Goal: Contribute content: Add original content to the website for others to see

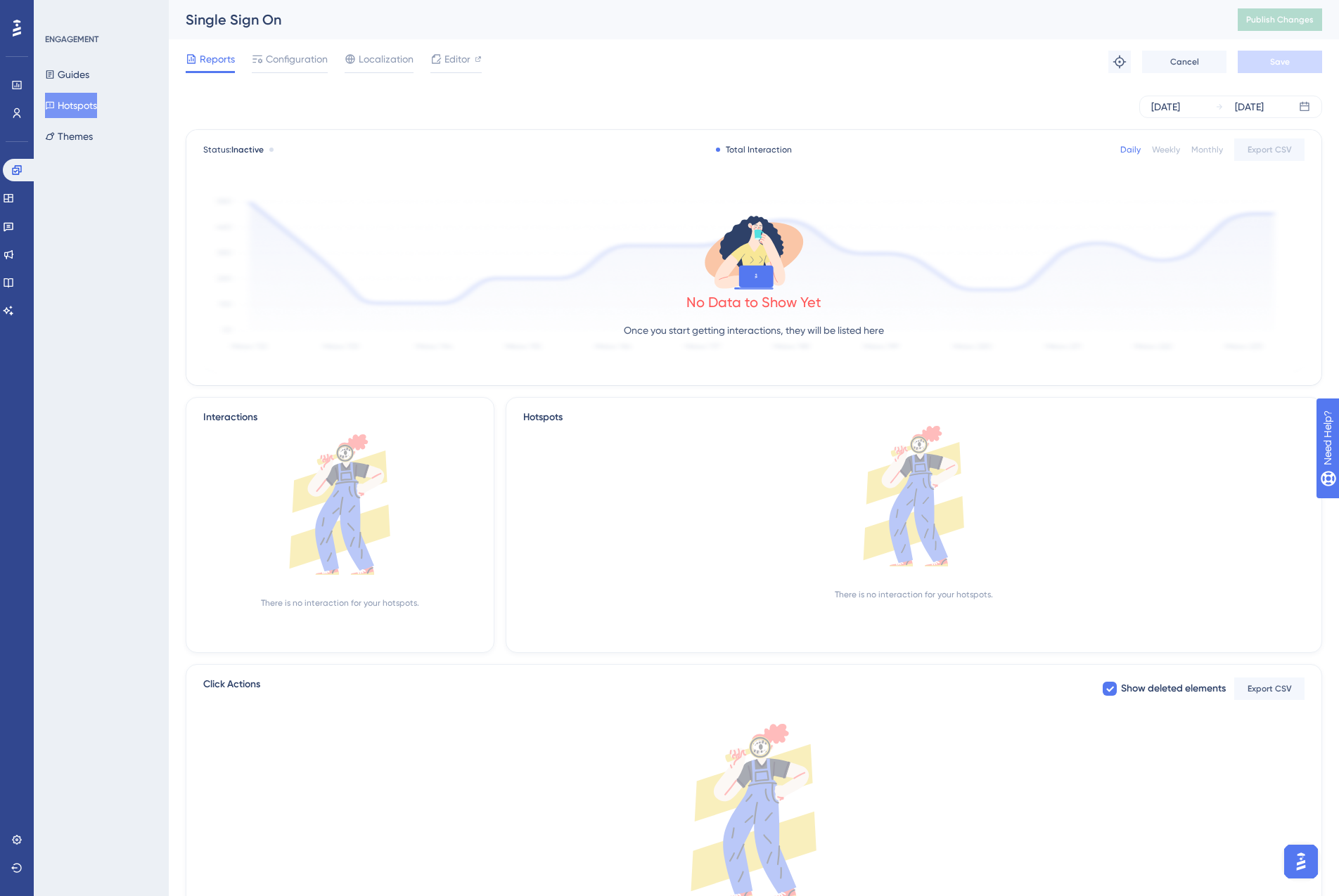
click at [80, 104] on button "Hotspots" at bounding box center [71, 105] width 52 height 25
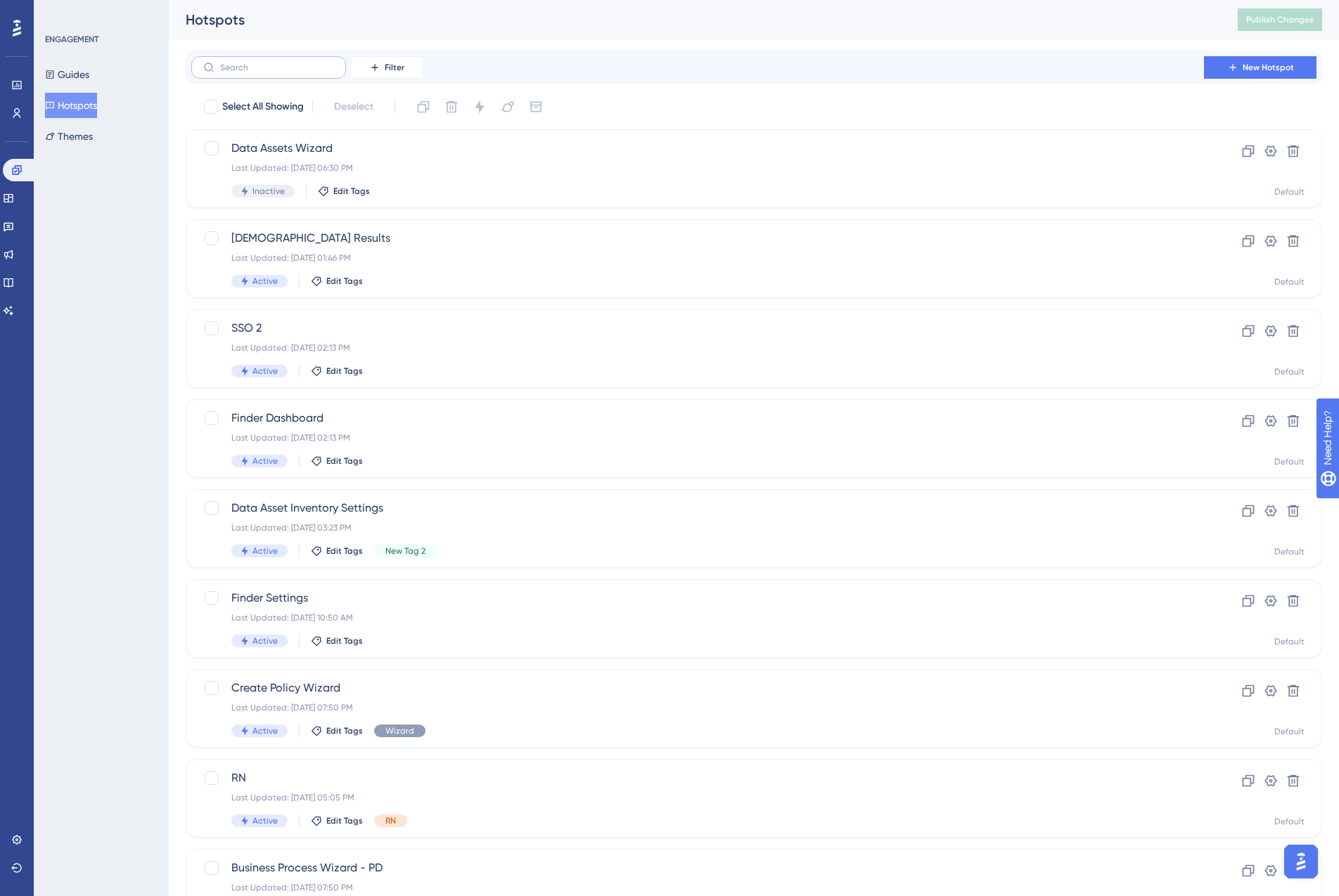
click at [251, 76] on label at bounding box center [269, 67] width 155 height 22
click at [251, 73] on input "text" at bounding box center [277, 67] width 114 height 9
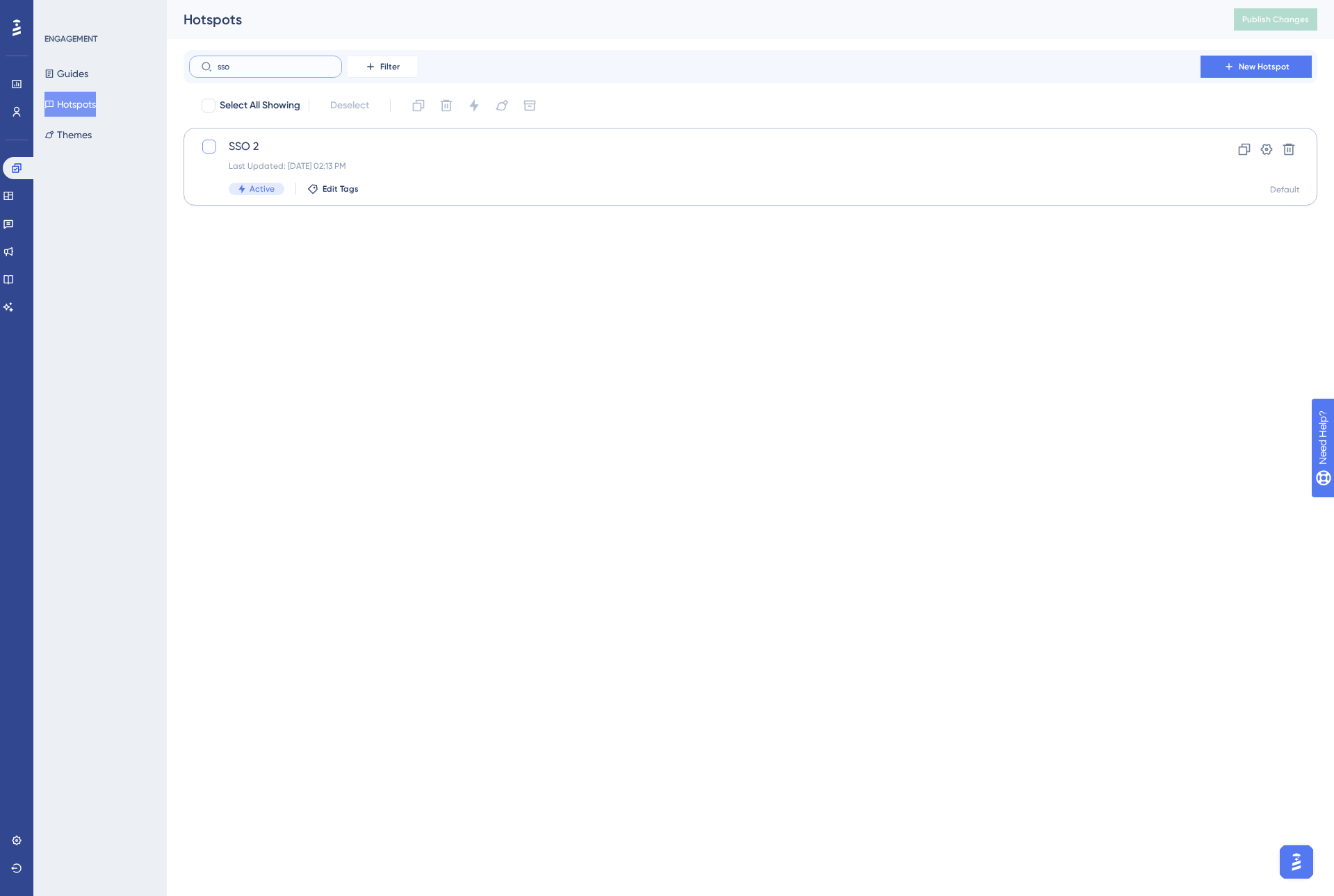
type input "sso"
click at [209, 148] on div at bounding box center [209, 147] width 14 height 14
checkbox input "true"
click at [477, 105] on icon at bounding box center [474, 105] width 9 height 12
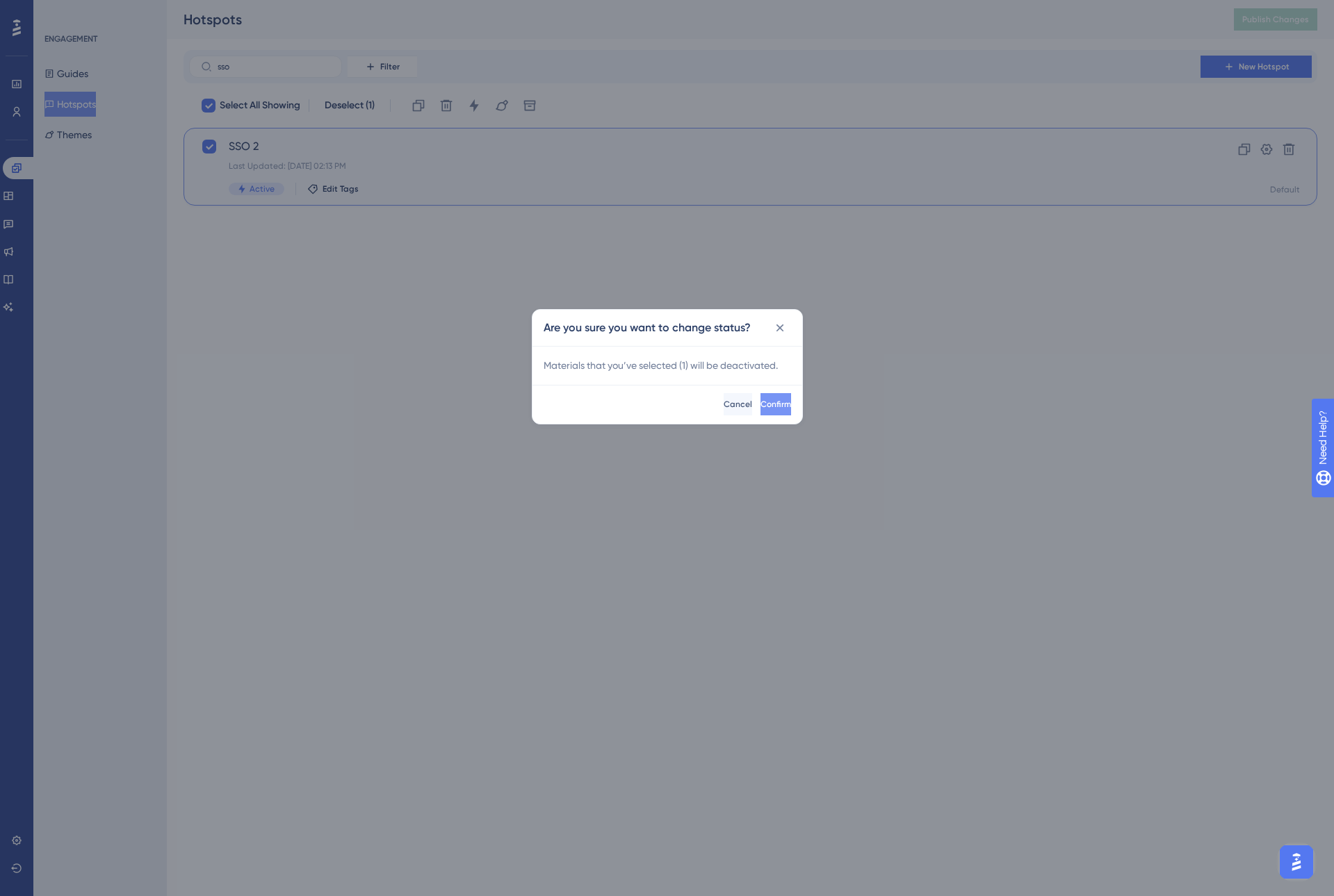
click at [767, 409] on span "Confirm" at bounding box center [775, 405] width 30 height 11
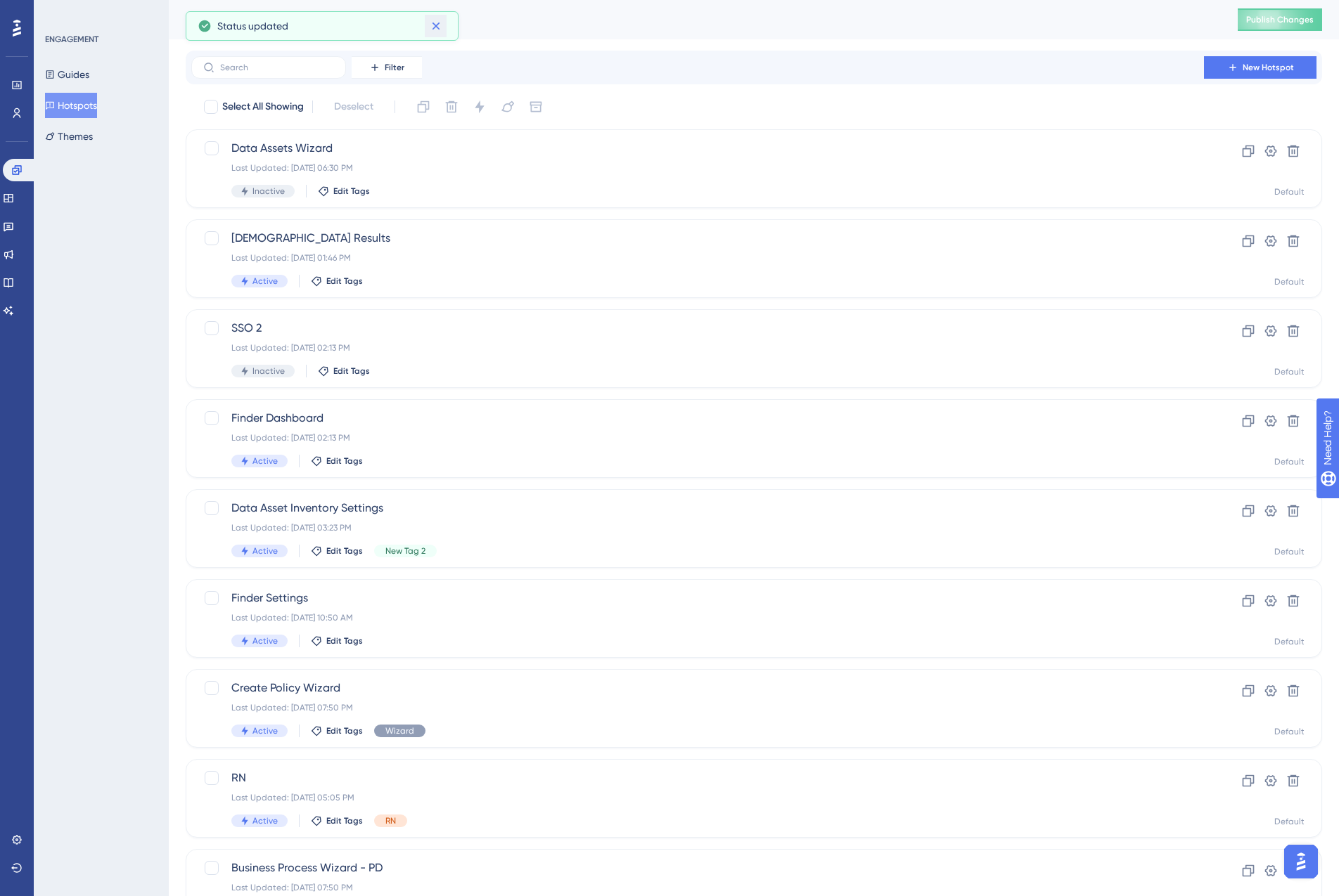
drag, startPoint x: 439, startPoint y: 20, endPoint x: 423, endPoint y: 30, distance: 18.9
click at [439, 20] on icon at bounding box center [436, 26] width 14 height 14
click at [270, 66] on input "text" at bounding box center [277, 67] width 114 height 9
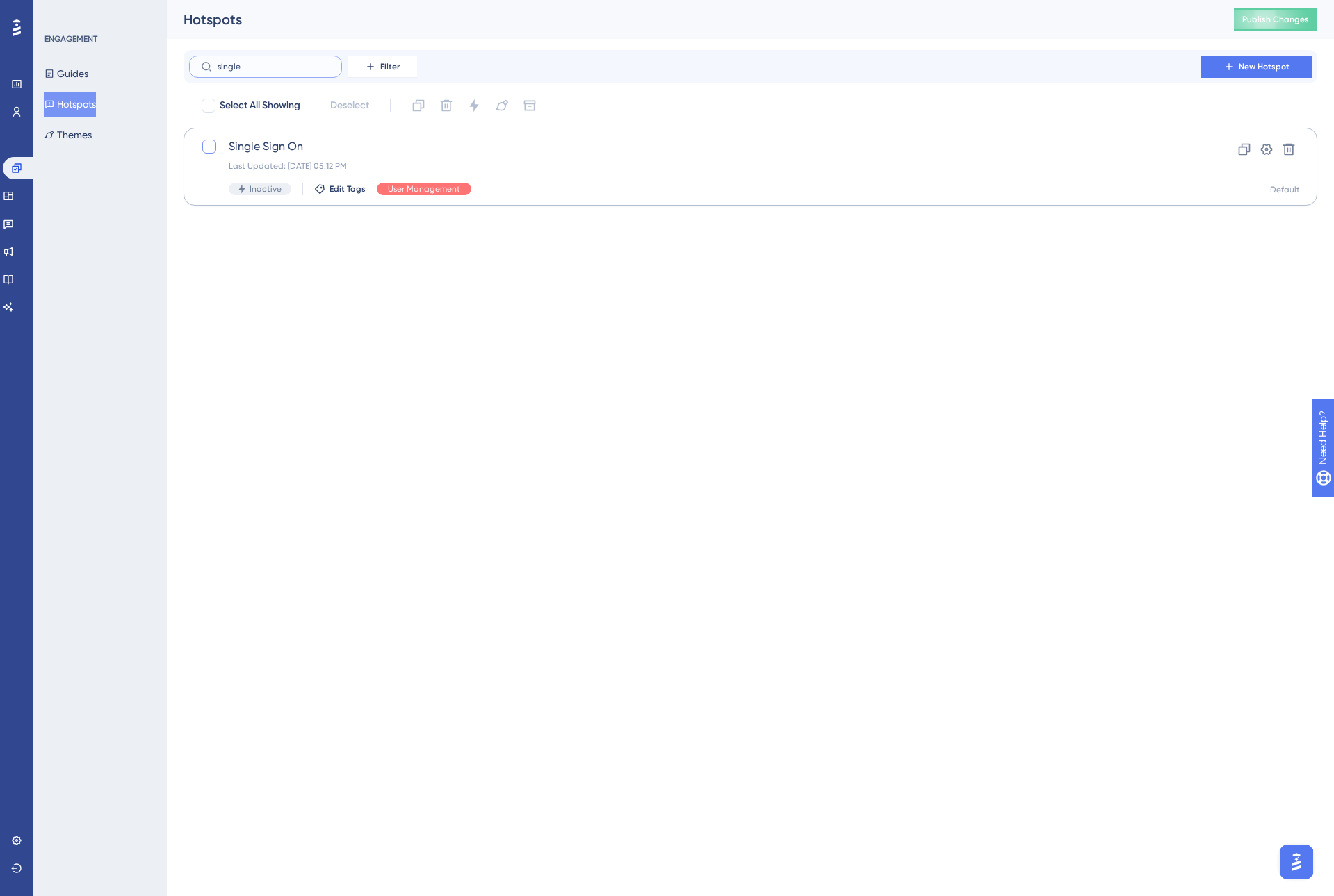
type input "single"
click at [206, 146] on div at bounding box center [209, 147] width 14 height 14
checkbox input "true"
click at [478, 102] on icon at bounding box center [474, 105] width 14 height 14
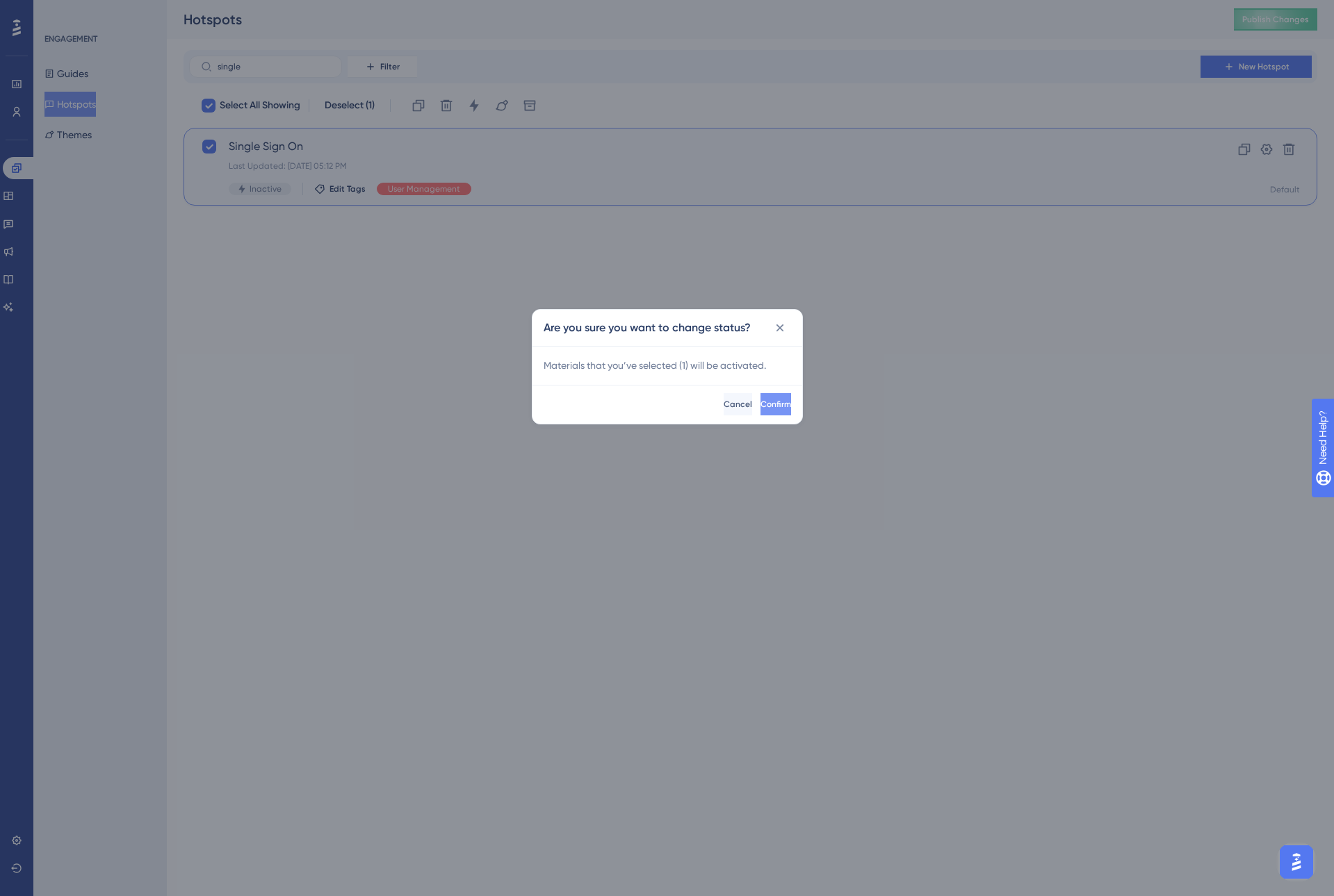
click at [764, 409] on span "Confirm" at bounding box center [775, 405] width 30 height 11
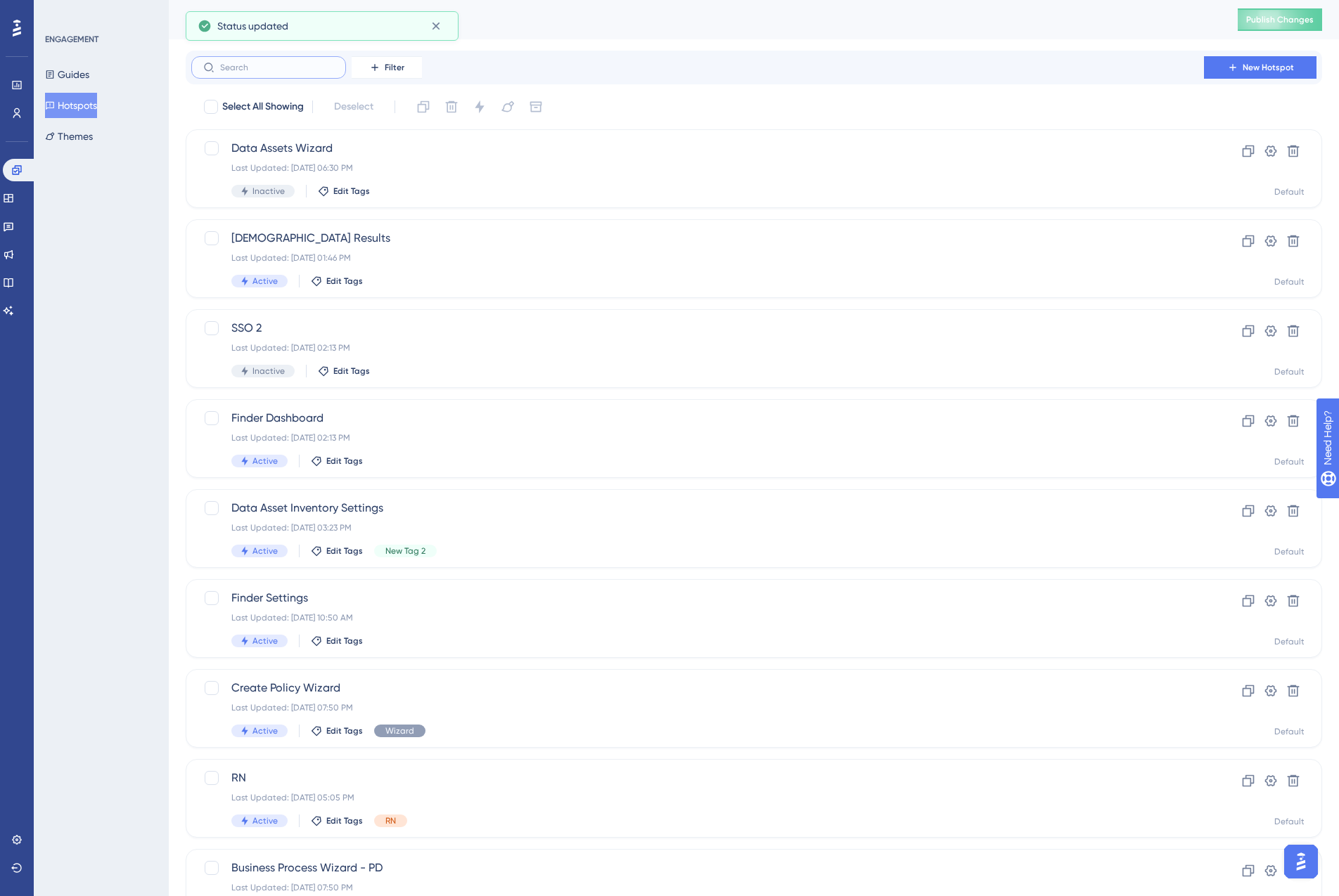
click at [266, 65] on input "text" at bounding box center [277, 67] width 114 height 9
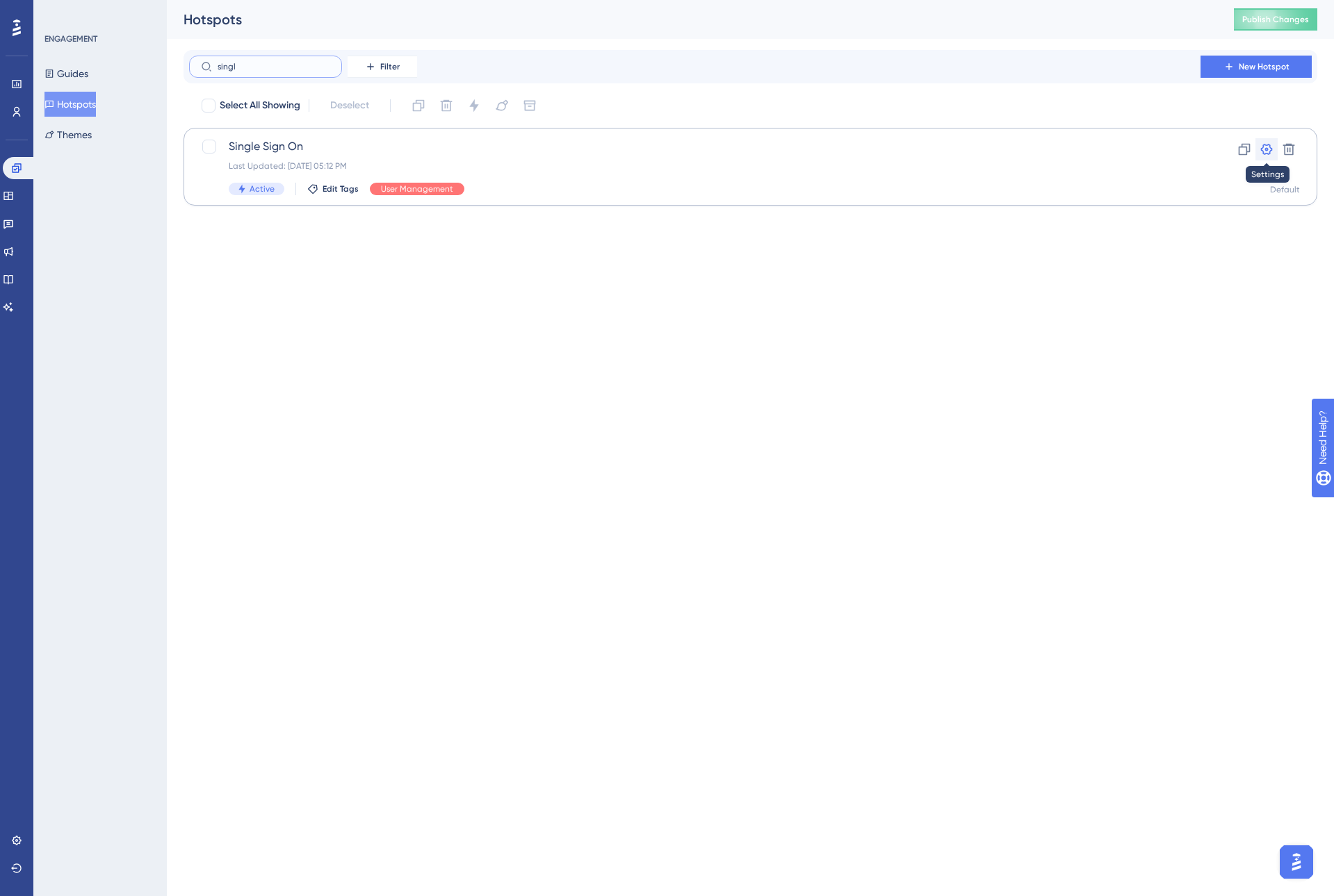
type input "singl"
click at [1269, 147] on icon at bounding box center [1266, 149] width 12 height 11
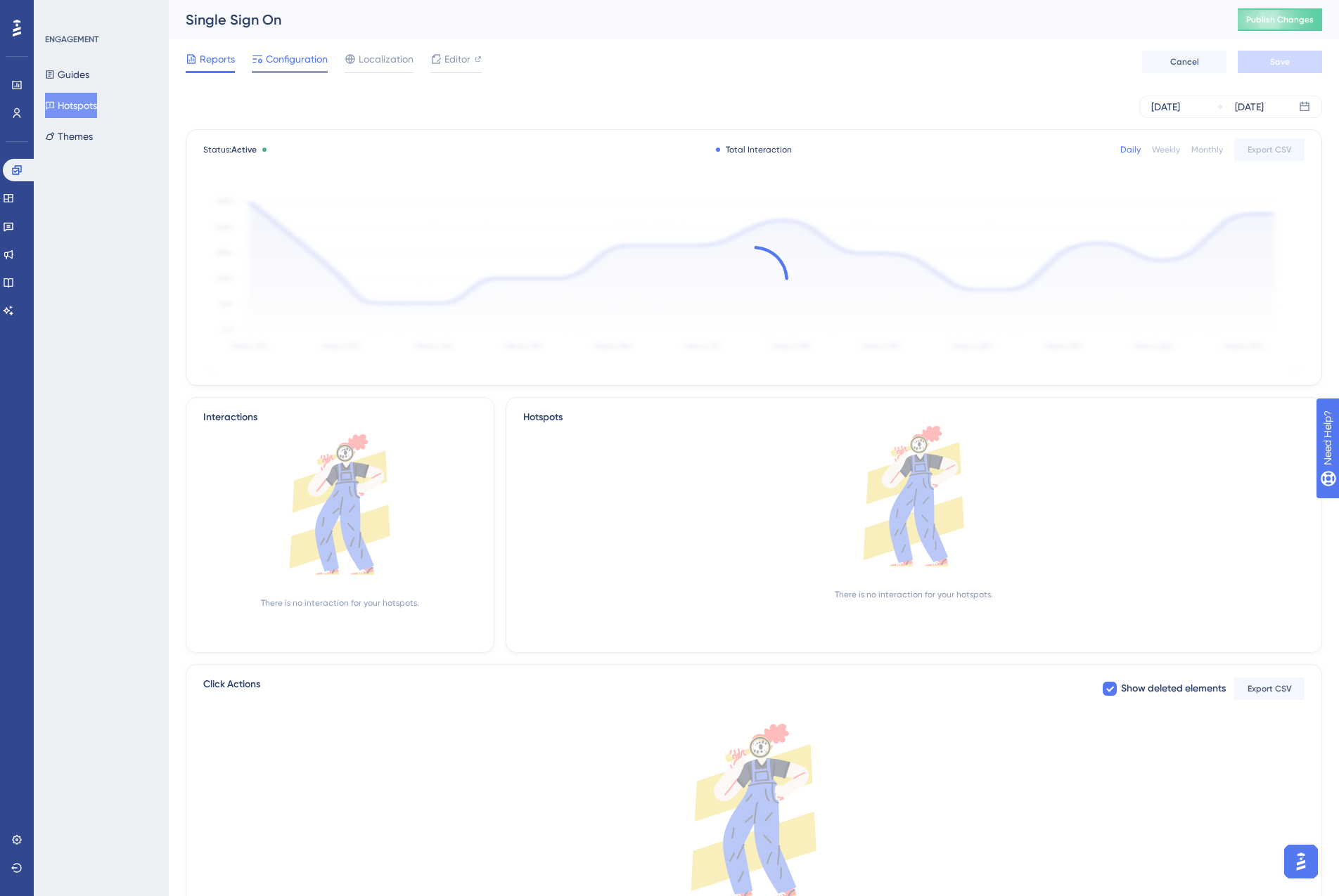
click at [288, 62] on span "Configuration" at bounding box center [296, 58] width 62 height 17
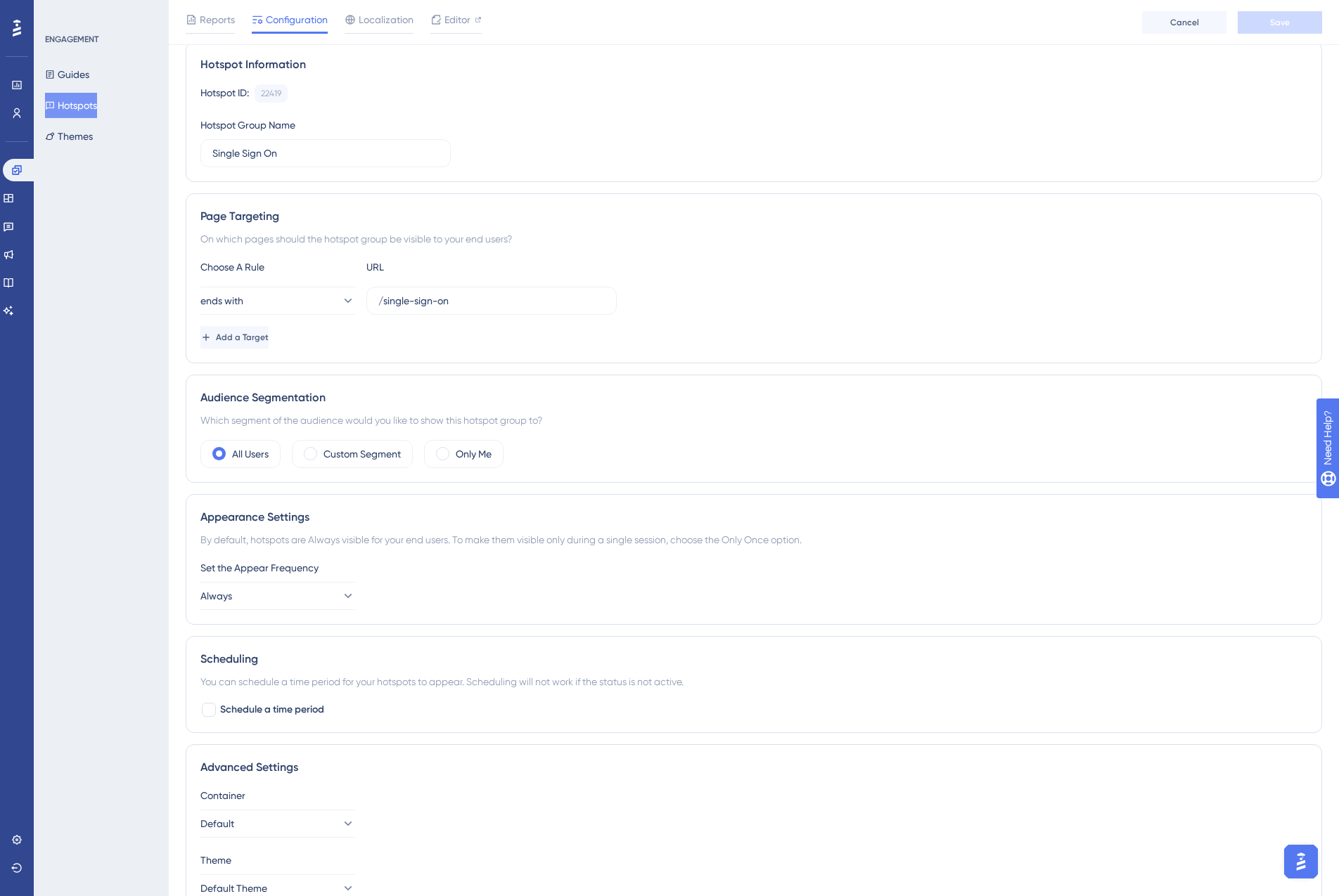
scroll to position [178, 0]
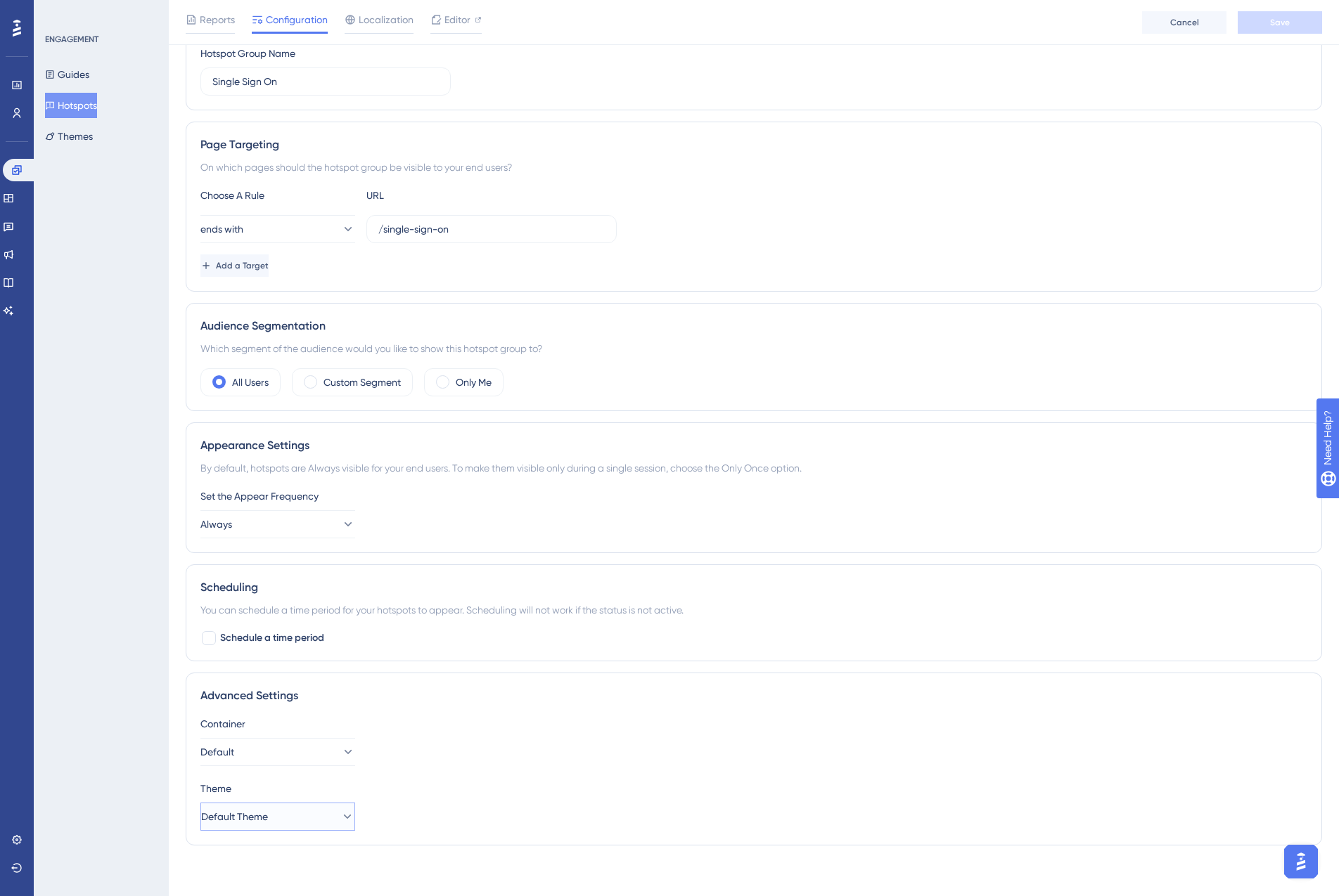
click at [257, 817] on span "Default Theme" at bounding box center [234, 816] width 66 height 17
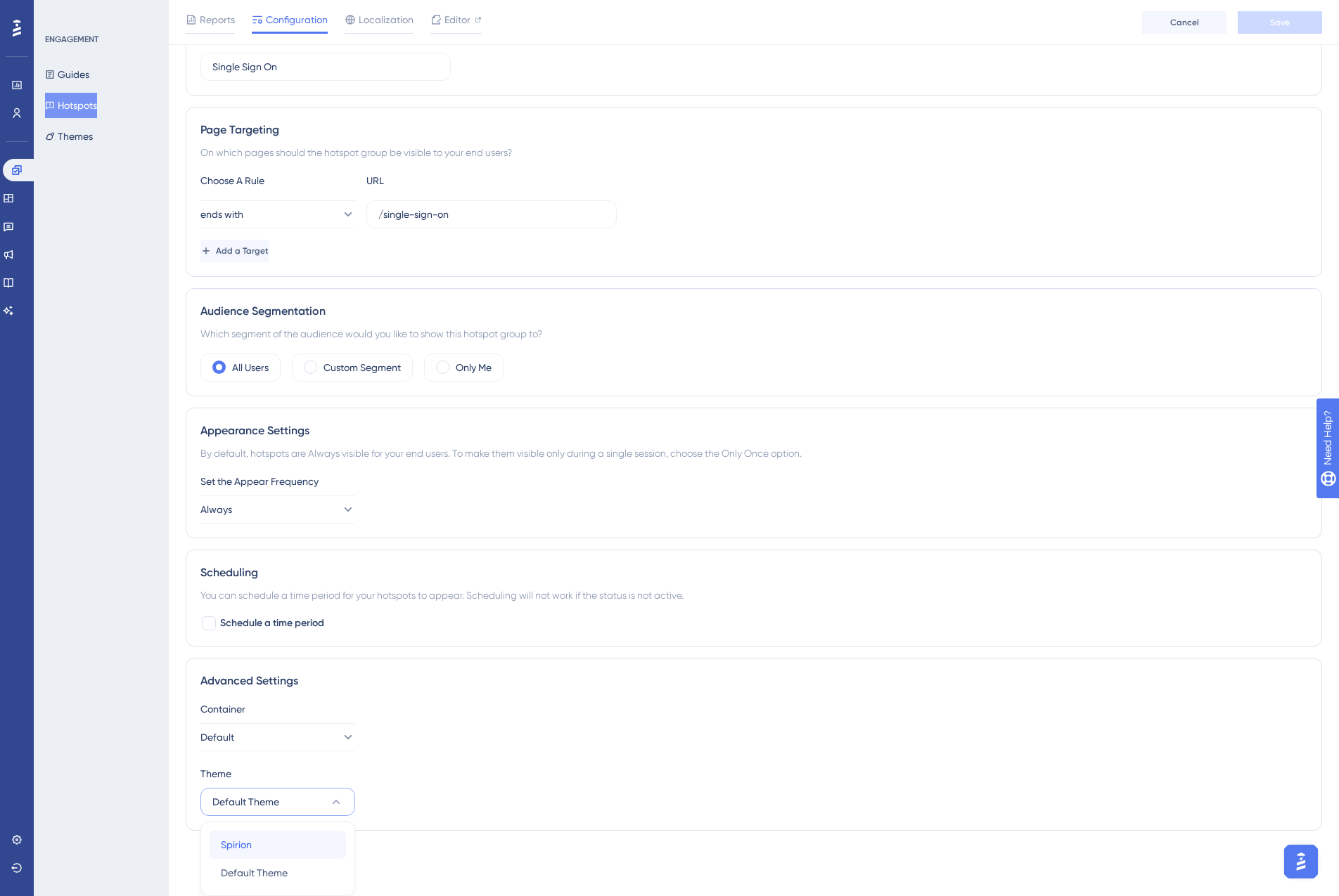
click at [255, 849] on div "Spirion Spirion" at bounding box center [277, 845] width 114 height 28
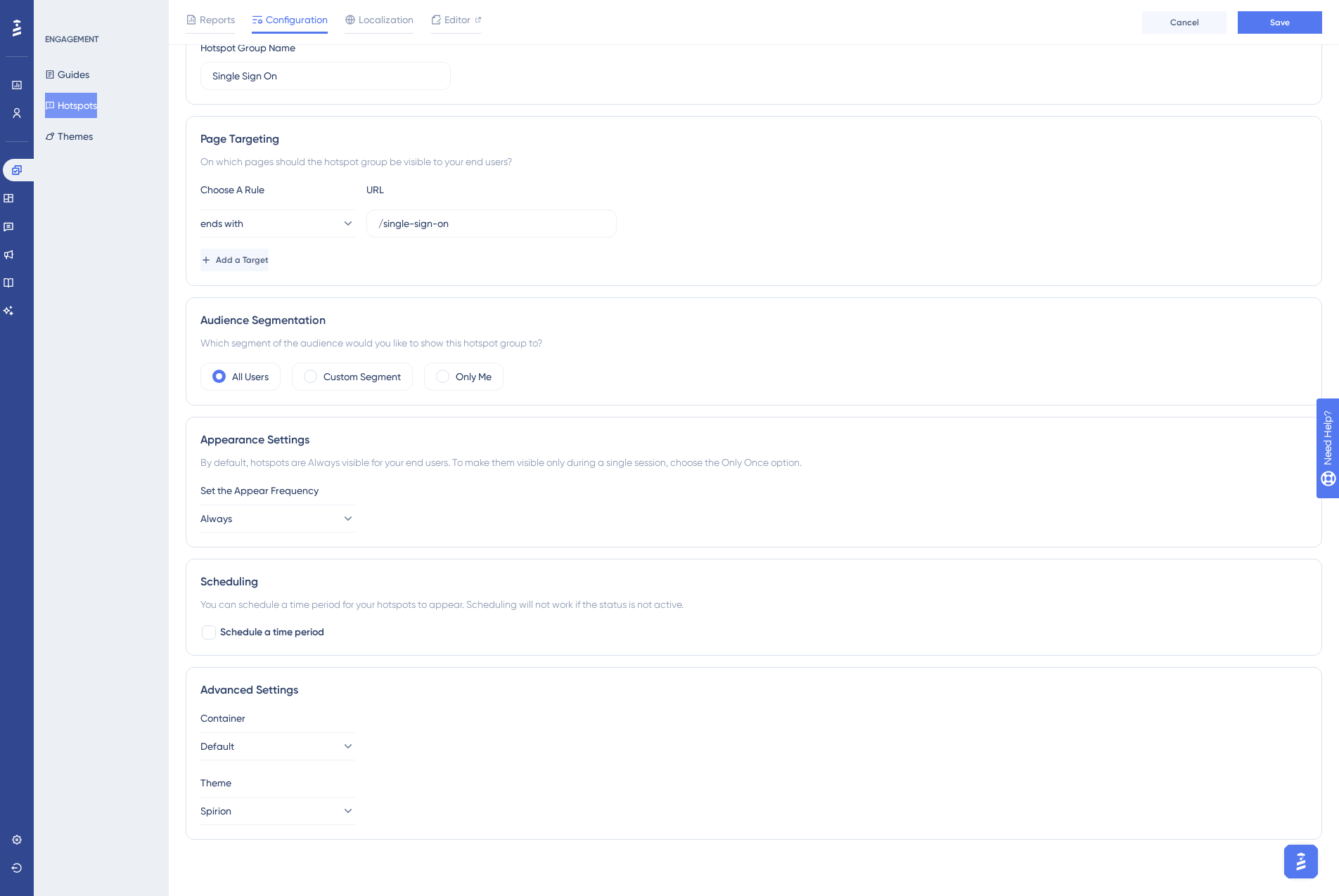
scroll to position [183, 0]
click at [1279, 23] on span "Save" at bounding box center [1279, 22] width 20 height 11
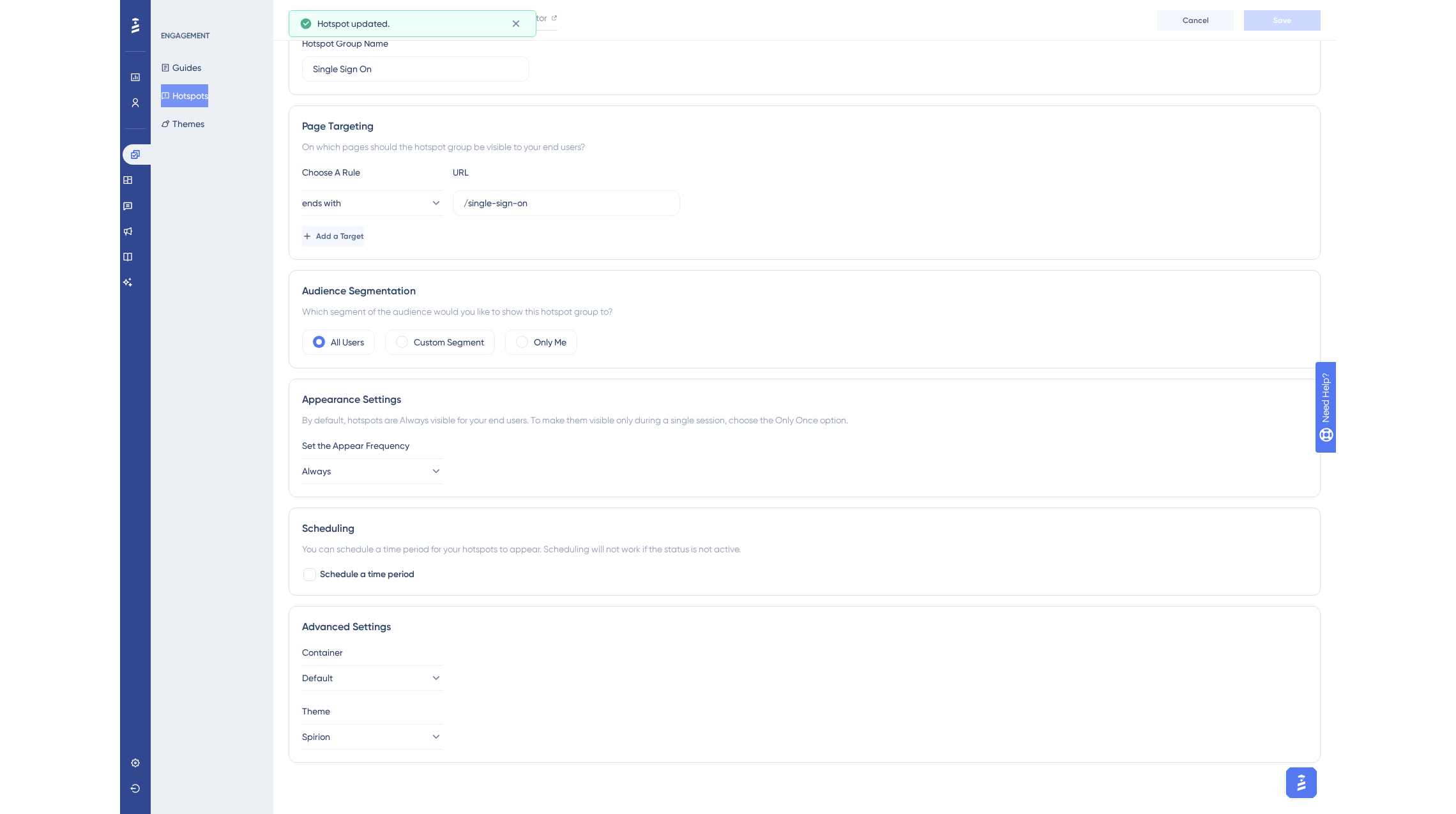
scroll to position [0, 0]
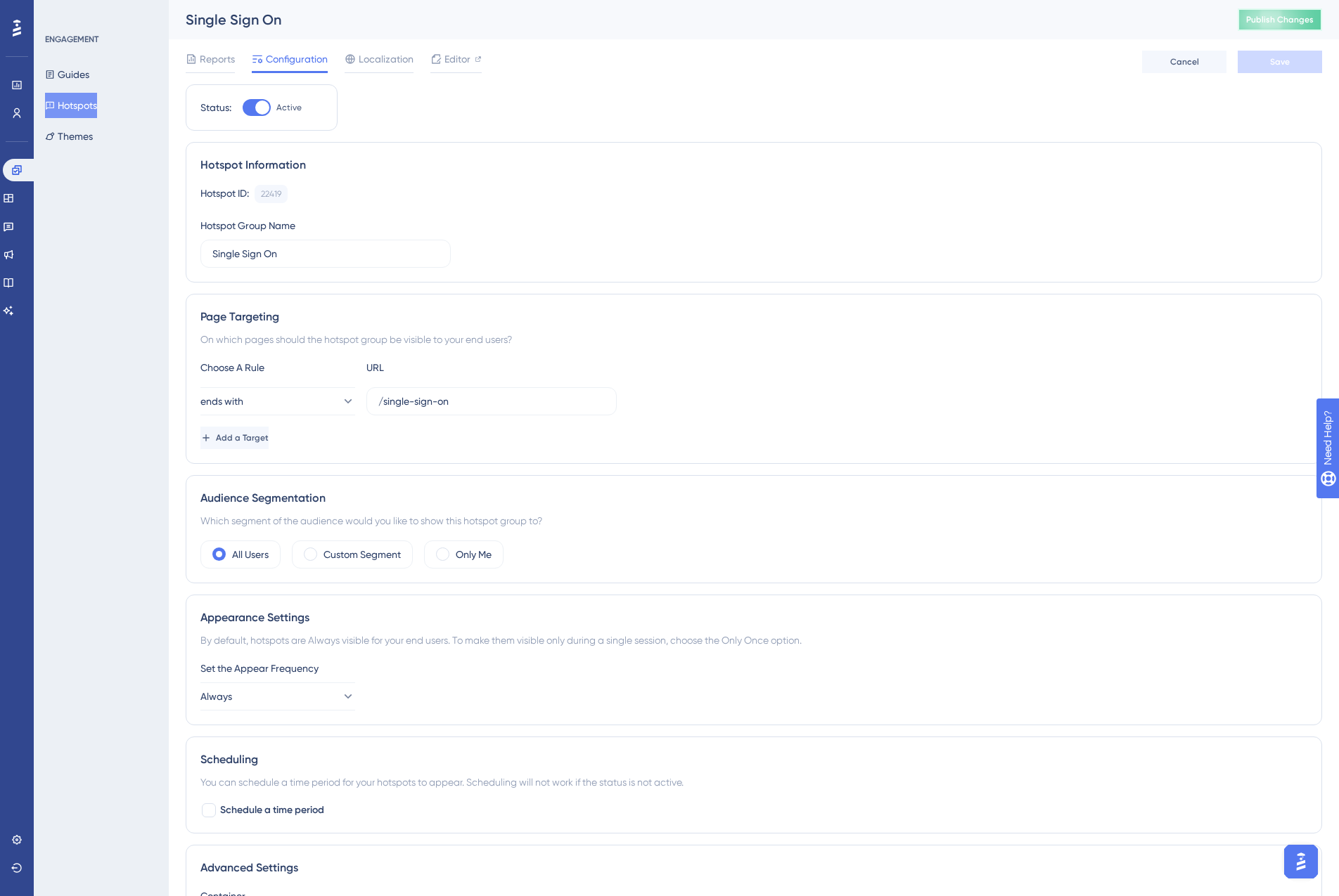
drag, startPoint x: 1299, startPoint y: 17, endPoint x: 1022, endPoint y: 24, distance: 277.1
click at [1299, 17] on span "Publish Changes" at bounding box center [1279, 20] width 67 height 11
click at [1296, 25] on button "Publish Changes" at bounding box center [1279, 20] width 85 height 22
click at [258, 108] on div at bounding box center [257, 107] width 28 height 17
click at [243, 108] on input "Inactive" at bounding box center [242, 107] width 1 height 1
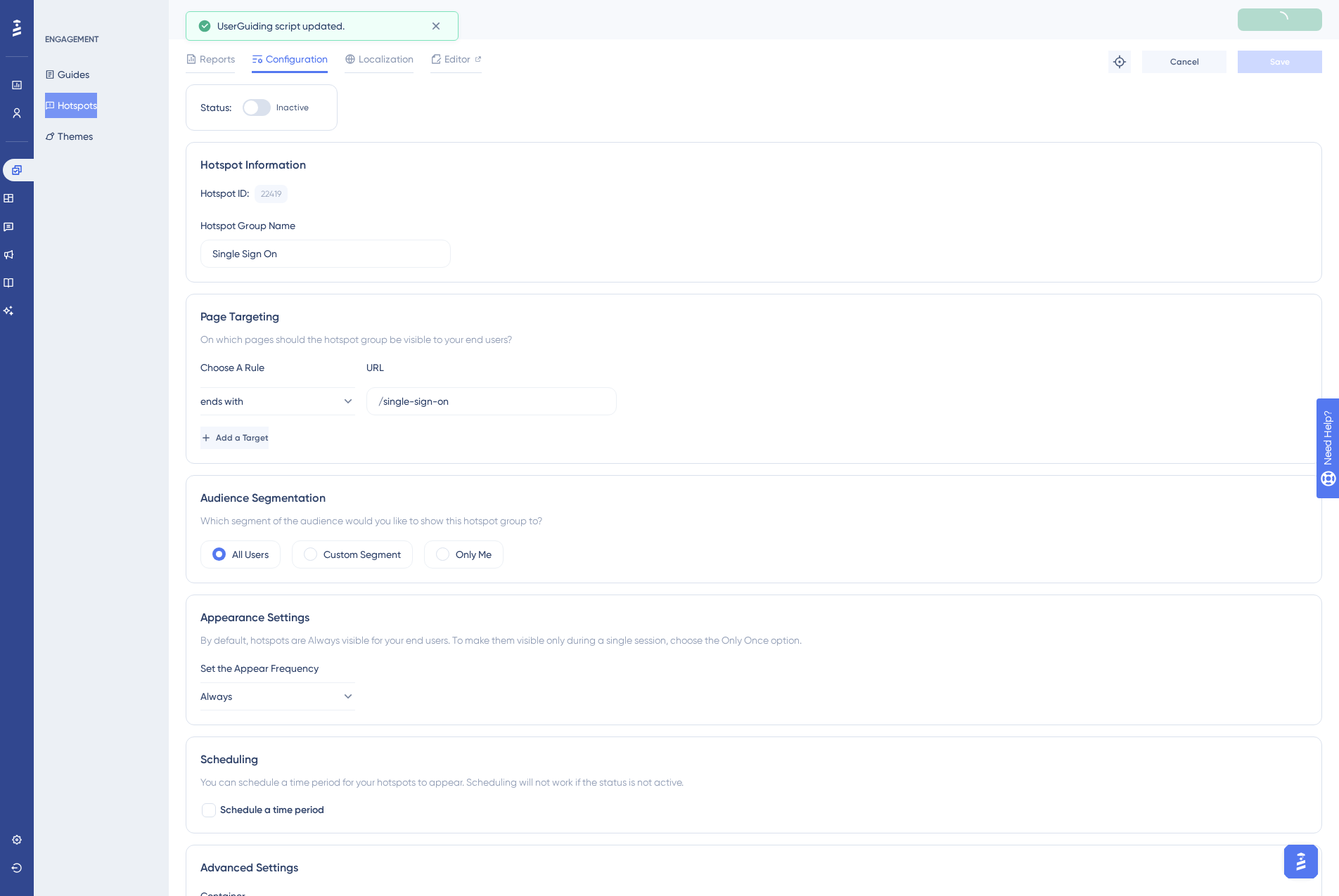
checkbox input "true"
click at [1274, 60] on span "Save" at bounding box center [1279, 62] width 20 height 11
click at [1313, 20] on span "Publish Changes" at bounding box center [1279, 20] width 67 height 11
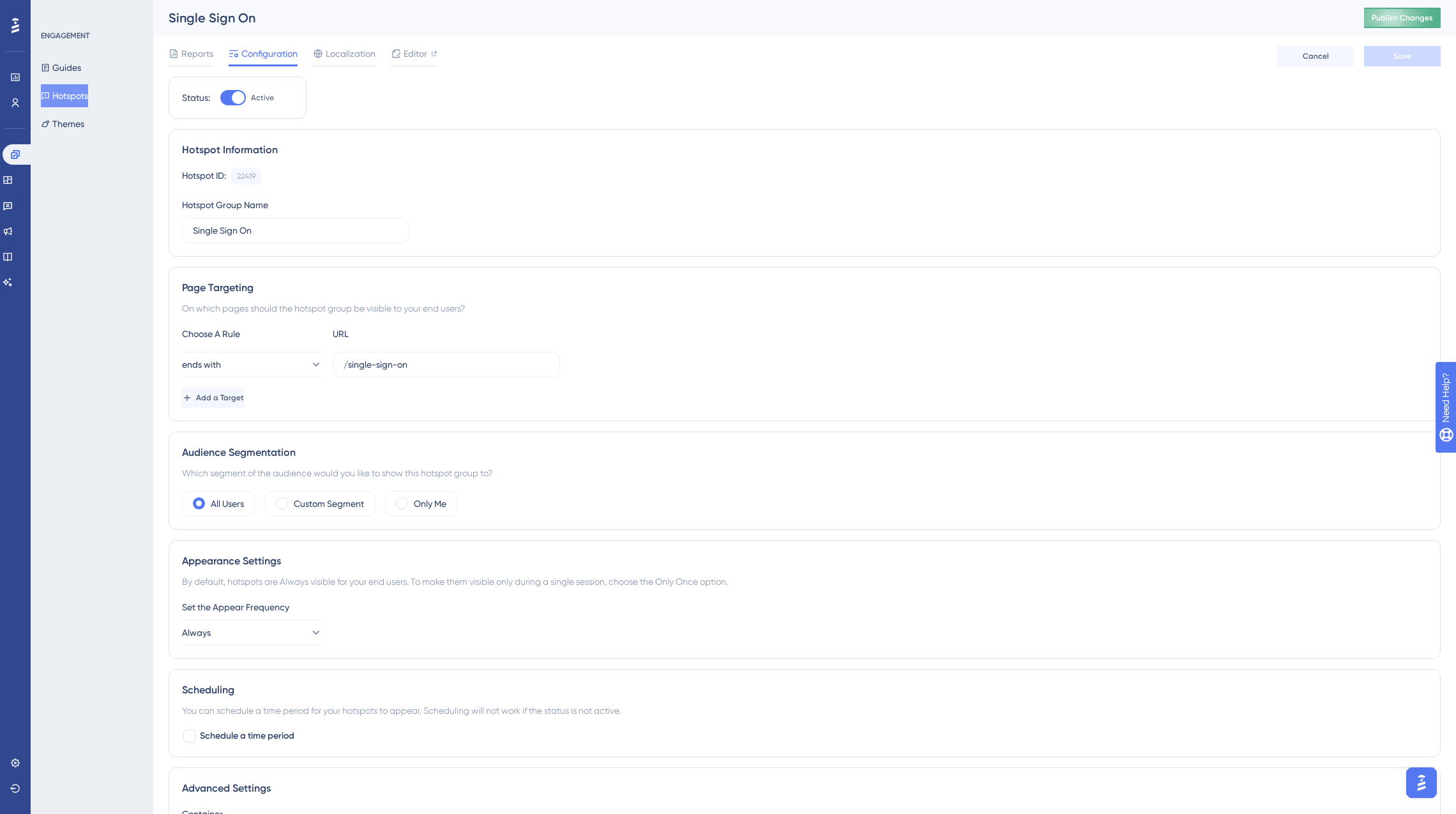
click at [1215, 19] on span "Publish Changes" at bounding box center [1402, 18] width 61 height 10
click at [1215, 14] on span "Publish Changes" at bounding box center [1402, 18] width 61 height 10
click at [71, 94] on button "Hotspots" at bounding box center [65, 95] width 47 height 23
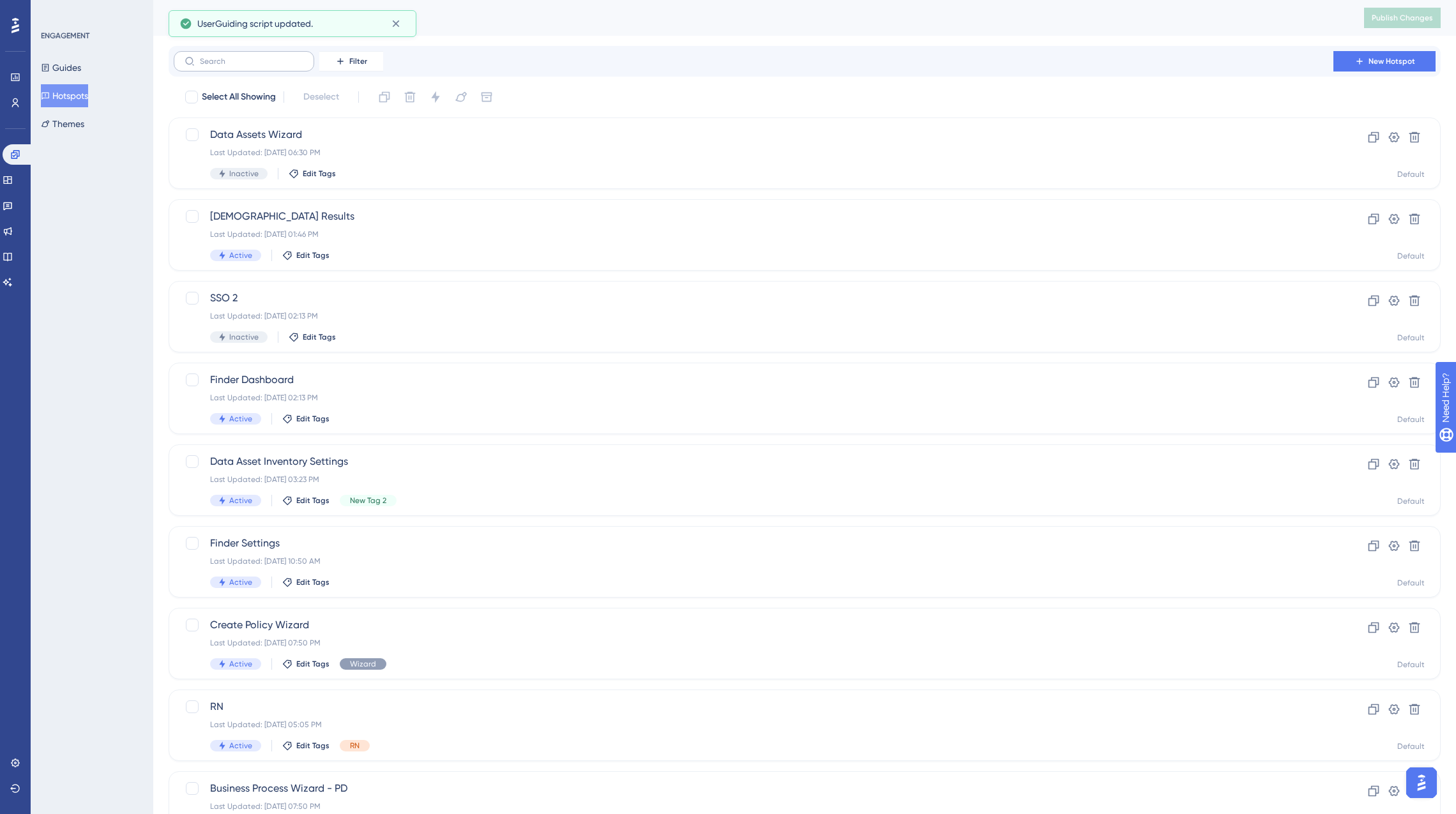
click at [260, 67] on label at bounding box center [244, 61] width 141 height 20
click at [260, 66] on input "text" at bounding box center [251, 61] width 103 height 9
click at [266, 291] on span "SSO 2" at bounding box center [754, 298] width 1087 height 15
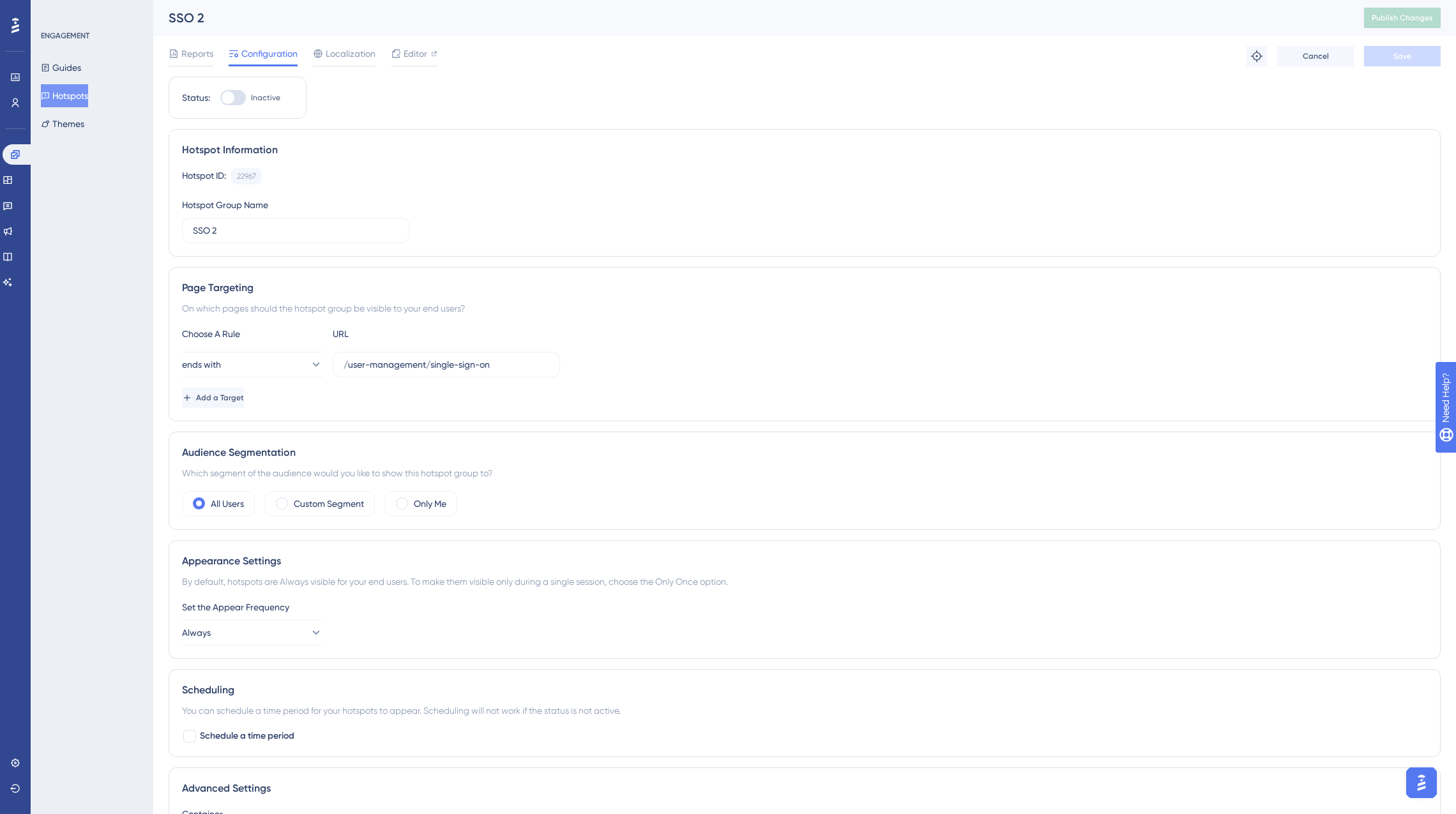
click at [67, 95] on button "Hotspots" at bounding box center [65, 95] width 47 height 23
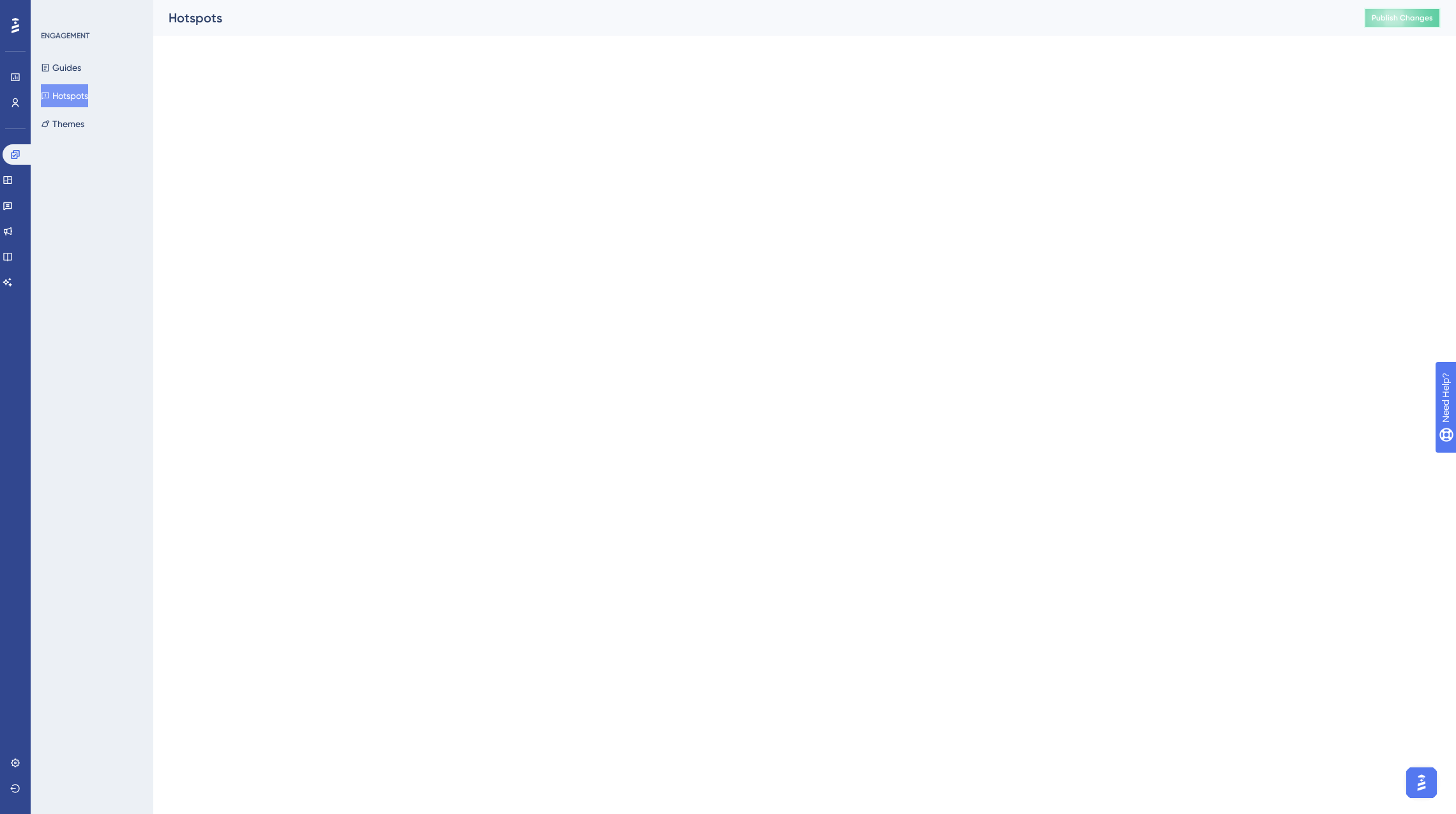
click at [1215, 14] on span "Publish Changes" at bounding box center [1402, 18] width 61 height 10
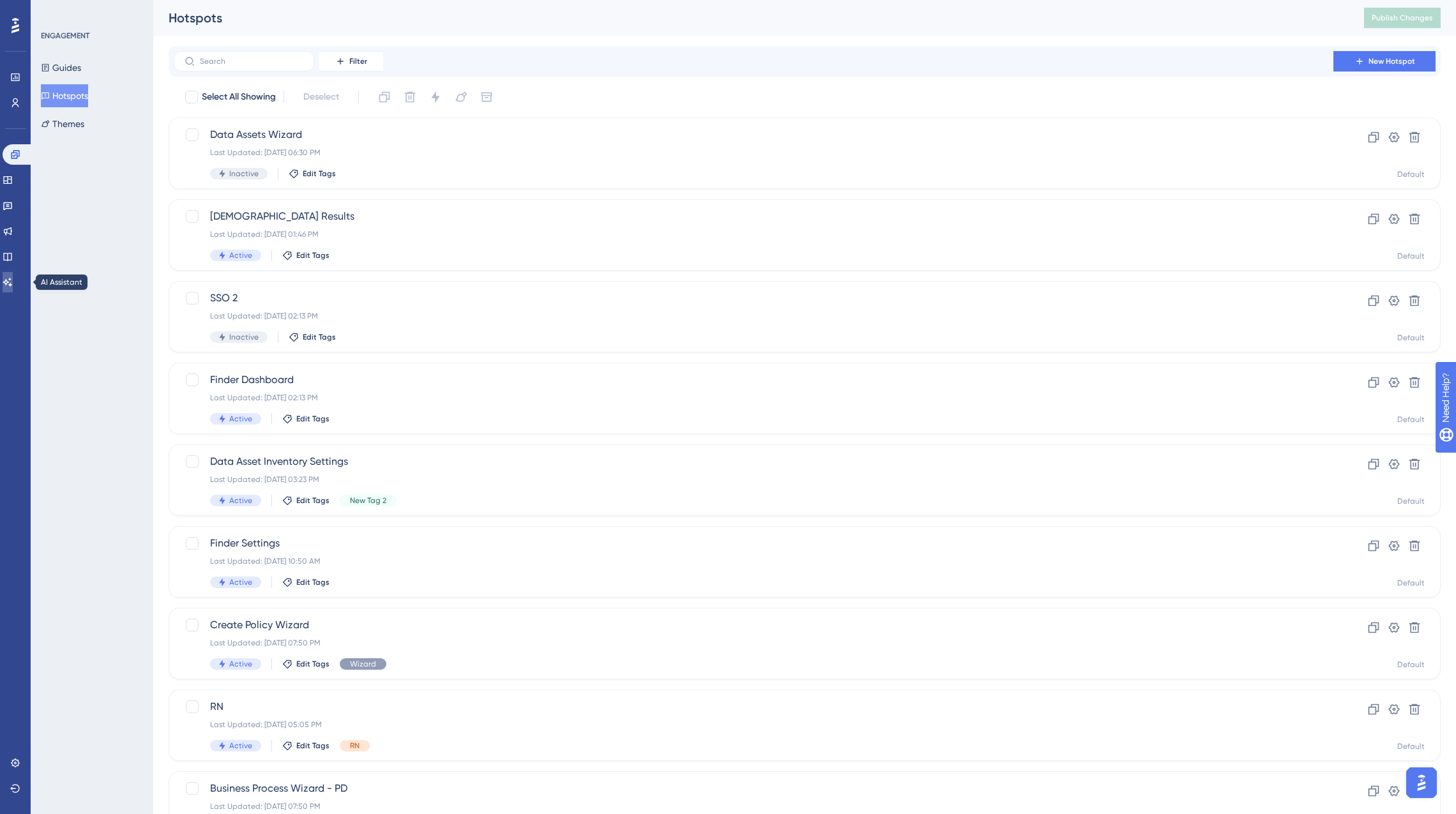
click at [12, 284] on icon at bounding box center [7, 282] width 9 height 9
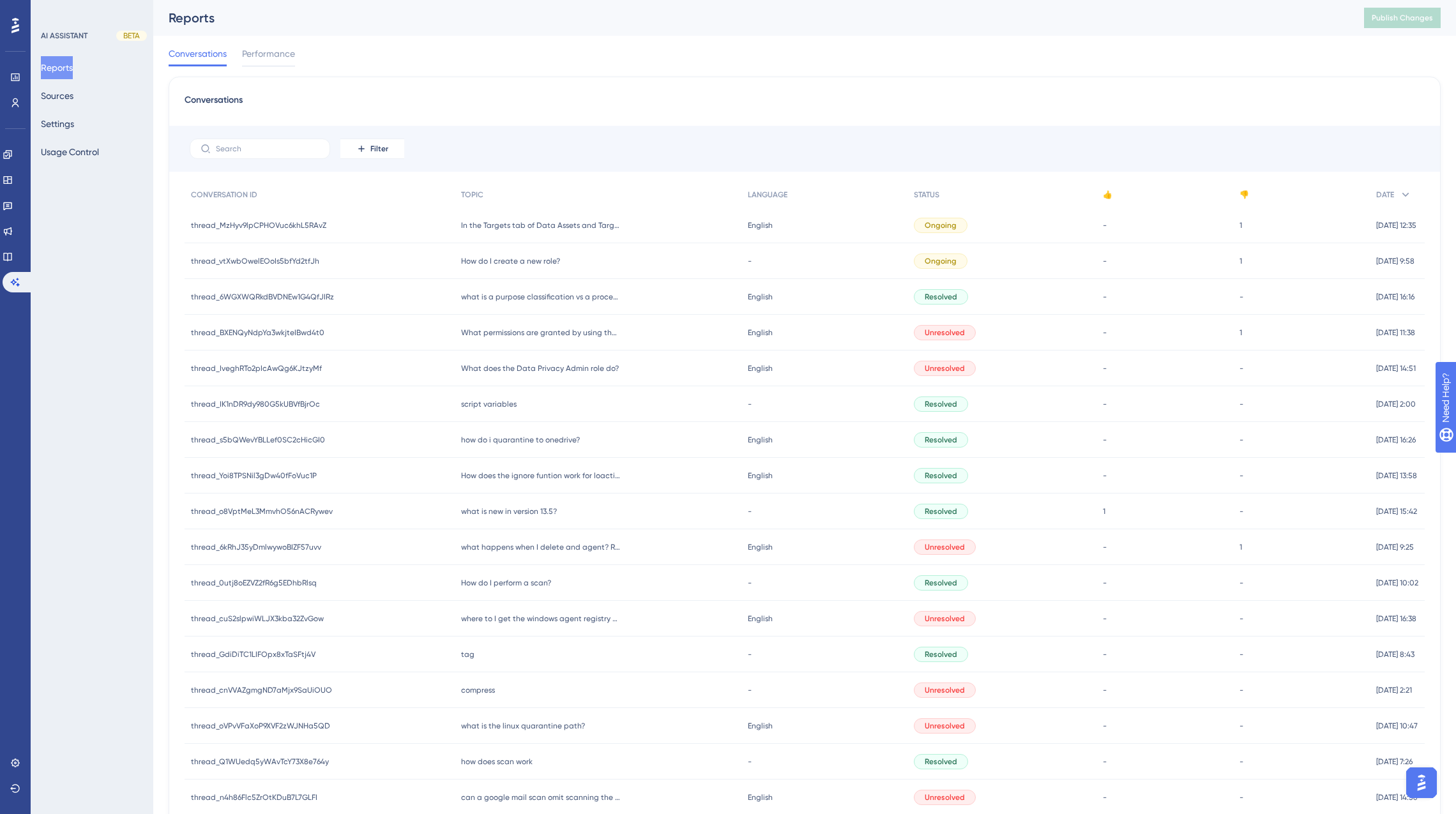
click at [276, 221] on span "thread_MzHyv9lpCPHOVuc6khL5RAvZ" at bounding box center [258, 225] width 136 height 10
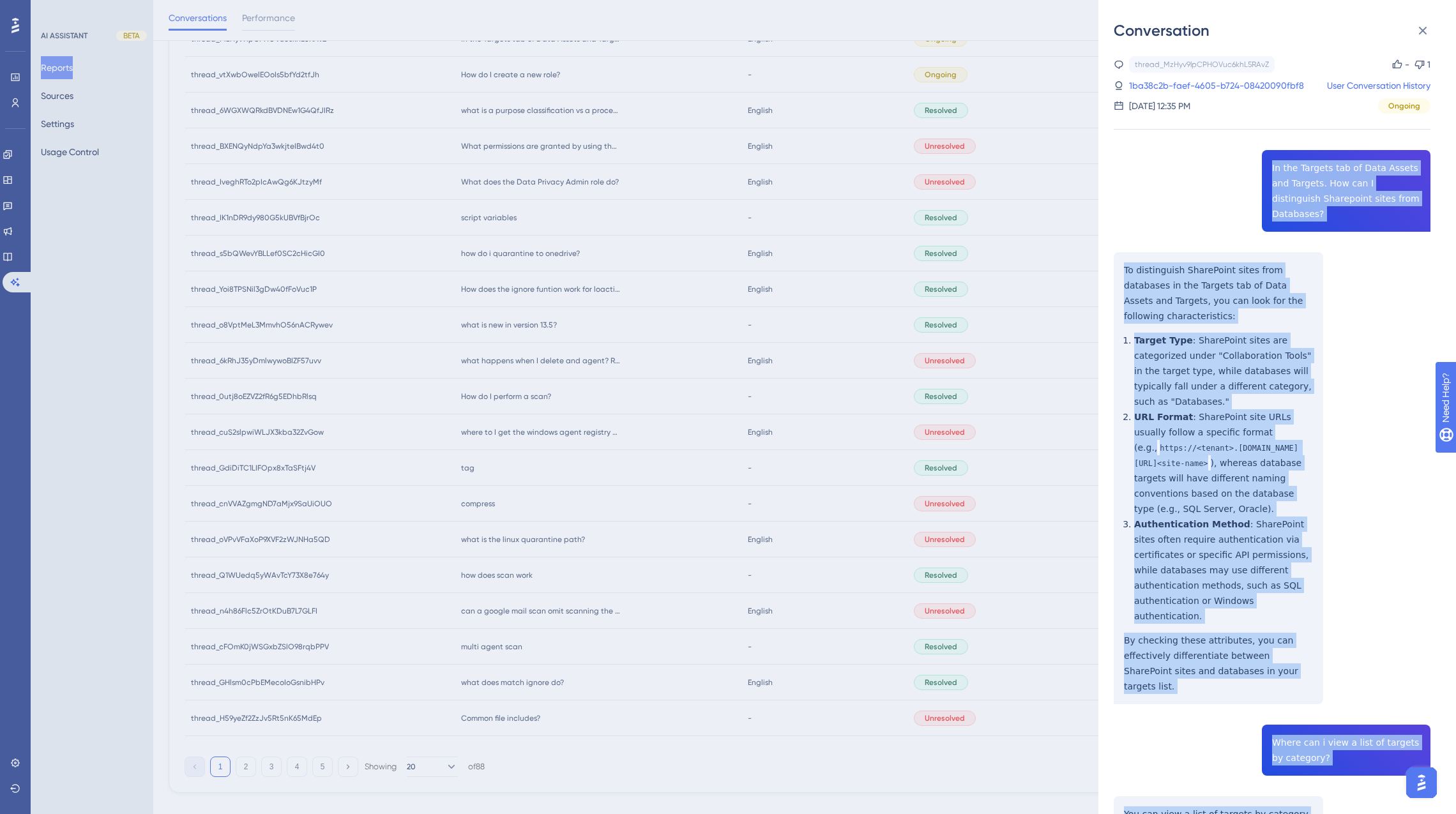
drag, startPoint x: 1234, startPoint y: 156, endPoint x: 1377, endPoint y: 759, distance: 619.7
click at [1215, 759] on div "thread_MzHyv9lpCPHOVuc6khL5RAvZ Copy - 1 1ba38c2b-faef-4605-b724-08420090fbf8 U…" at bounding box center [1271, 574] width 317 height 1037
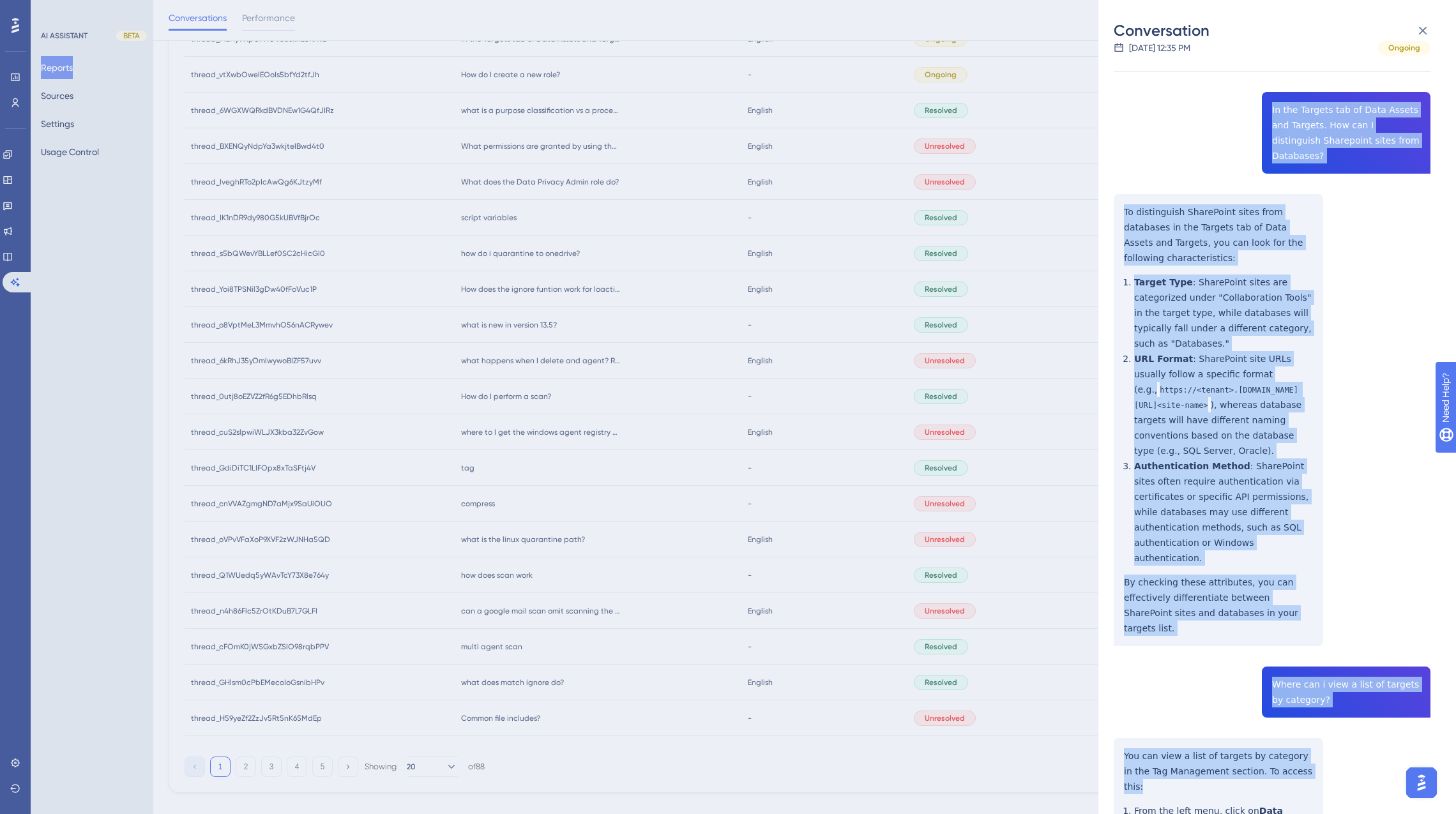
scroll to position [178, 0]
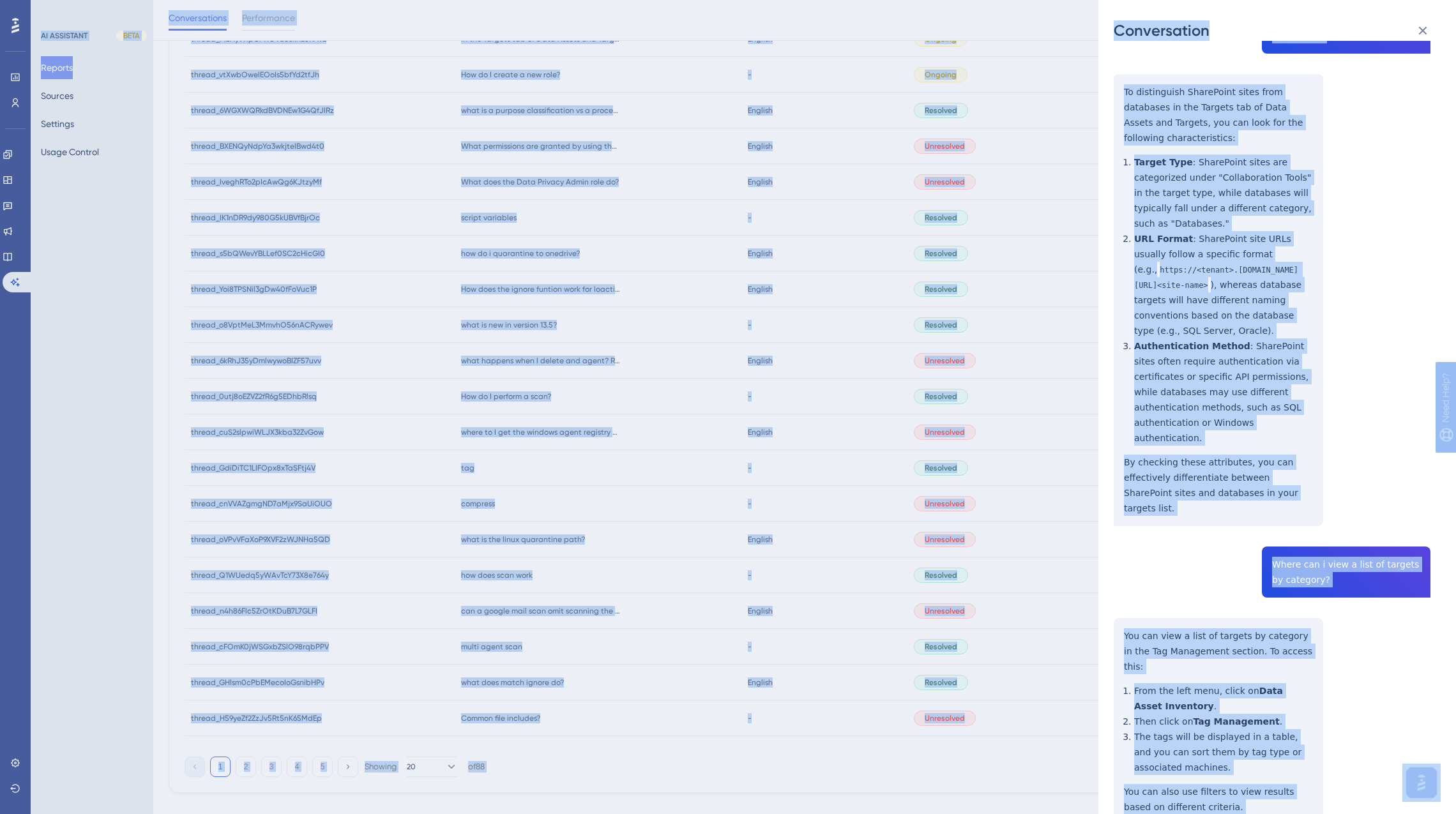
click at [1215, 639] on div "thread_MzHyv9lpCPHOVuc6khL5RAvZ Copy - 1 1ba38c2b-faef-4605-b724-08420090fbf8 U…" at bounding box center [1271, 396] width 317 height 1037
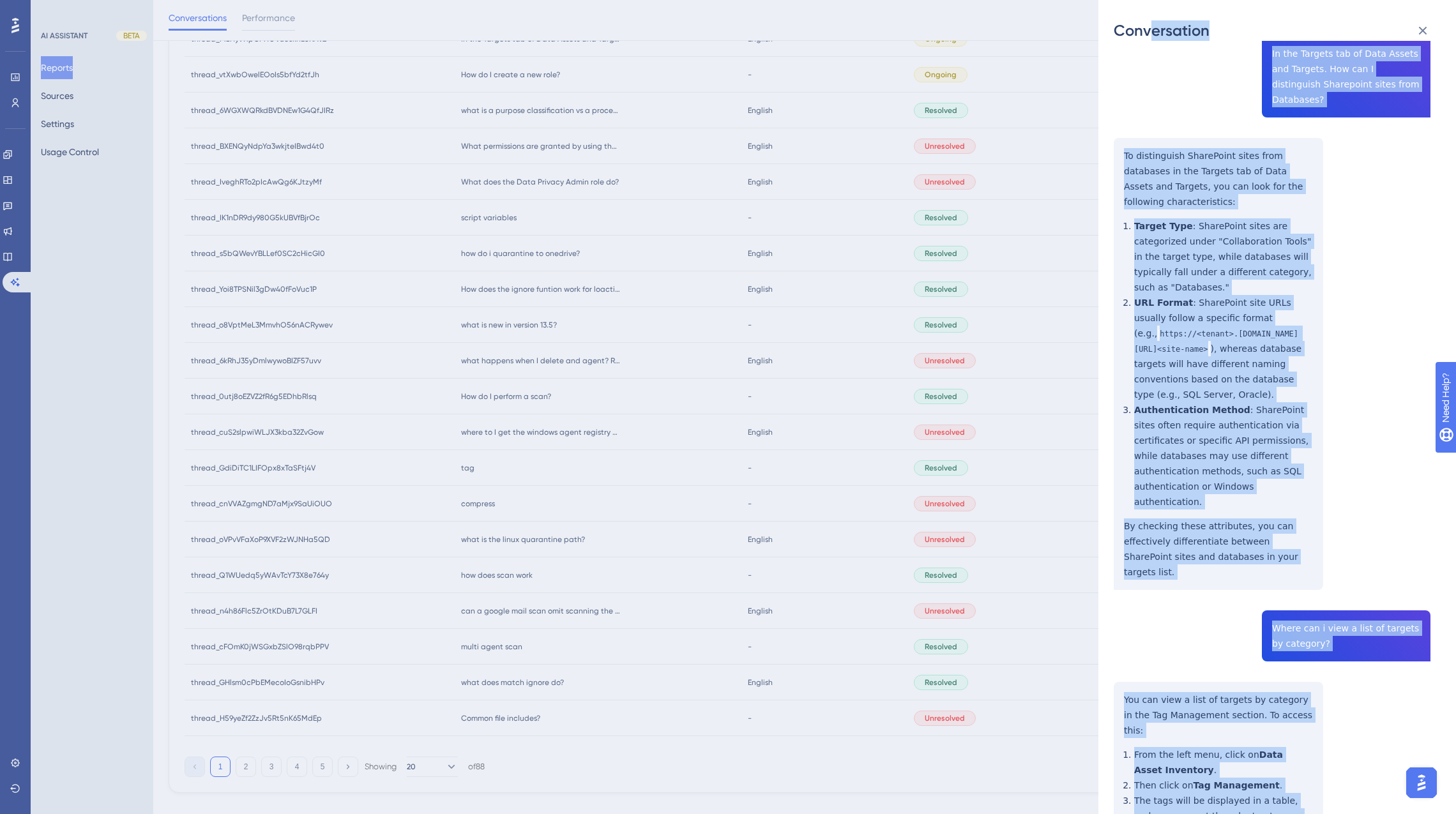
scroll to position [0, 0]
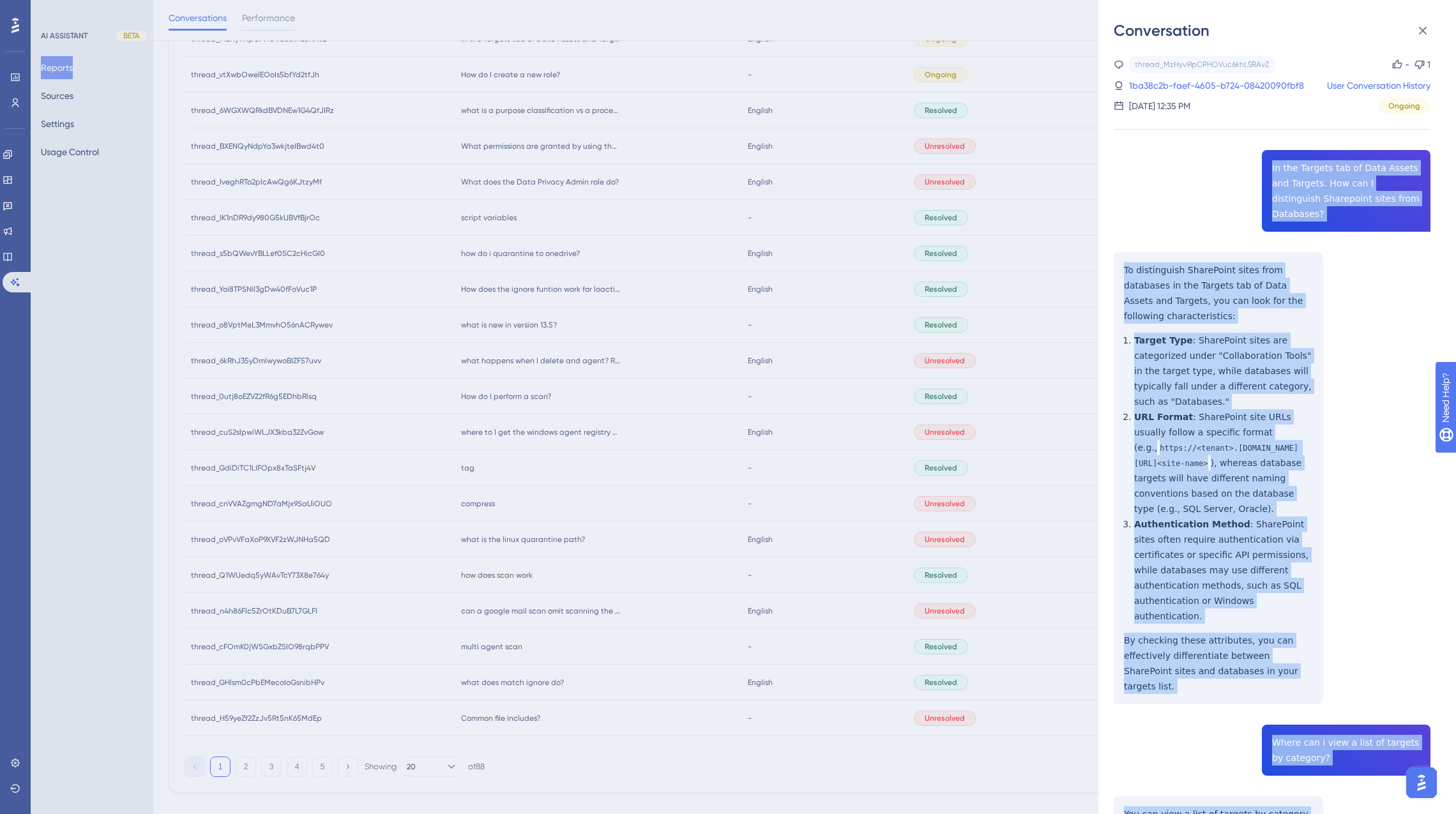
drag, startPoint x: 1210, startPoint y: 719, endPoint x: 1160, endPoint y: 137, distance: 584.1
click at [1160, 137] on div "thread_MzHyv9lpCPHOVuc6khL5RAvZ Copy - 1 1ba38c2b-faef-4605-b724-08420090fbf8 U…" at bounding box center [1271, 574] width 317 height 1037
copy div "In the Targets tab of Data Assets and Targets. How can I distinguish Sharepoint…"
click at [1215, 384] on div "thread_MzHyv9lpCPHOVuc6khL5RAvZ Copy - 1 1ba38c2b-faef-4605-b724-08420090fbf8 U…" at bounding box center [1271, 574] width 317 height 1037
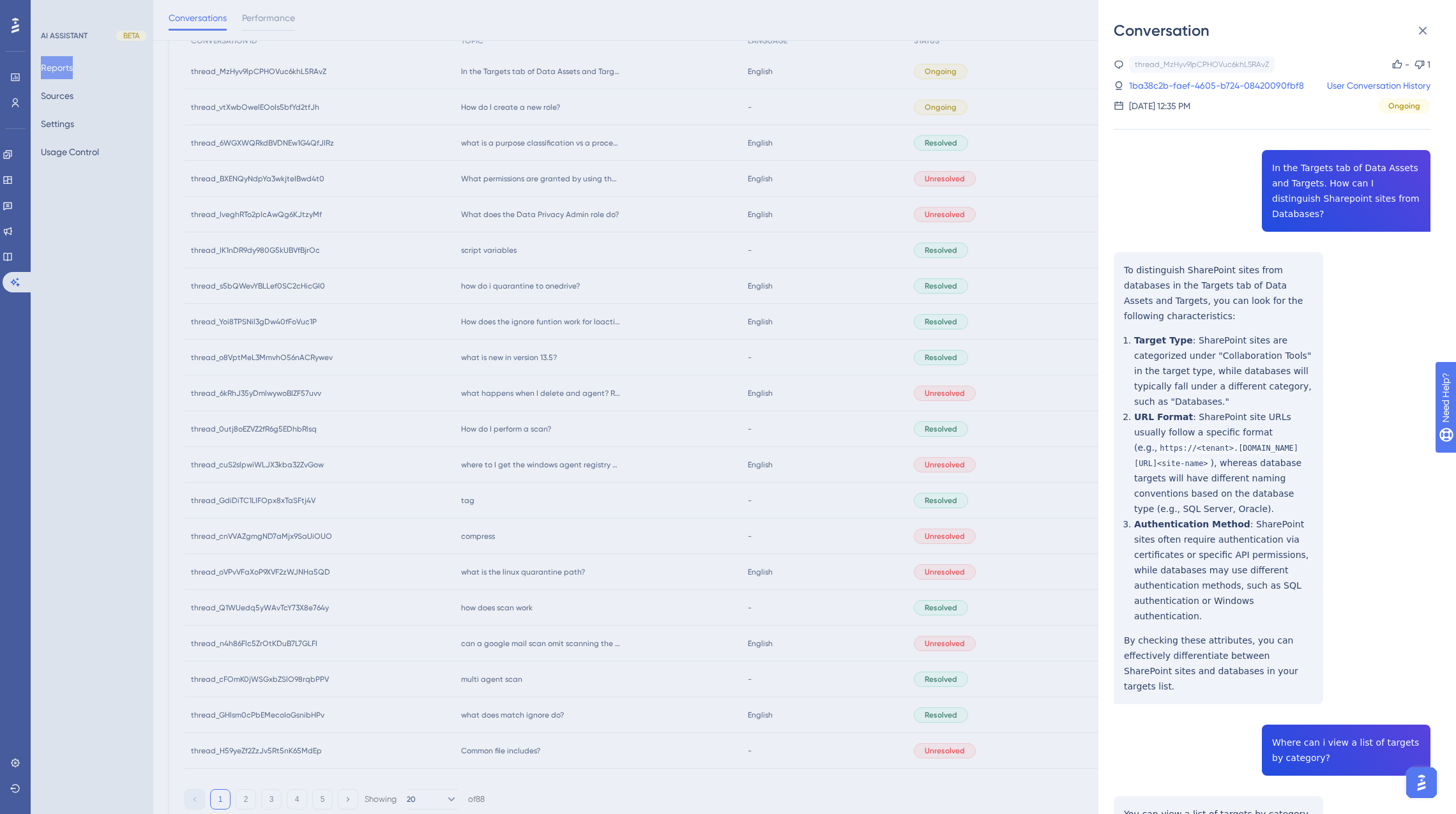
scroll to position [128, 0]
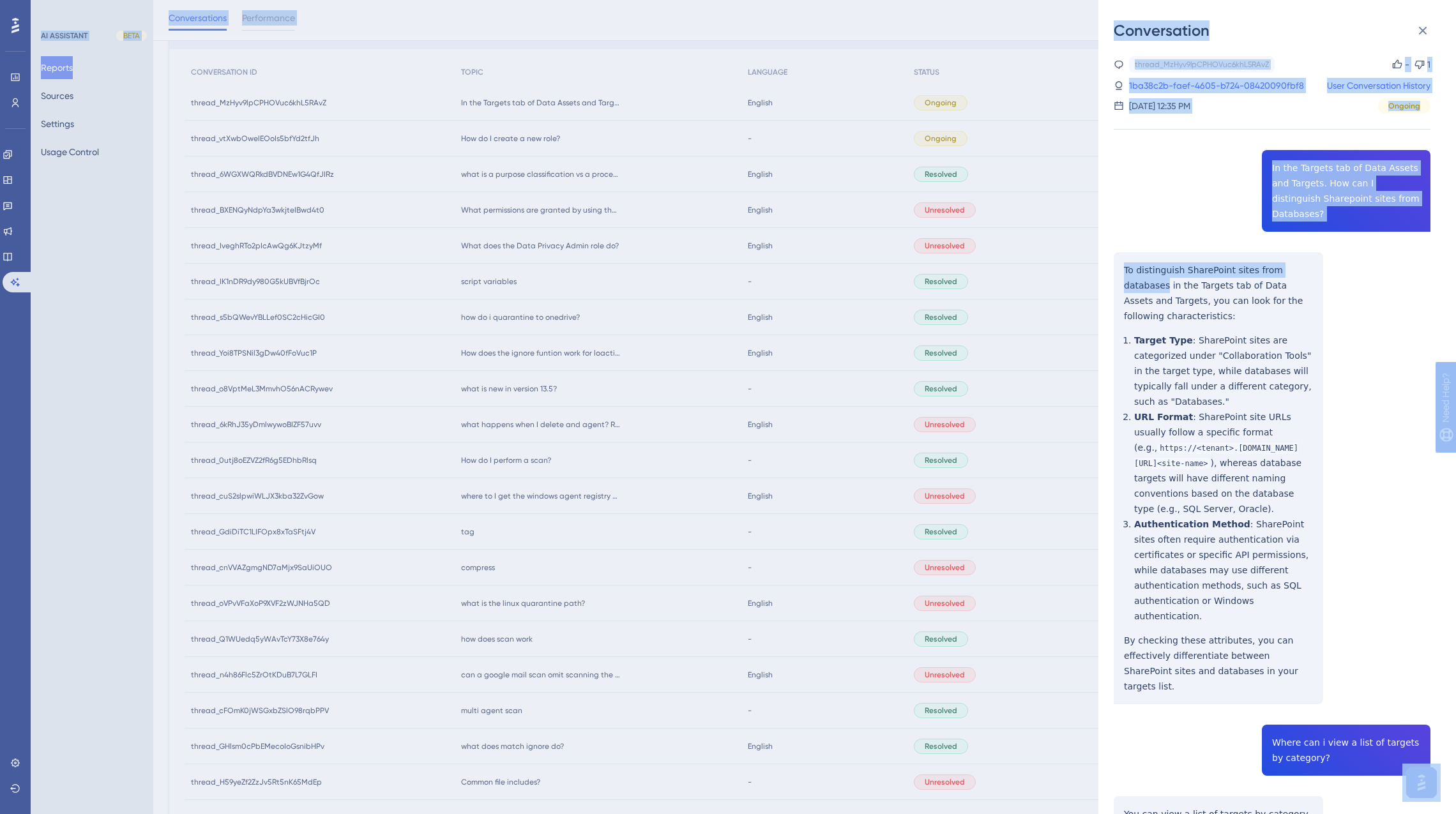
drag, startPoint x: 1455, startPoint y: 234, endPoint x: 1458, endPoint y: 245, distance: 11.4
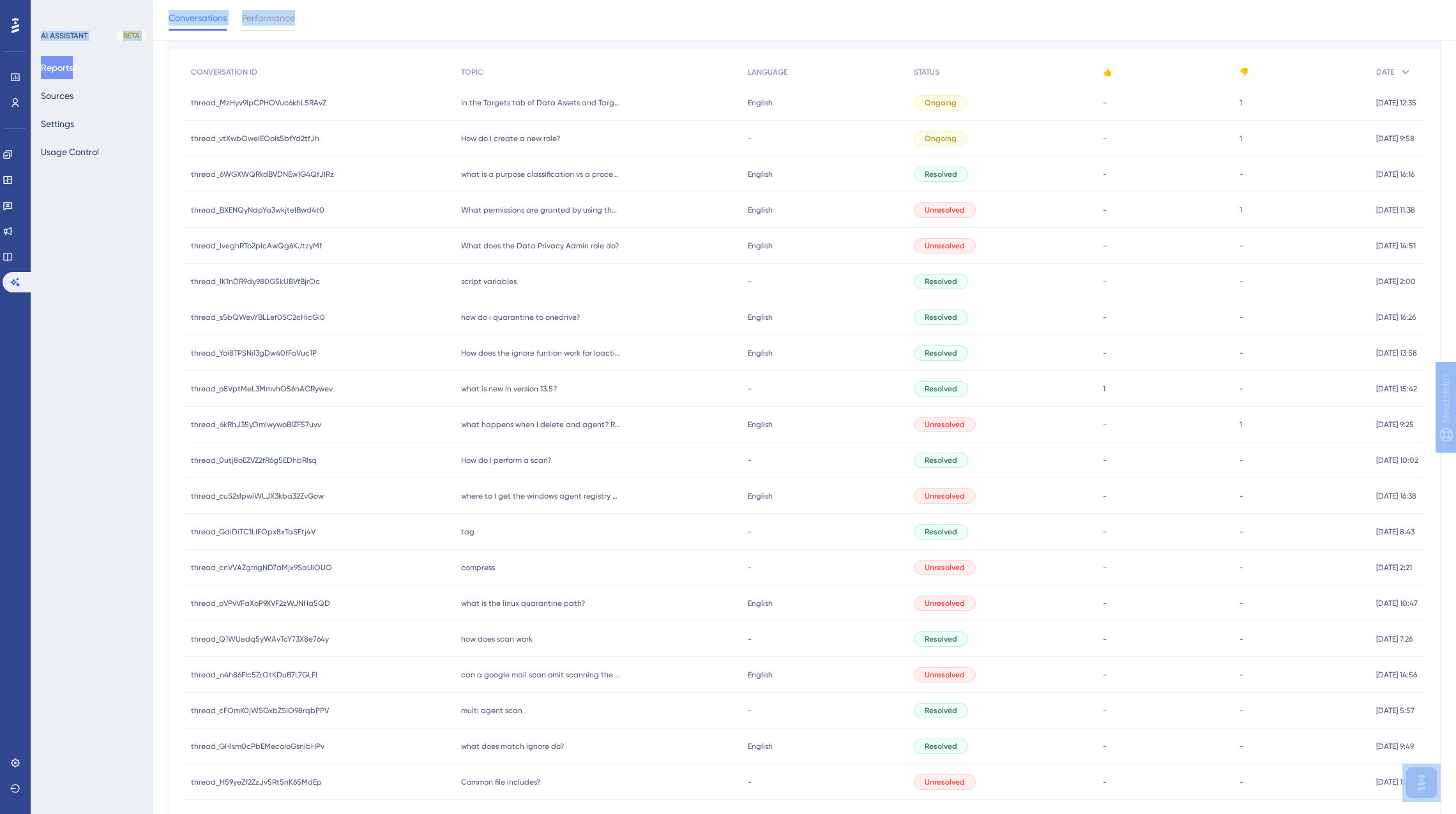
scroll to position [140, 9]
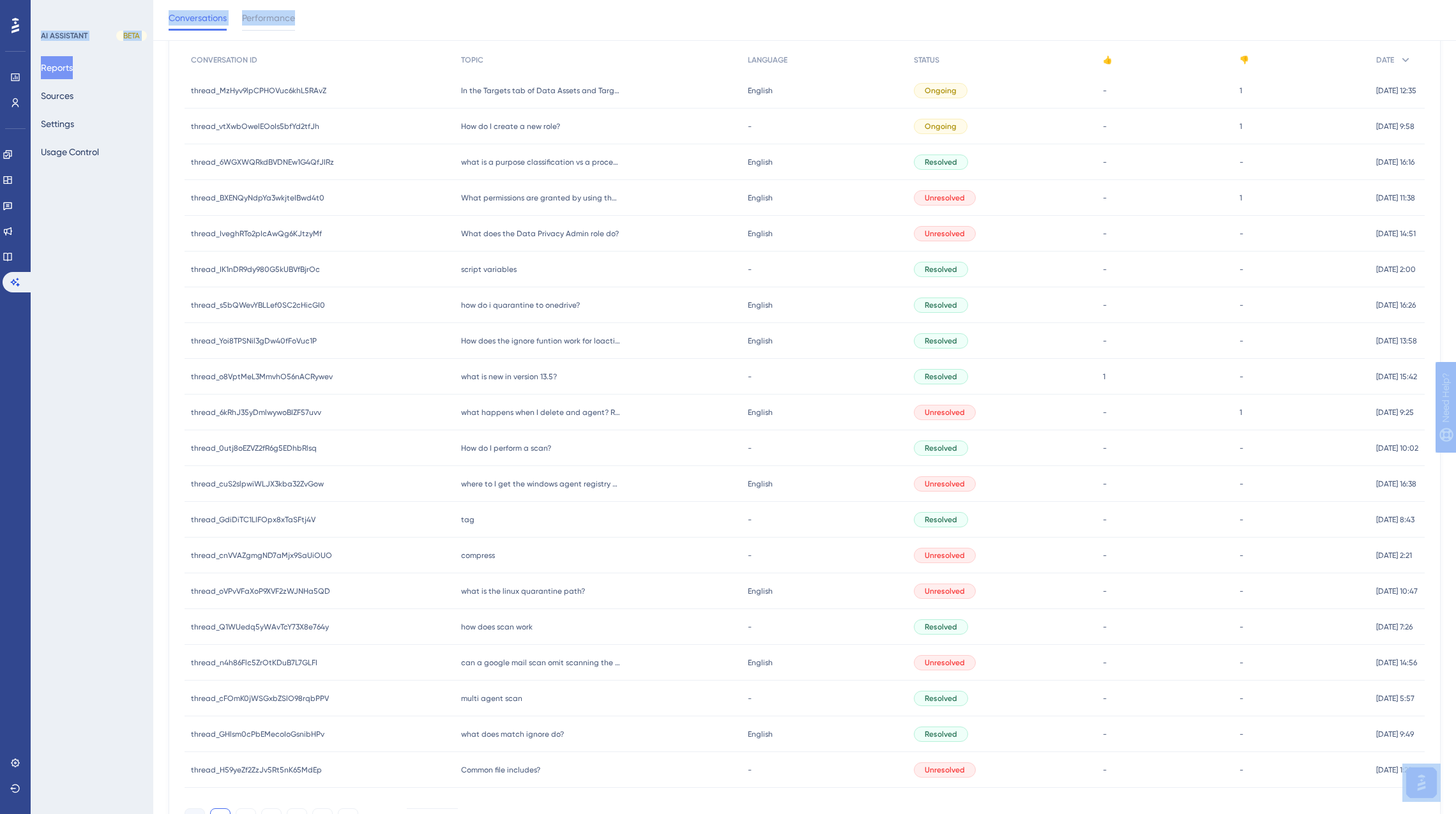
click at [76, 251] on div "AI ASSISTANT BETA Reports Sources Settings Usage Control" at bounding box center [92, 407] width 123 height 814
click at [319, 90] on div "thread_MzHyv9lpCPHOVuc6khL5RAvZ thread_MzHyv9lpCPHOVuc6khL5RAvZ" at bounding box center [319, 90] width 270 height 36
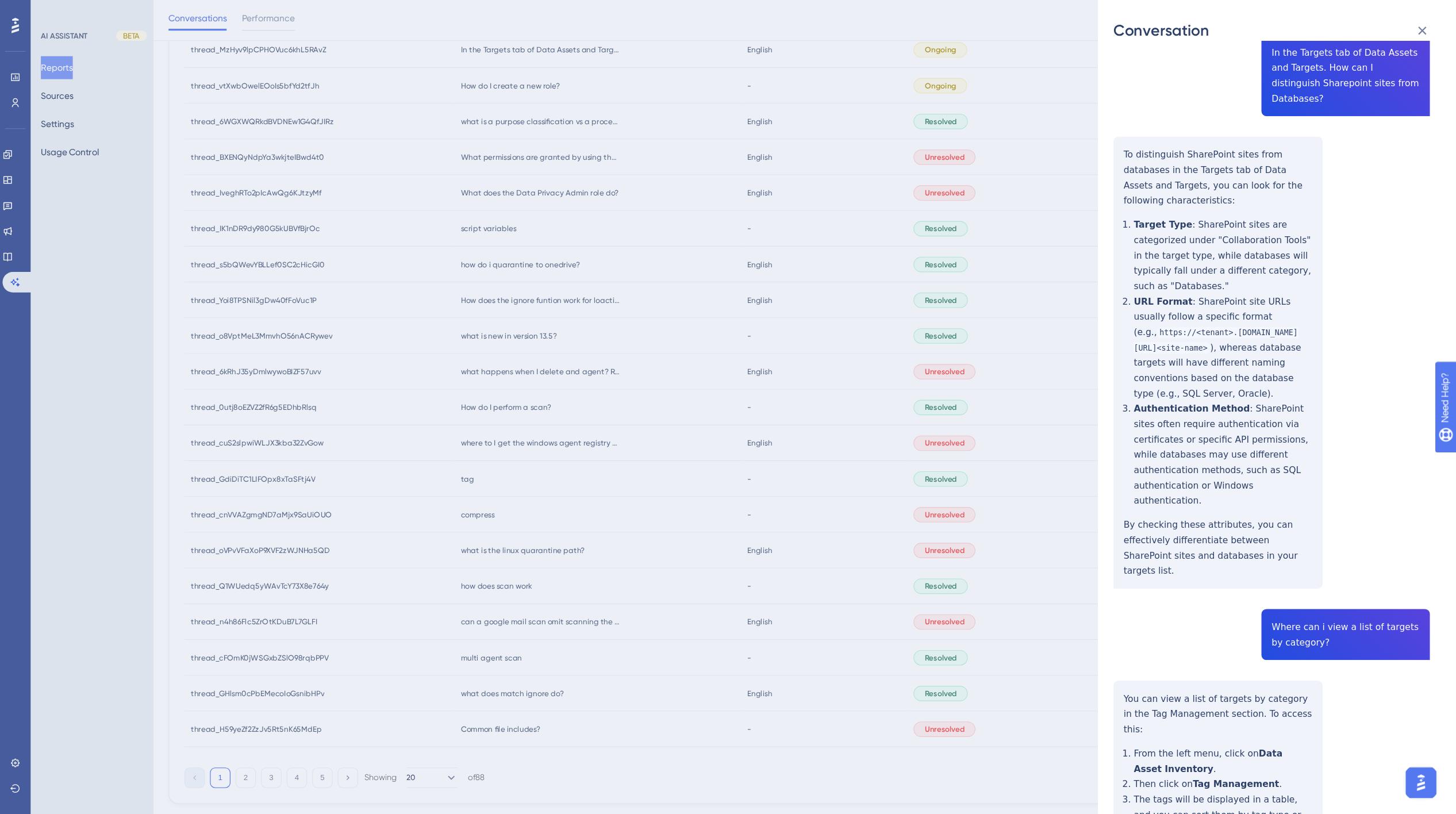
scroll to position [78, 0]
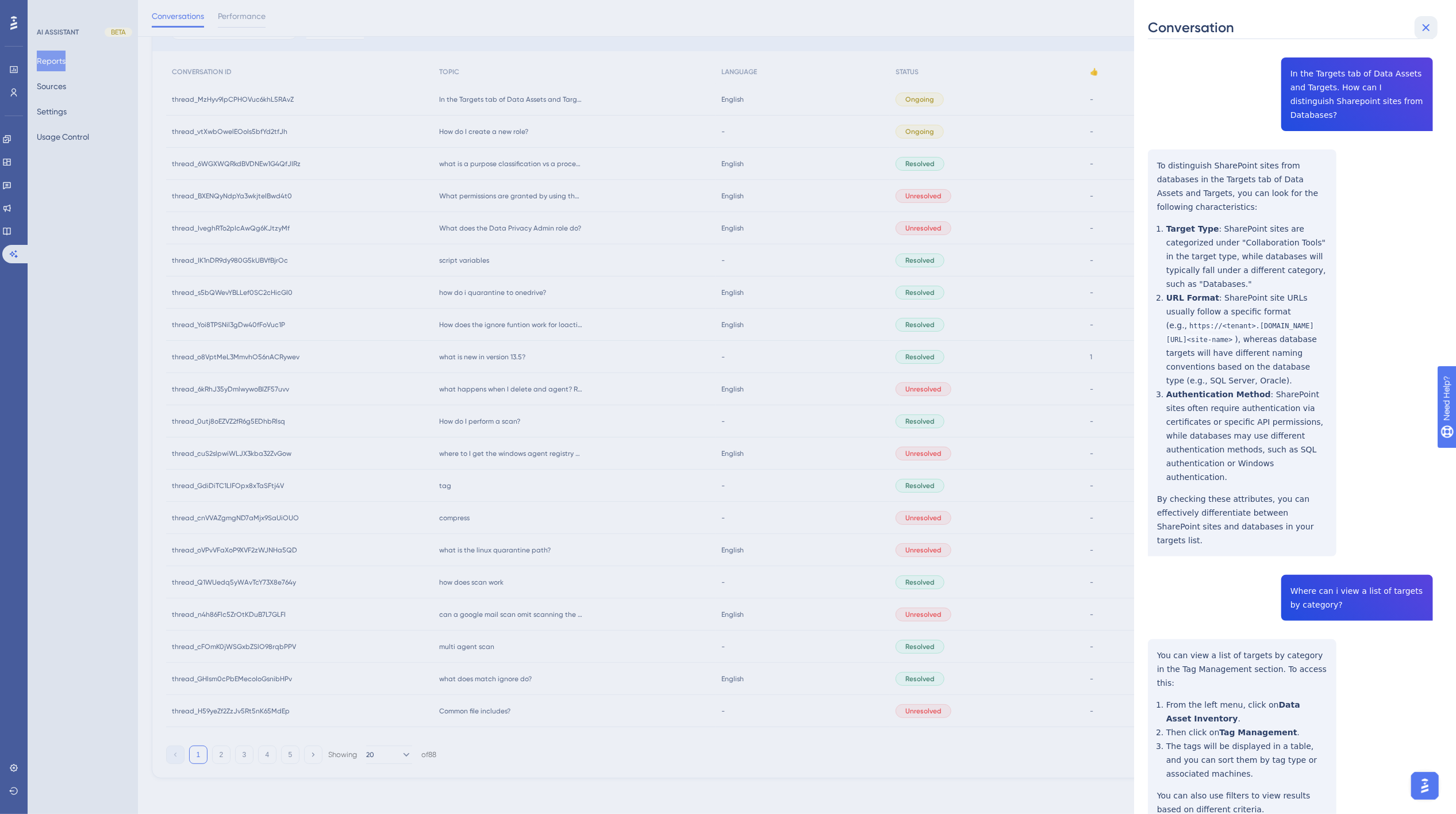
click at [1094, 25] on icon at bounding box center [1426, 27] width 14 height 14
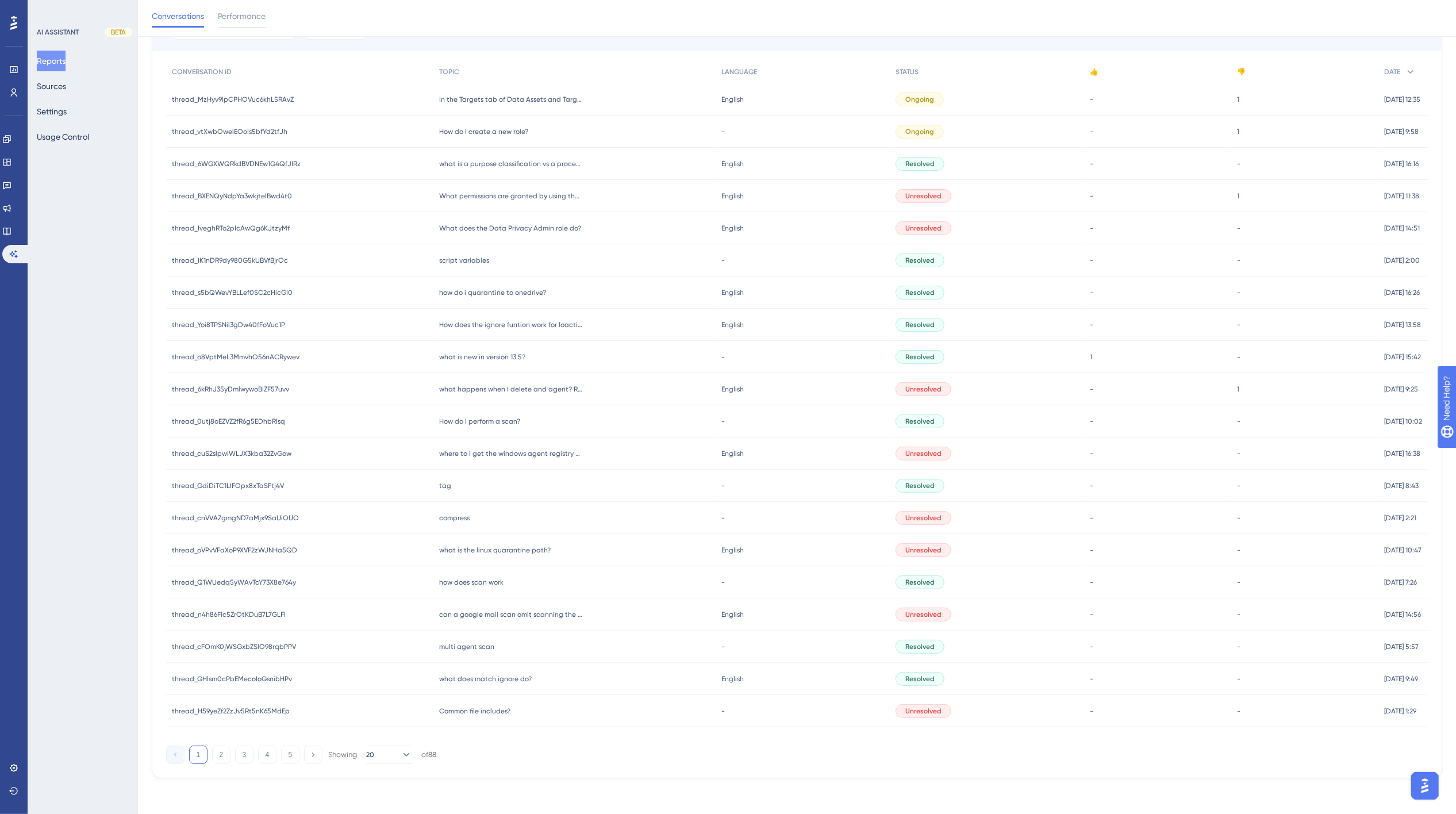
click at [486, 130] on span "How do I create a new role?" at bounding box center [484, 132] width 89 height 9
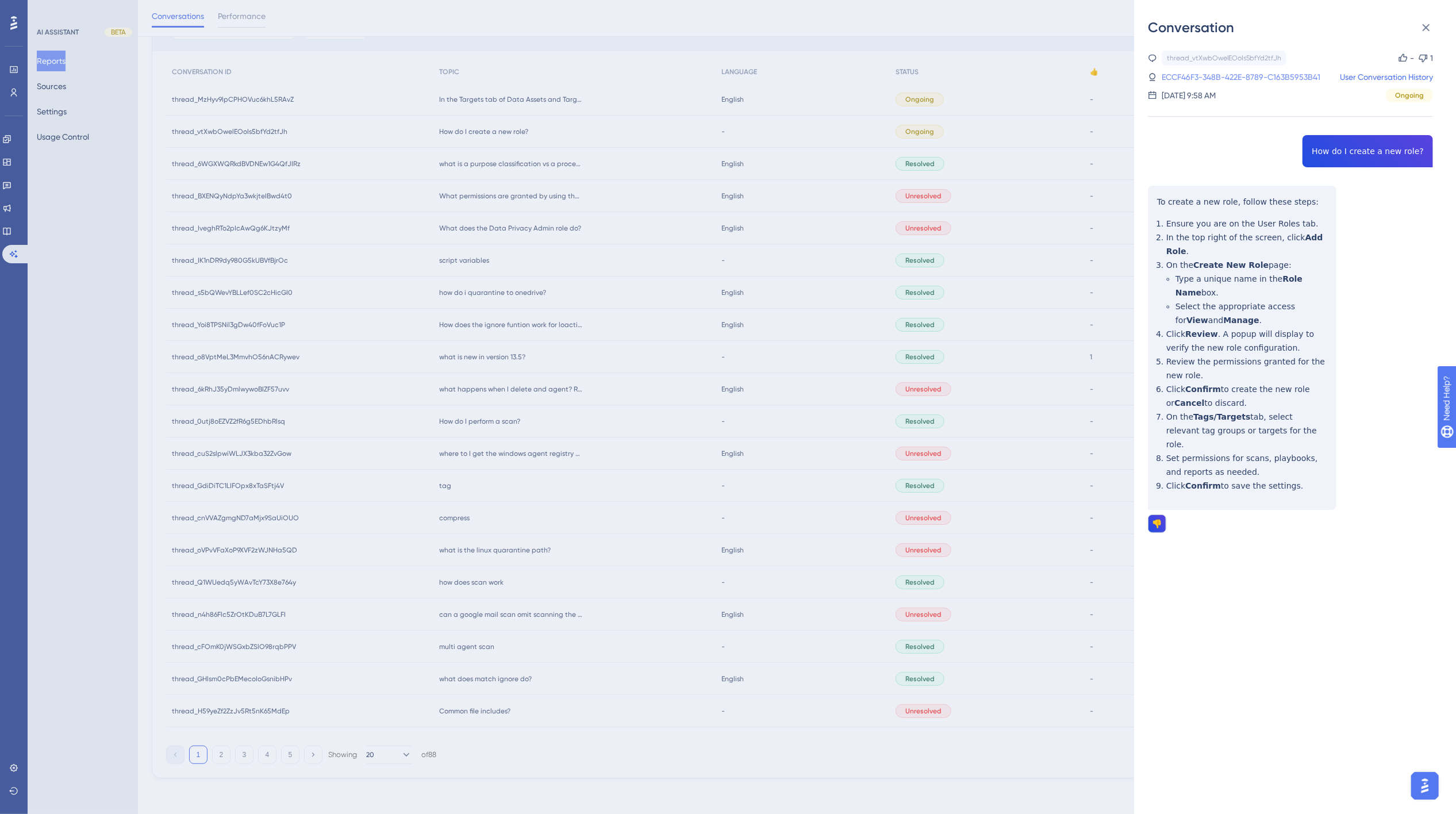
click at [1094, 77] on link "ECCF46F3-348B-422E-8789-C163B5953B41" at bounding box center [1241, 77] width 158 height 14
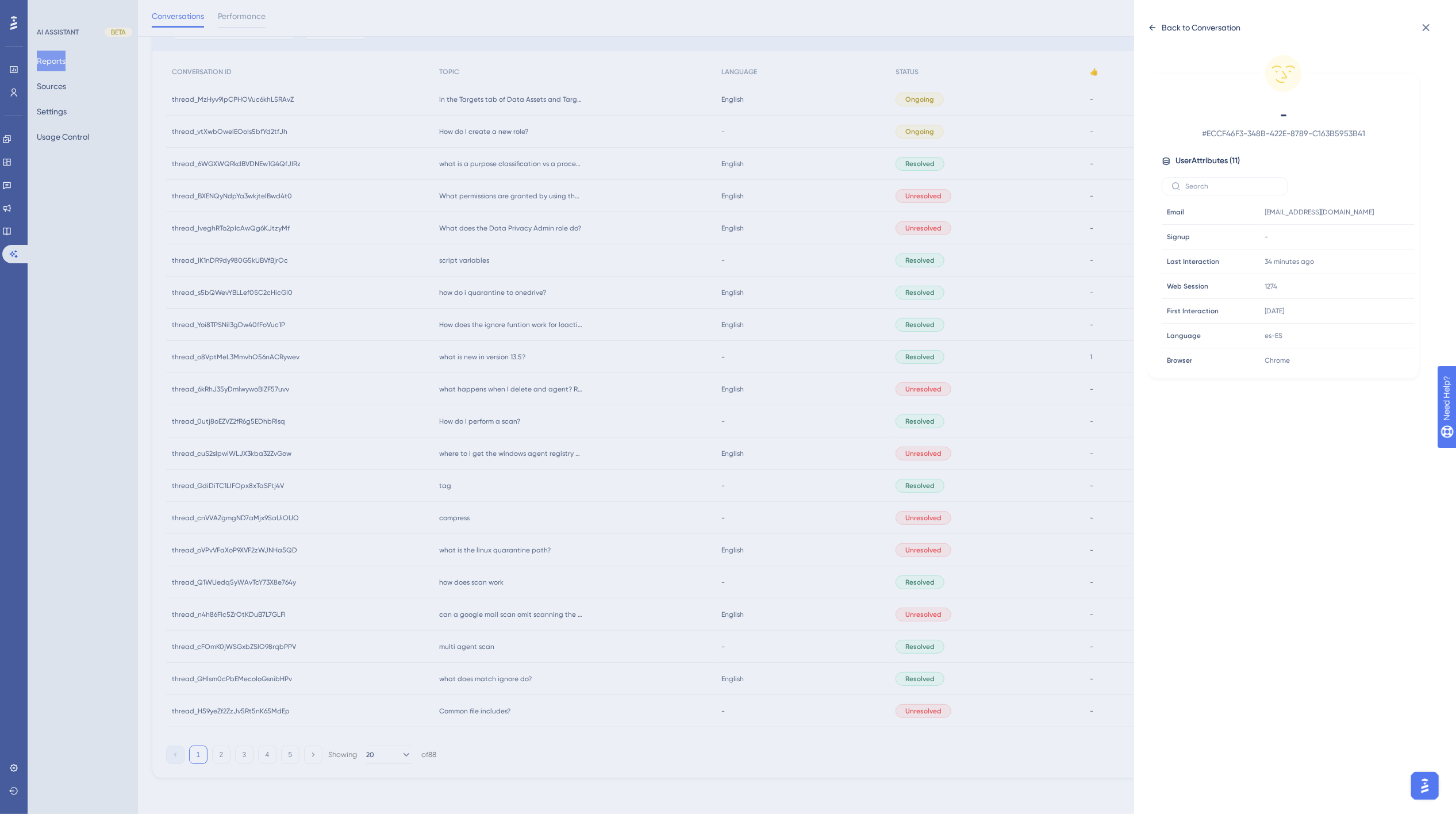
click at [1094, 26] on div "Back to Conversation" at bounding box center [1201, 27] width 79 height 14
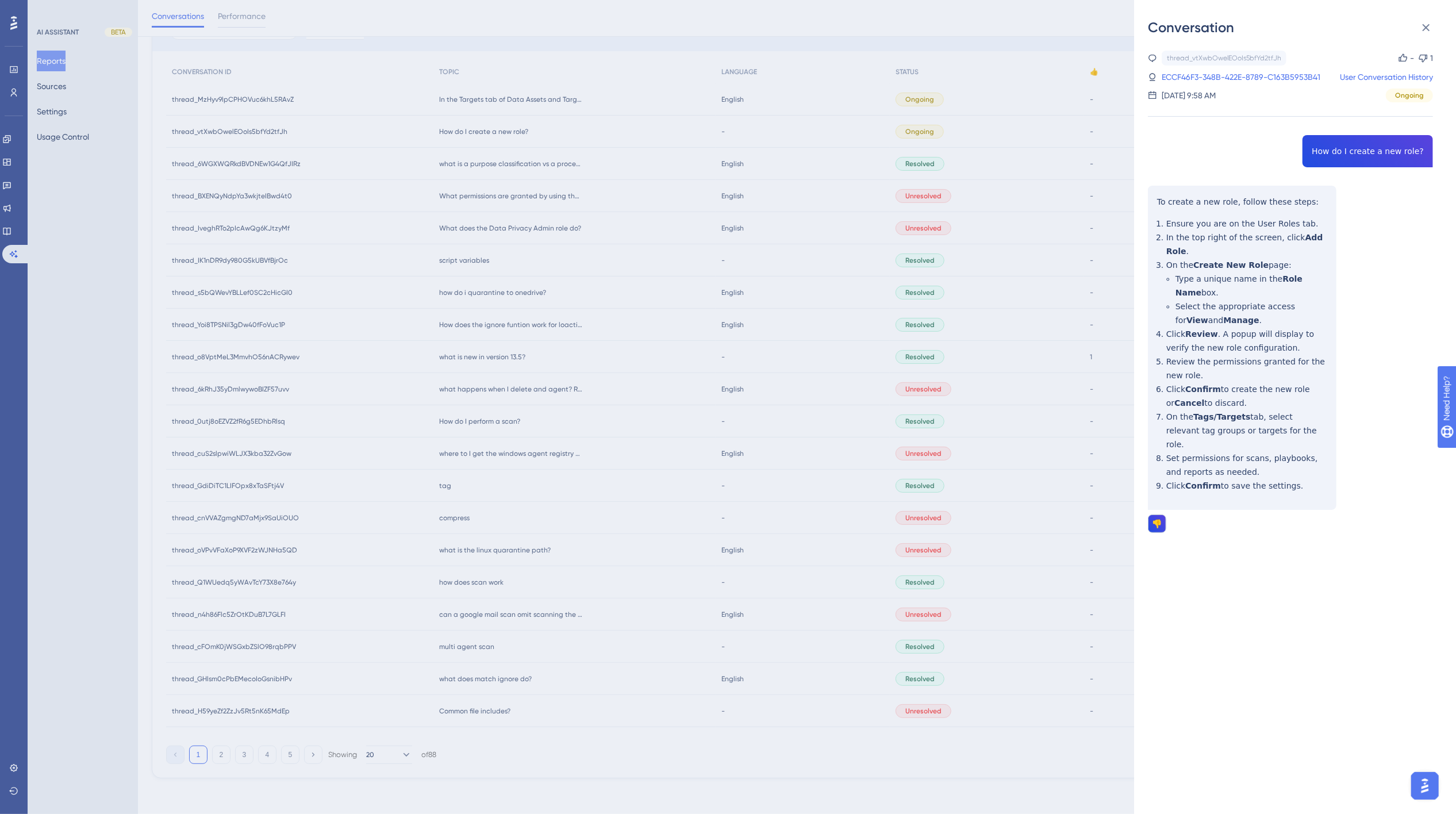
click at [491, 162] on div "Conversation thread_vtXwbOwelEOoIs5bfYd2tfJh Copy - 1 ECCF46F3-348B-422E-8789-C…" at bounding box center [728, 407] width 1456 height 814
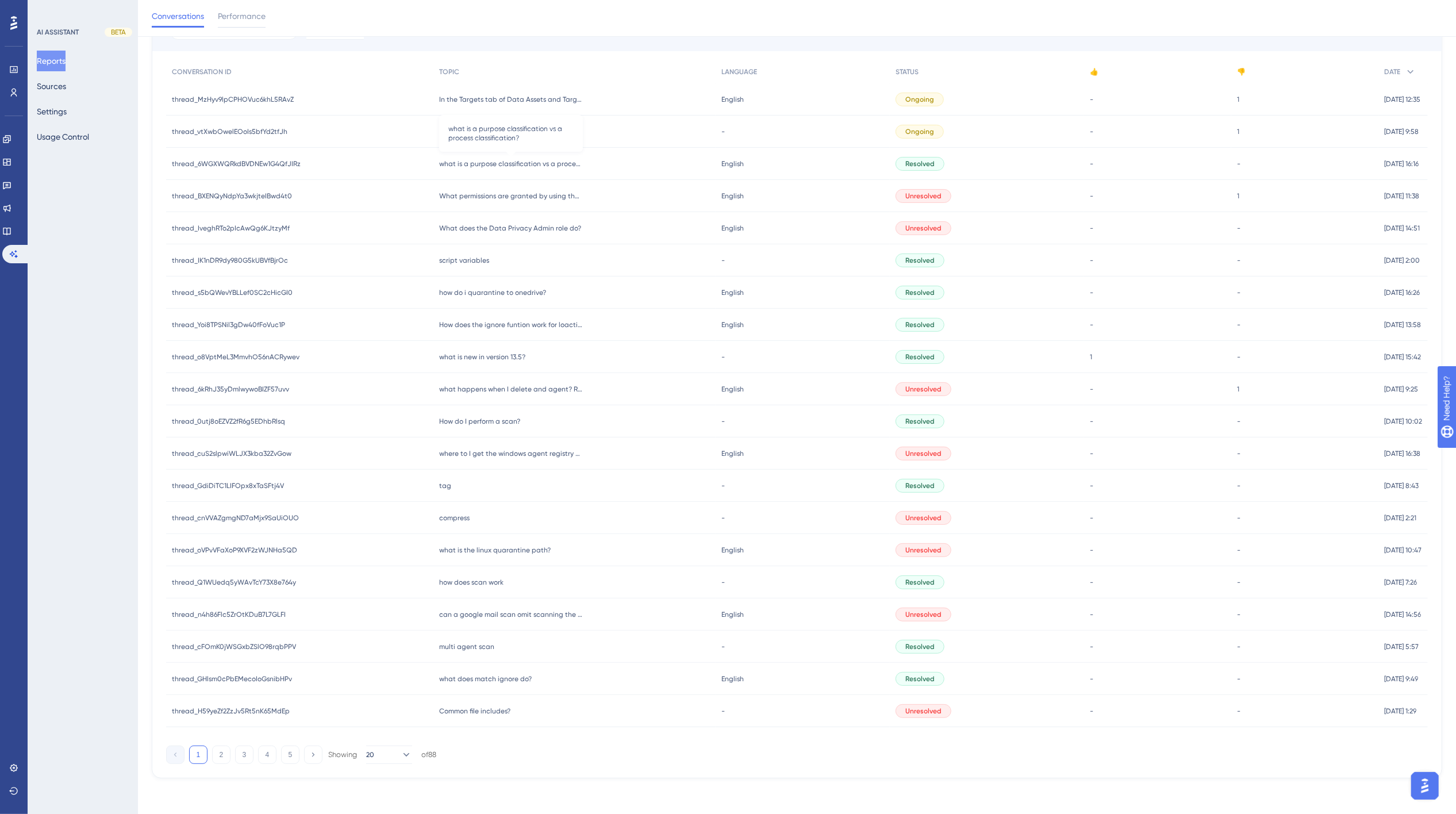
click at [496, 162] on span "what is a purpose classification vs a process classification?" at bounding box center [511, 164] width 143 height 9
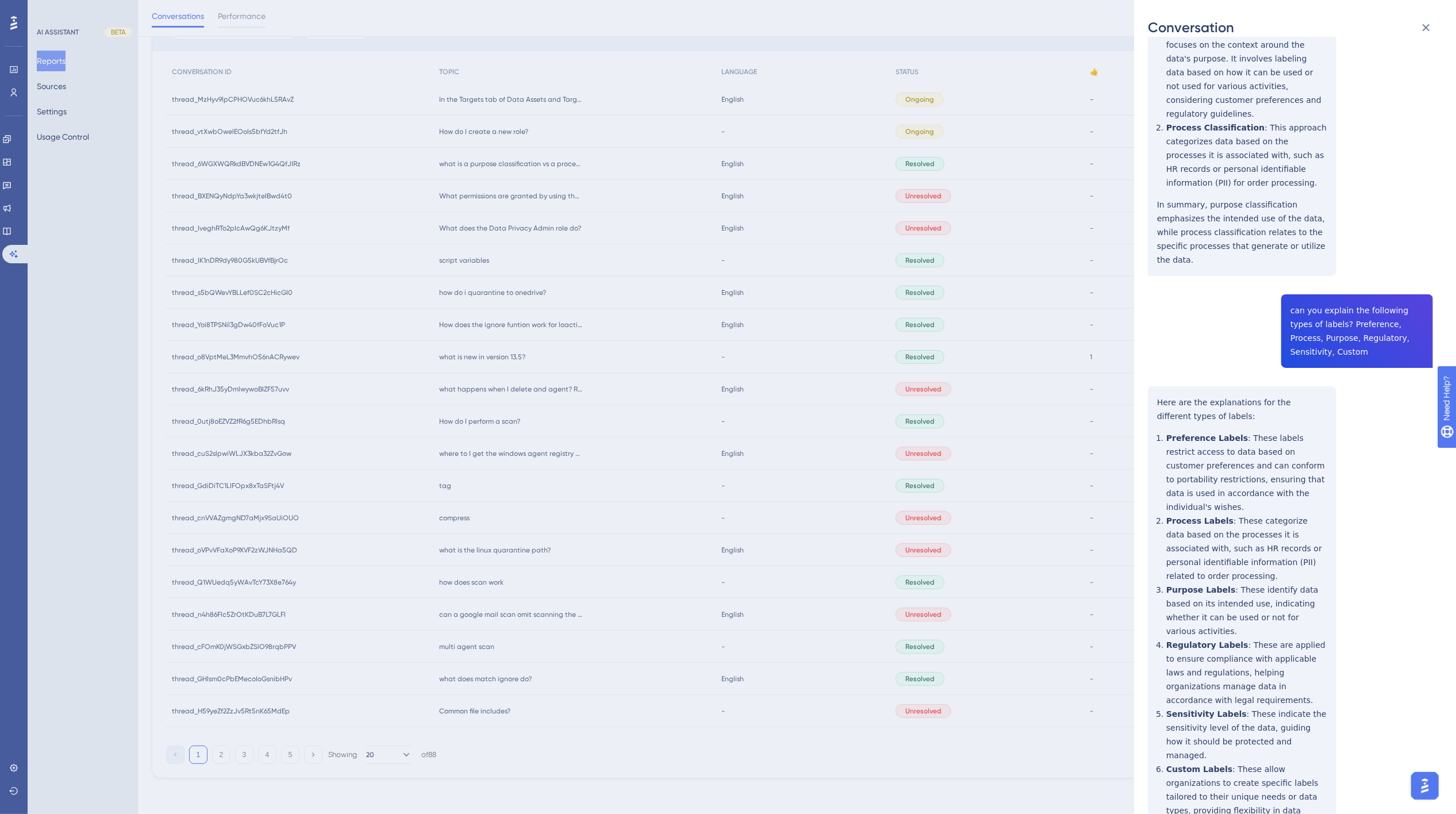
scroll to position [0, 0]
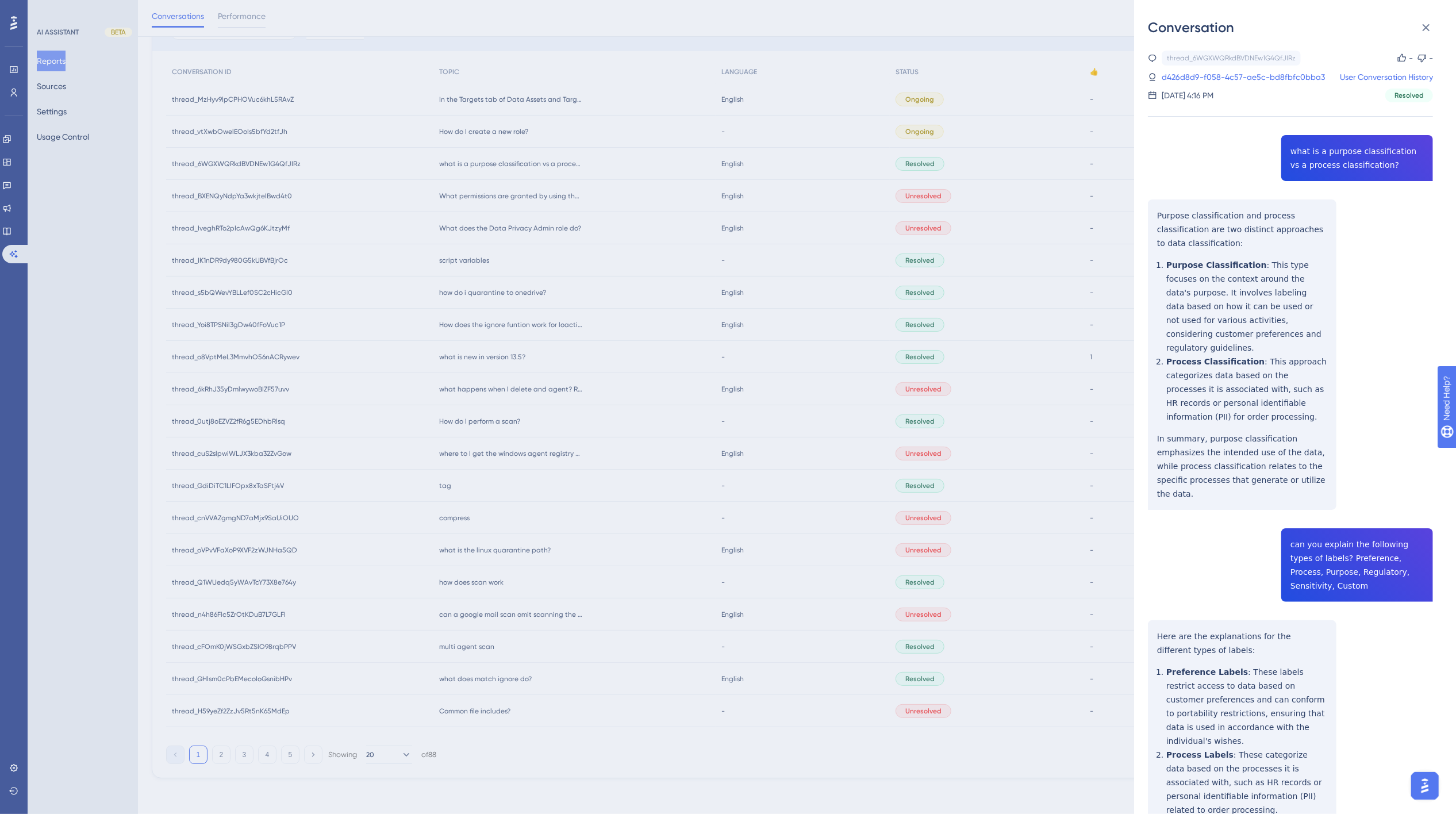
click at [495, 195] on div "Conversation thread_6WGXWQRkdBVDNEw1G4QfJIRz Copy - - d426d8d9-f058-4c57-ae5c-b…" at bounding box center [728, 407] width 1456 height 814
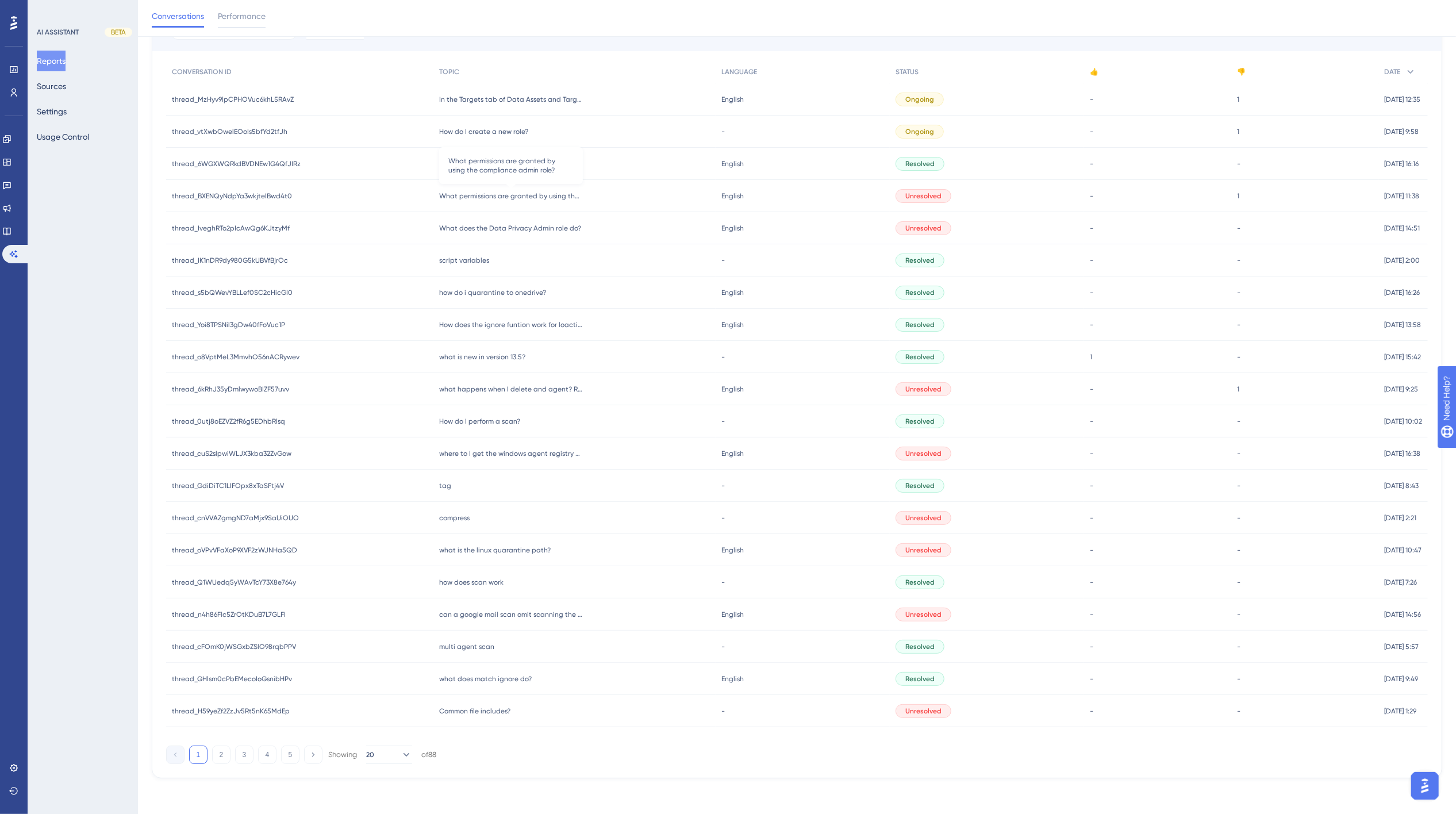
click at [498, 195] on span "What permissions are granted by using the compliance admin role?" at bounding box center [511, 196] width 143 height 9
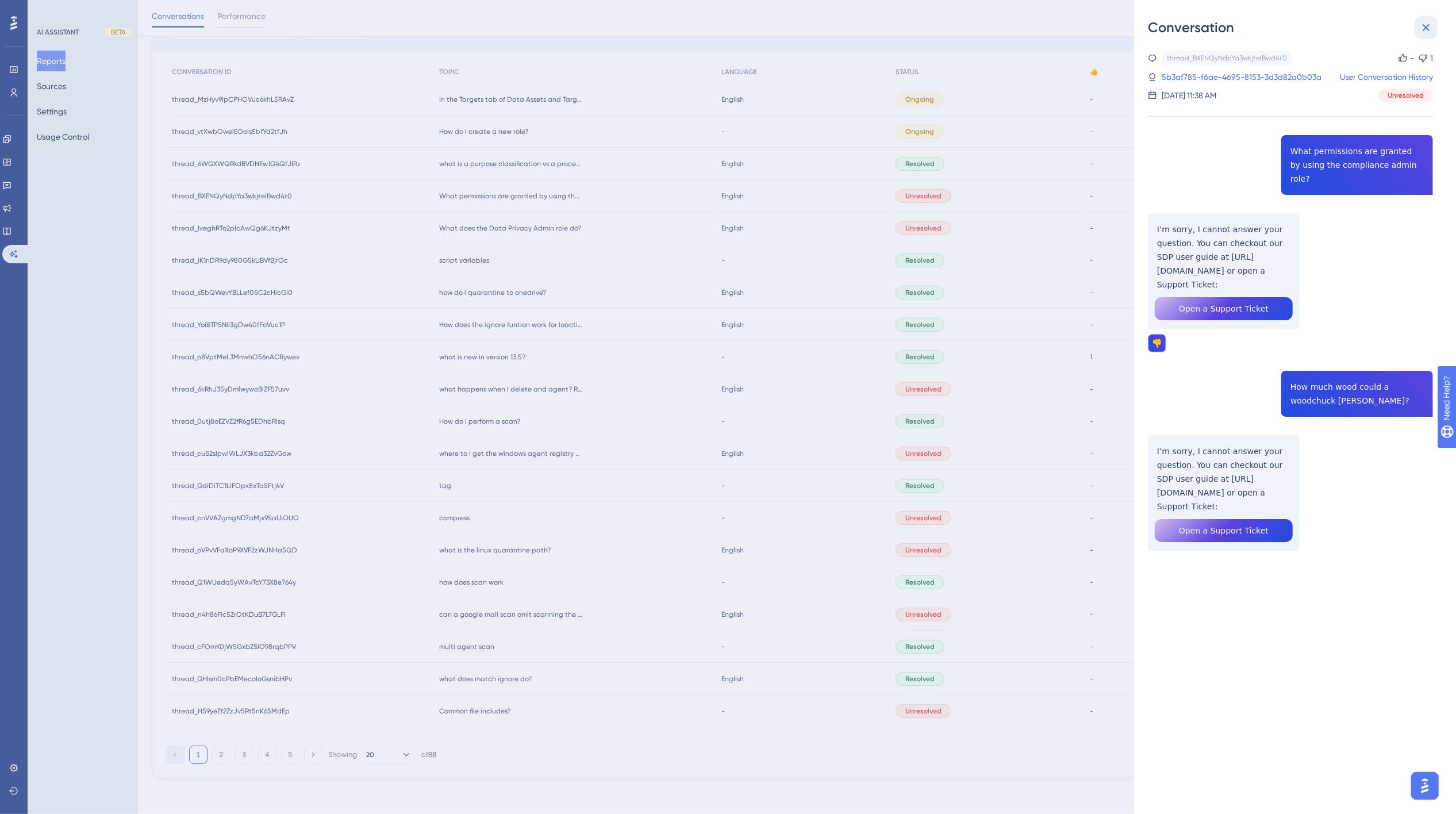
click at [1094, 27] on icon at bounding box center [1426, 28] width 8 height 8
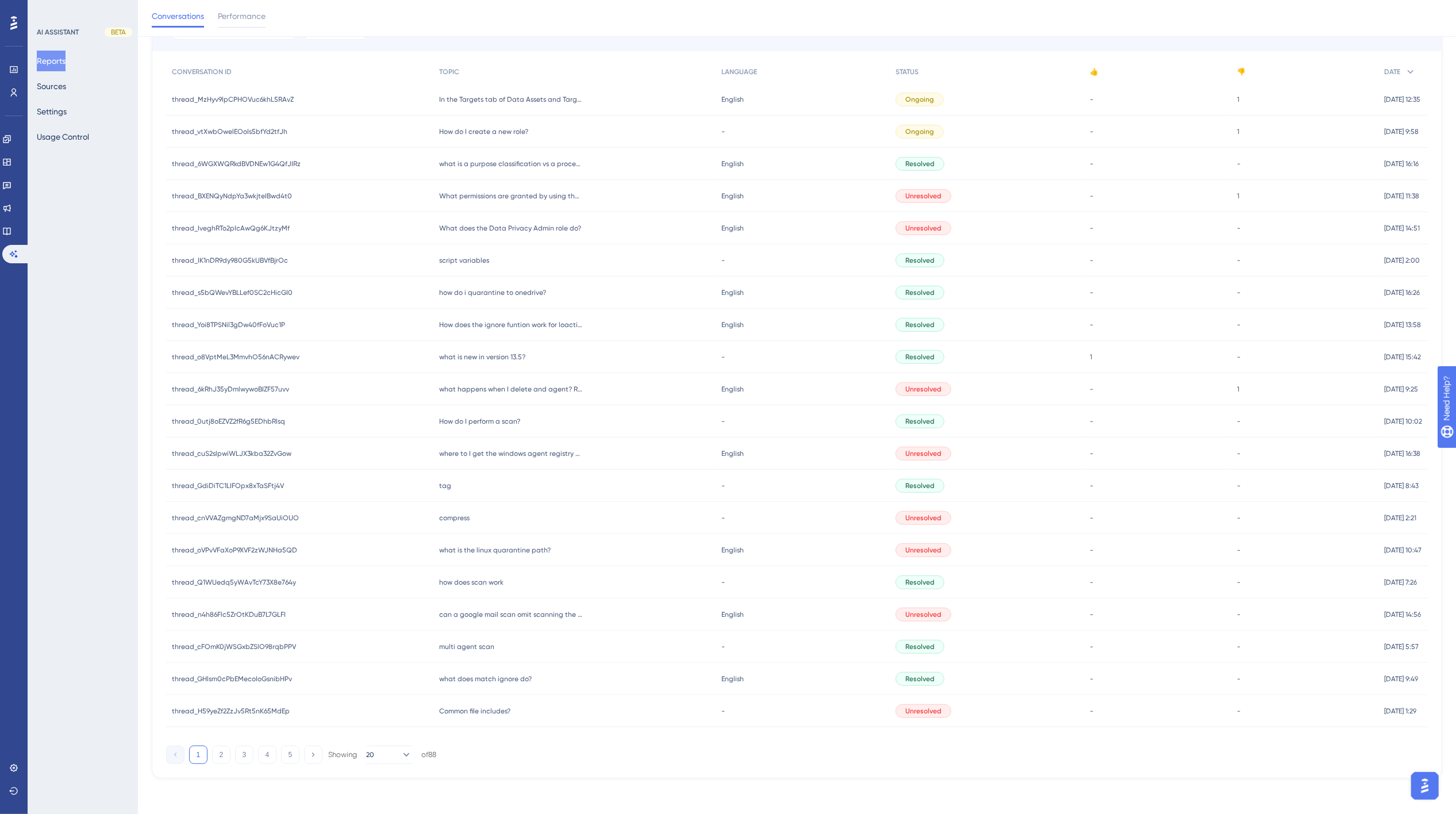
click at [494, 290] on span "how do i quarantine to onedrive?" at bounding box center [492, 293] width 107 height 9
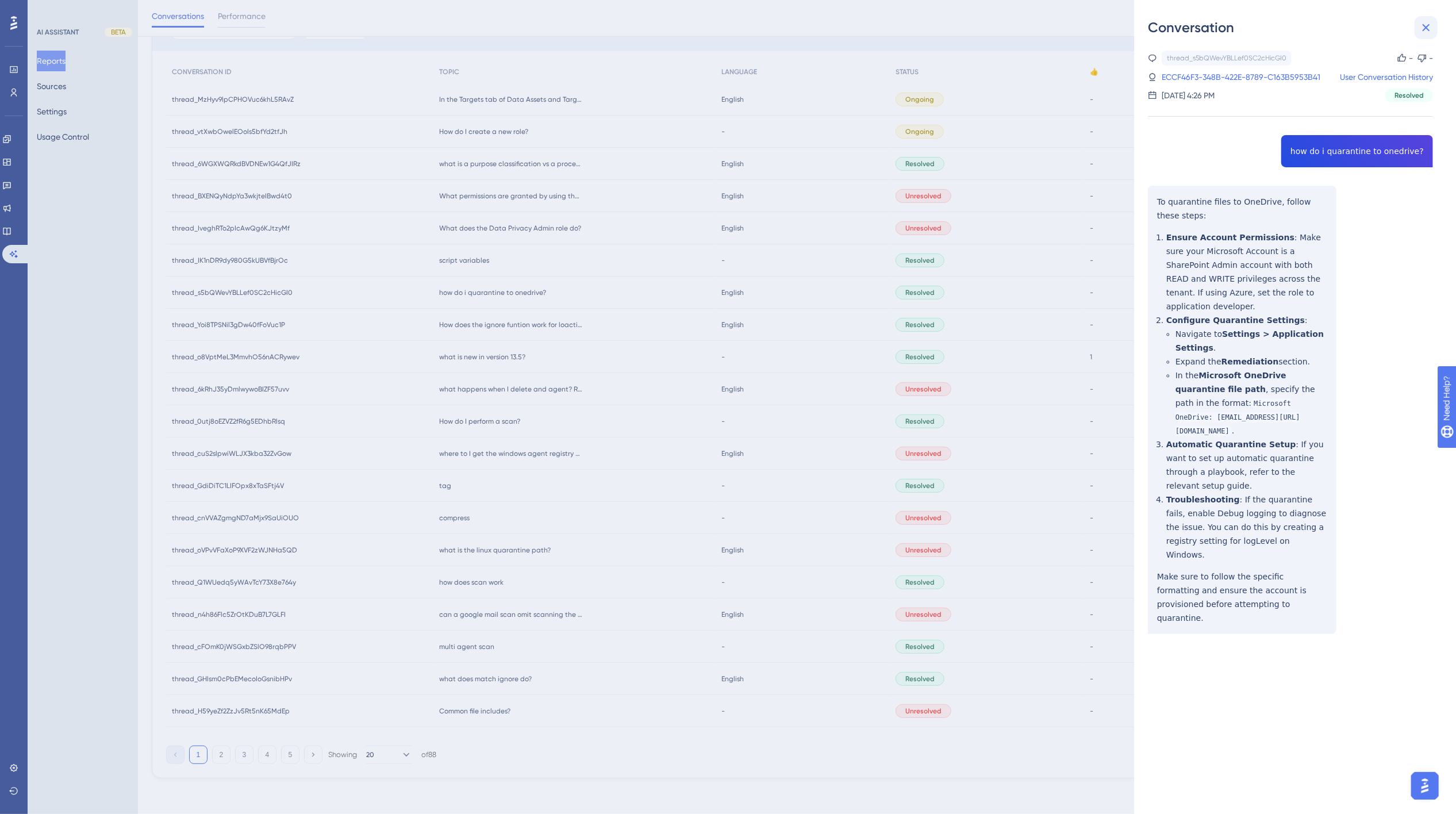
click at [1094, 27] on icon at bounding box center [1426, 28] width 8 height 8
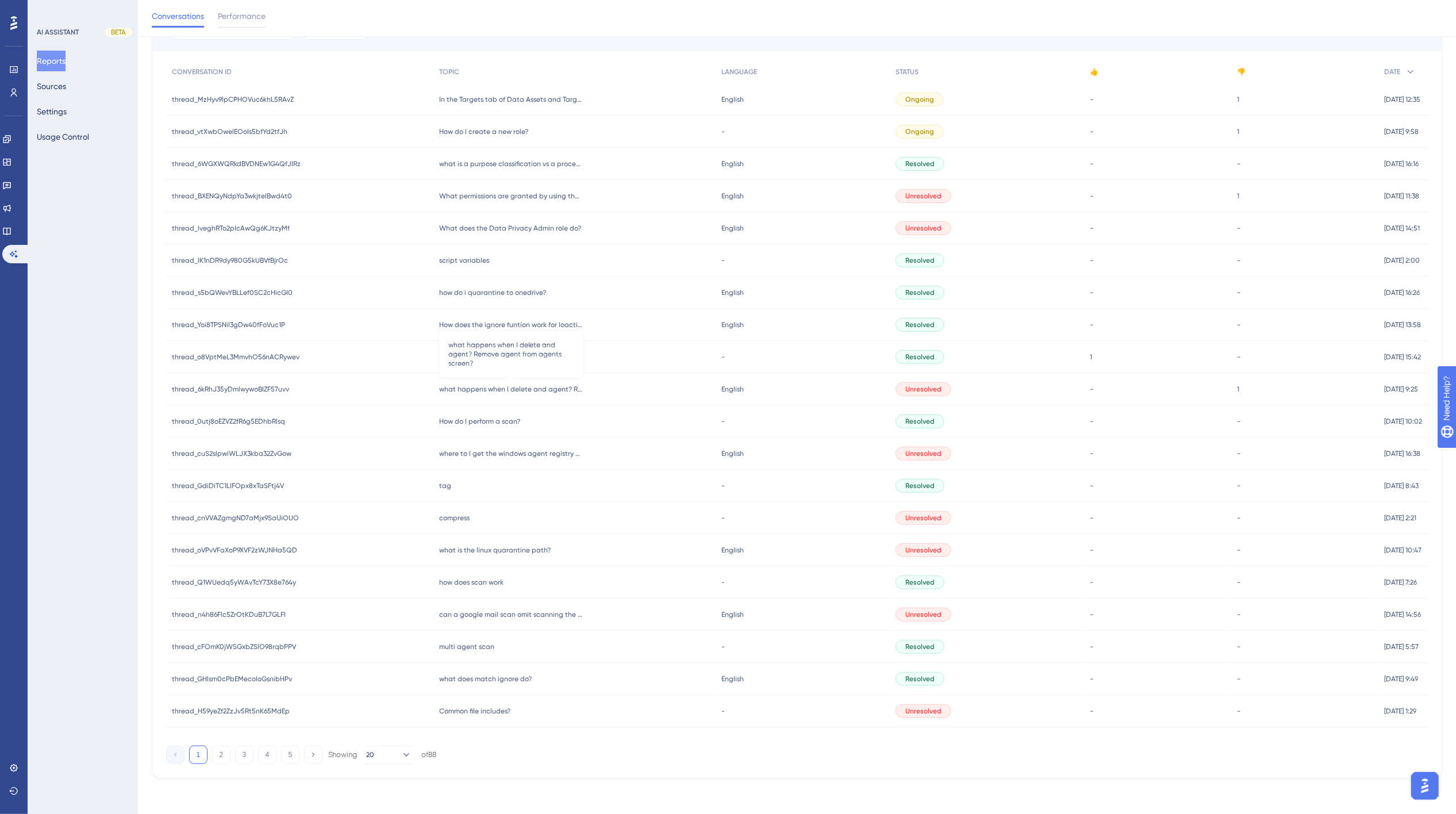
click at [480, 387] on span "what happens when I delete and agent? Remove agent from agents screen?" at bounding box center [511, 389] width 143 height 9
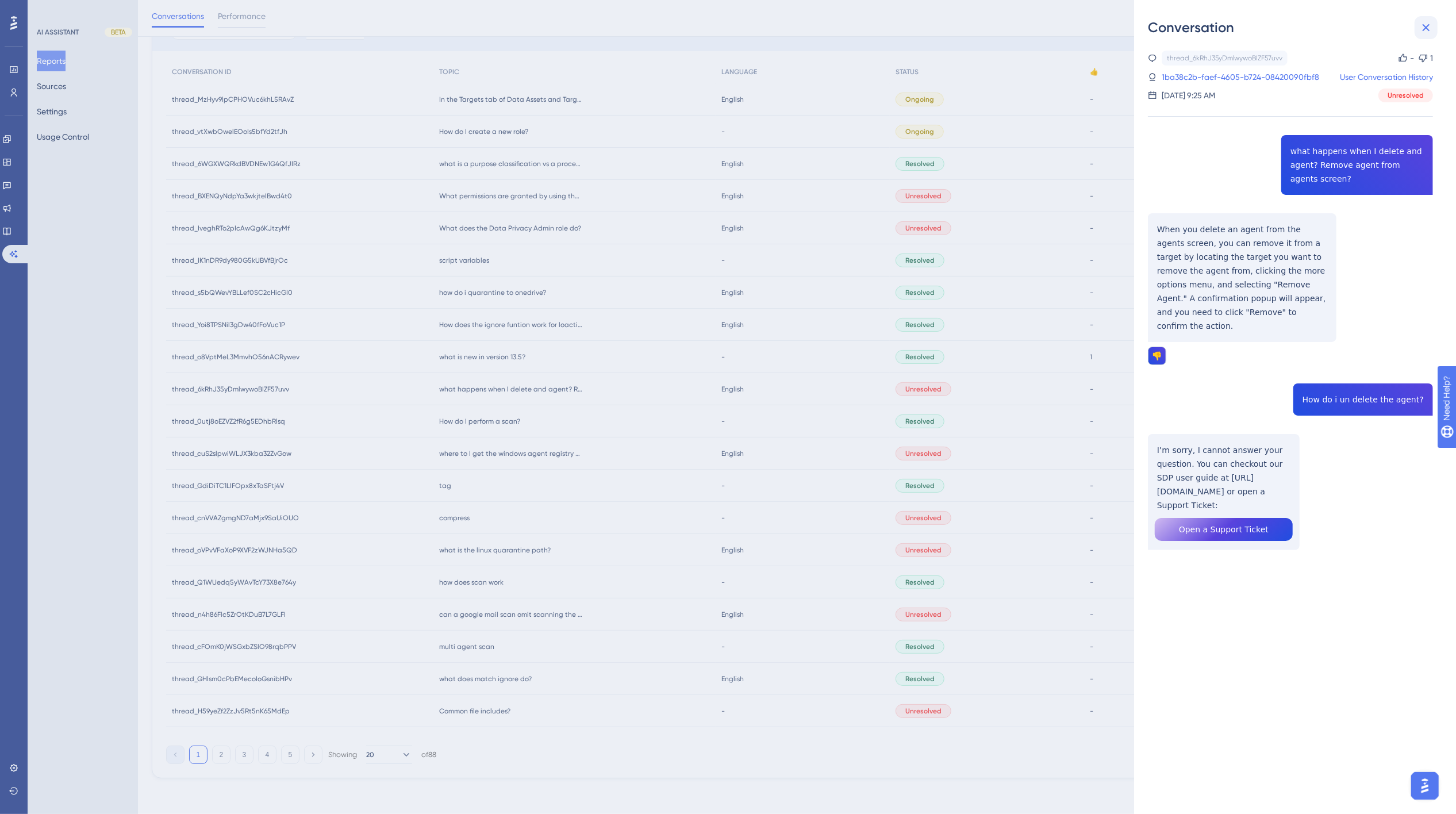
click at [1094, 27] on icon at bounding box center [1426, 28] width 8 height 8
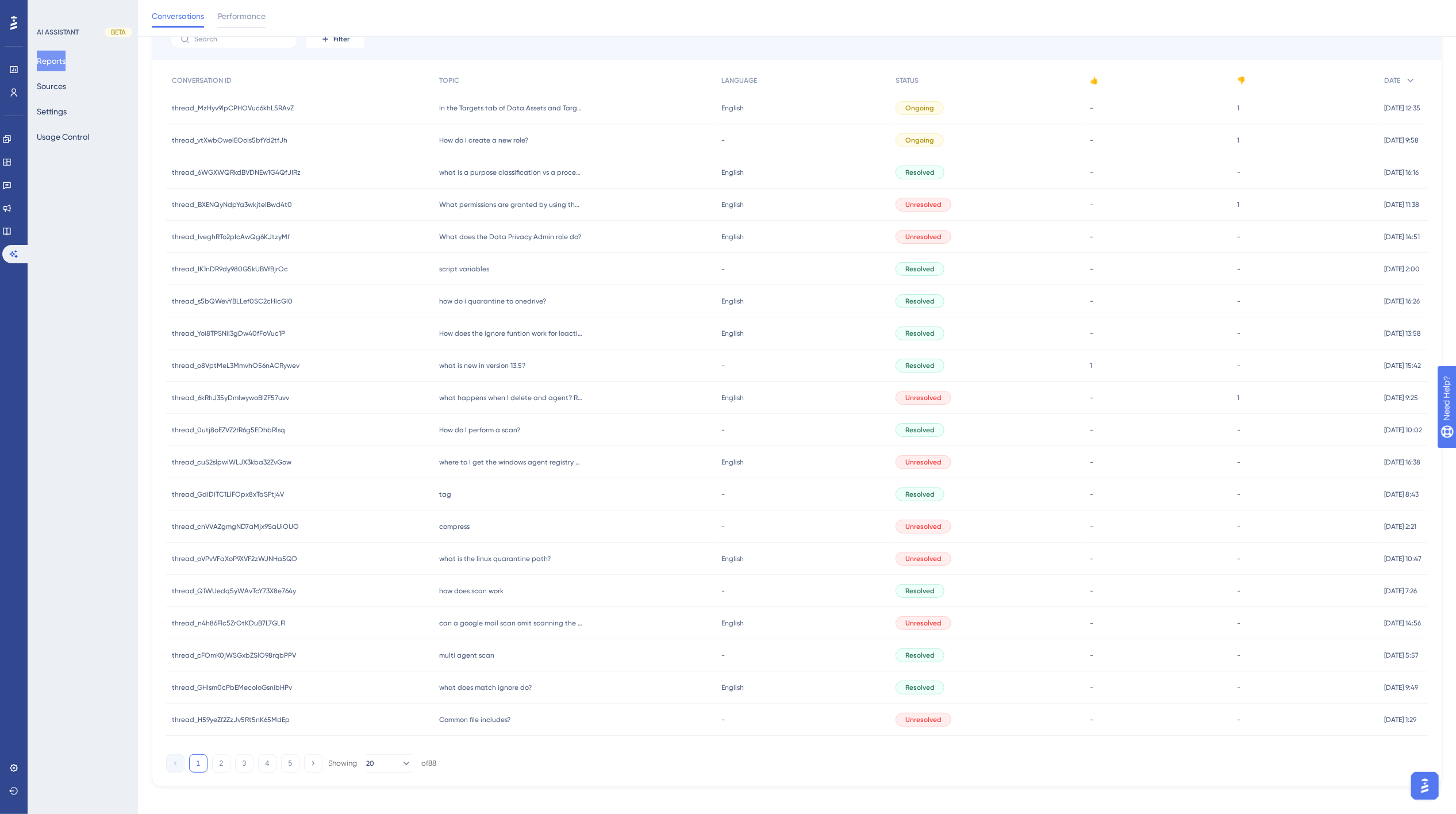
scroll to position [0, 8]
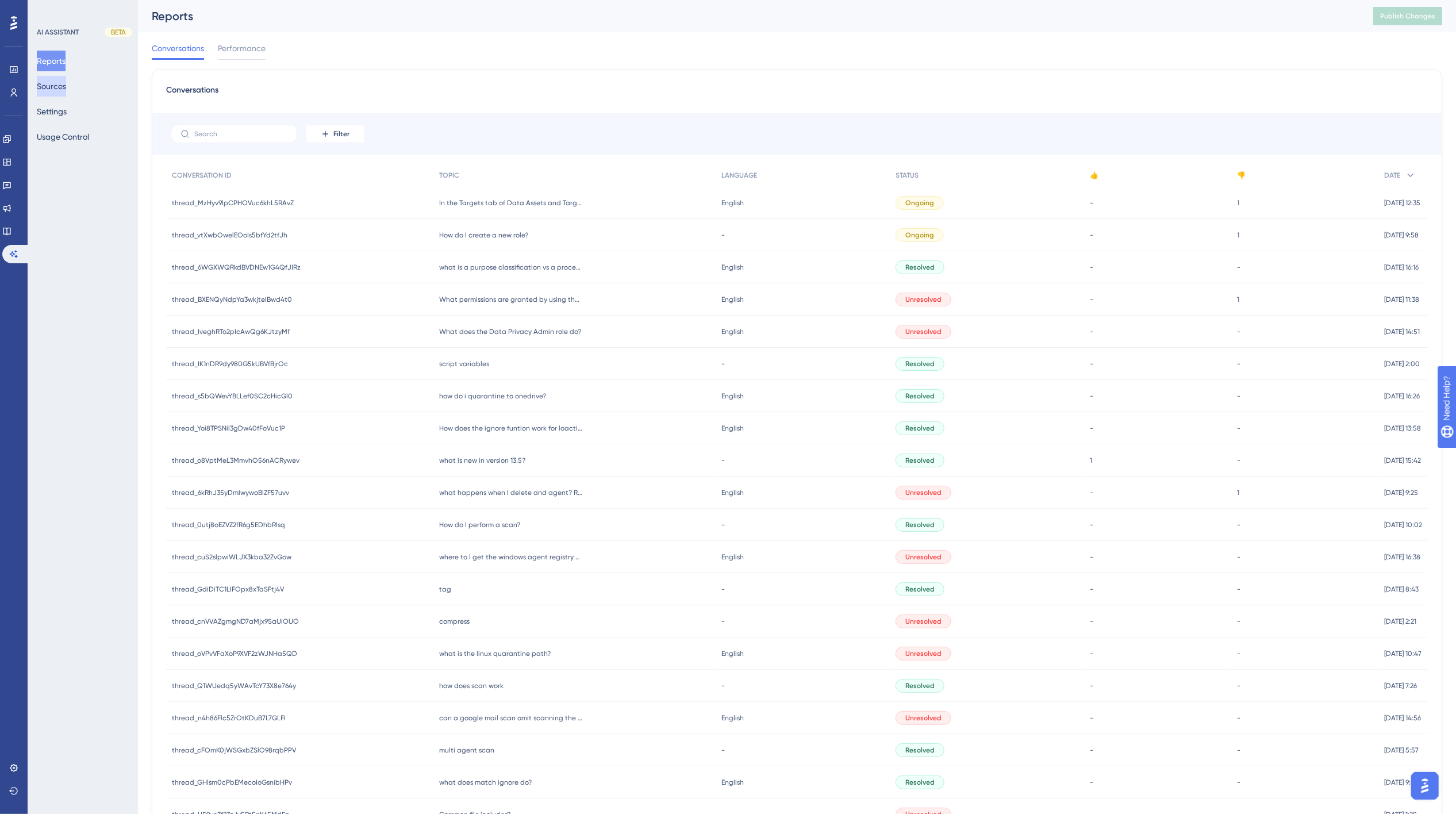
click at [54, 83] on button "Sources" at bounding box center [51, 86] width 29 height 21
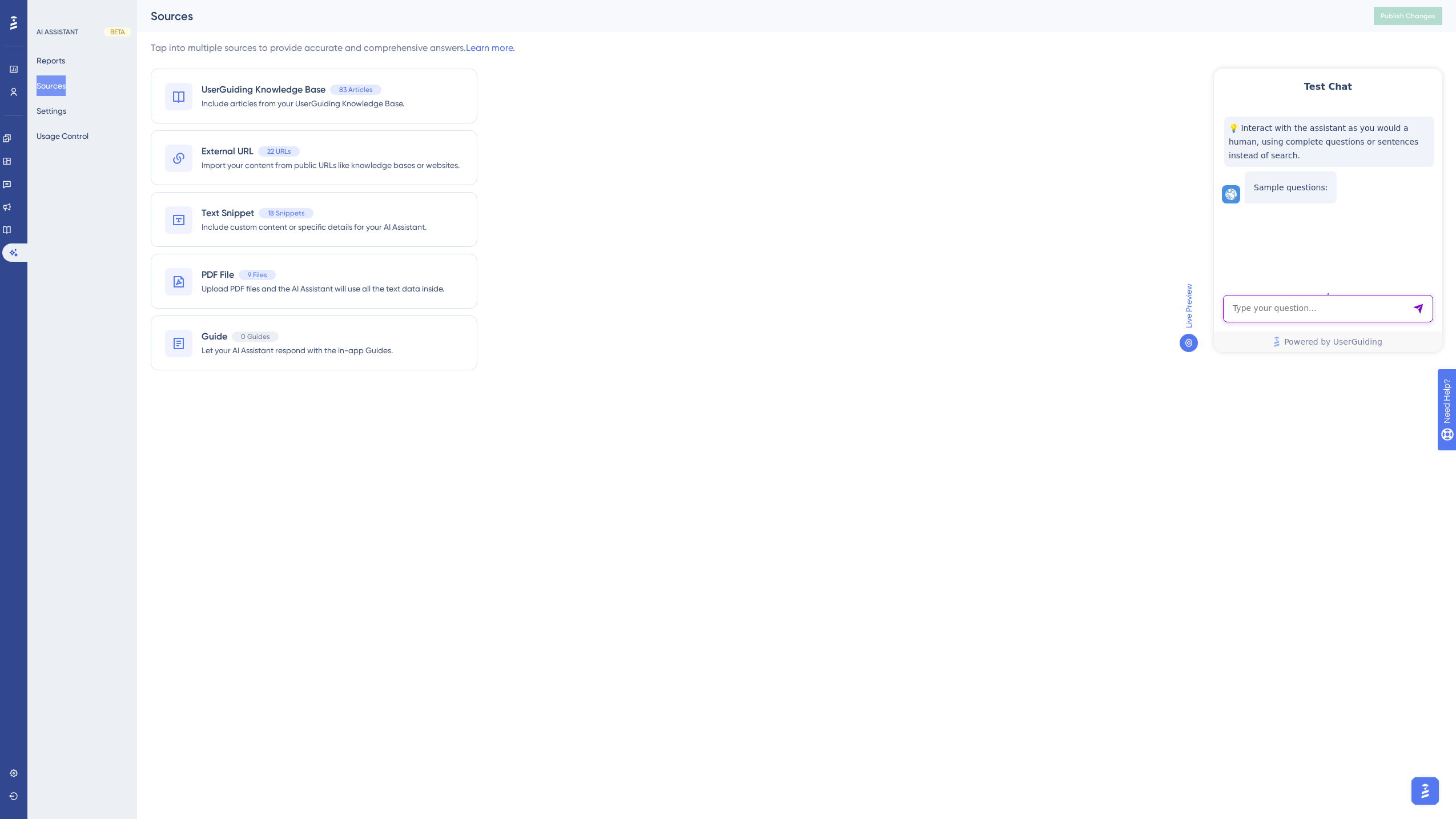
click at [1087, 312] on textarea "AI Assistant Text Input" at bounding box center [1328, 308] width 210 height 28
type textarea "what happens when I delete an agent?"
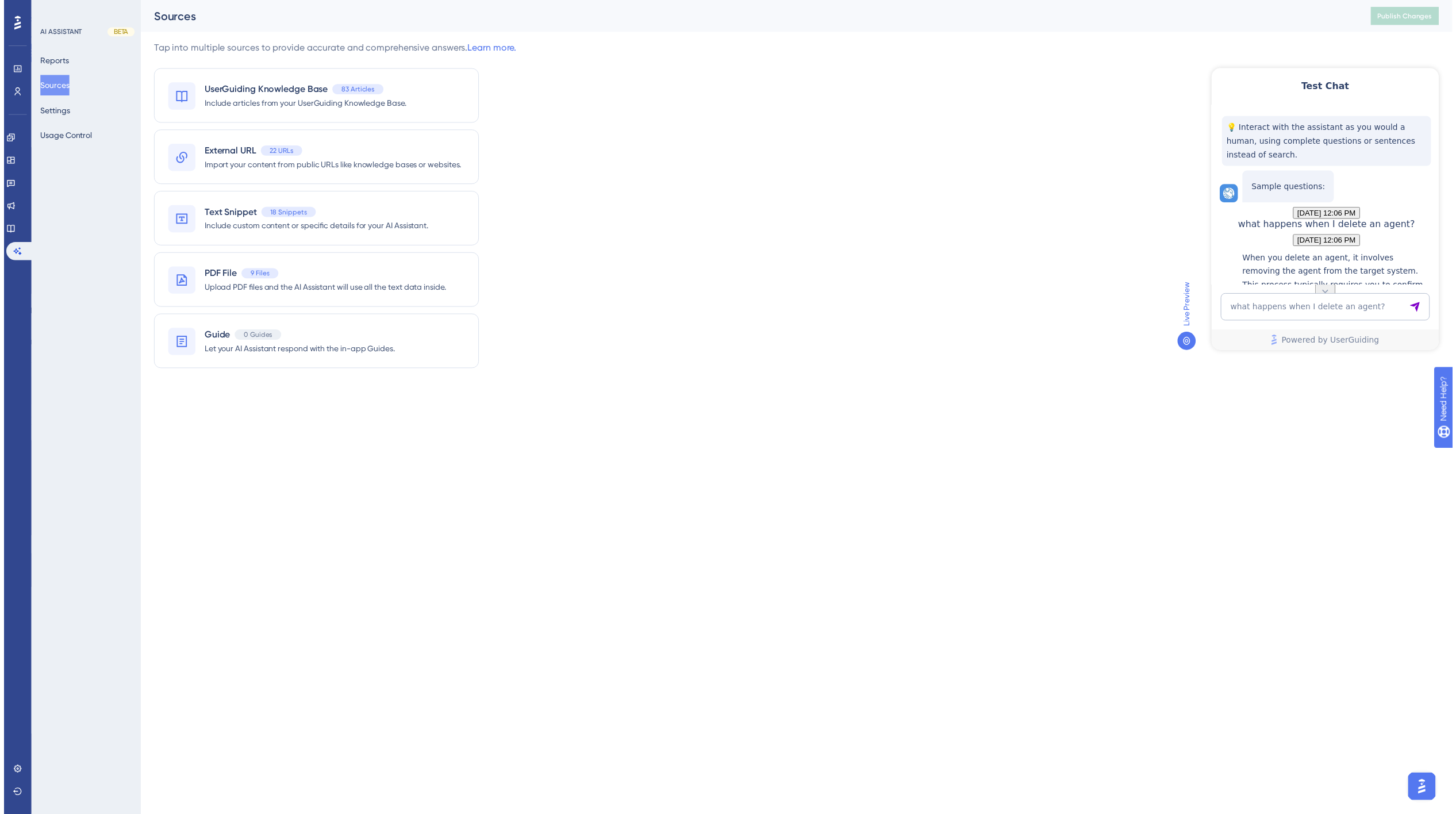
scroll to position [147, 0]
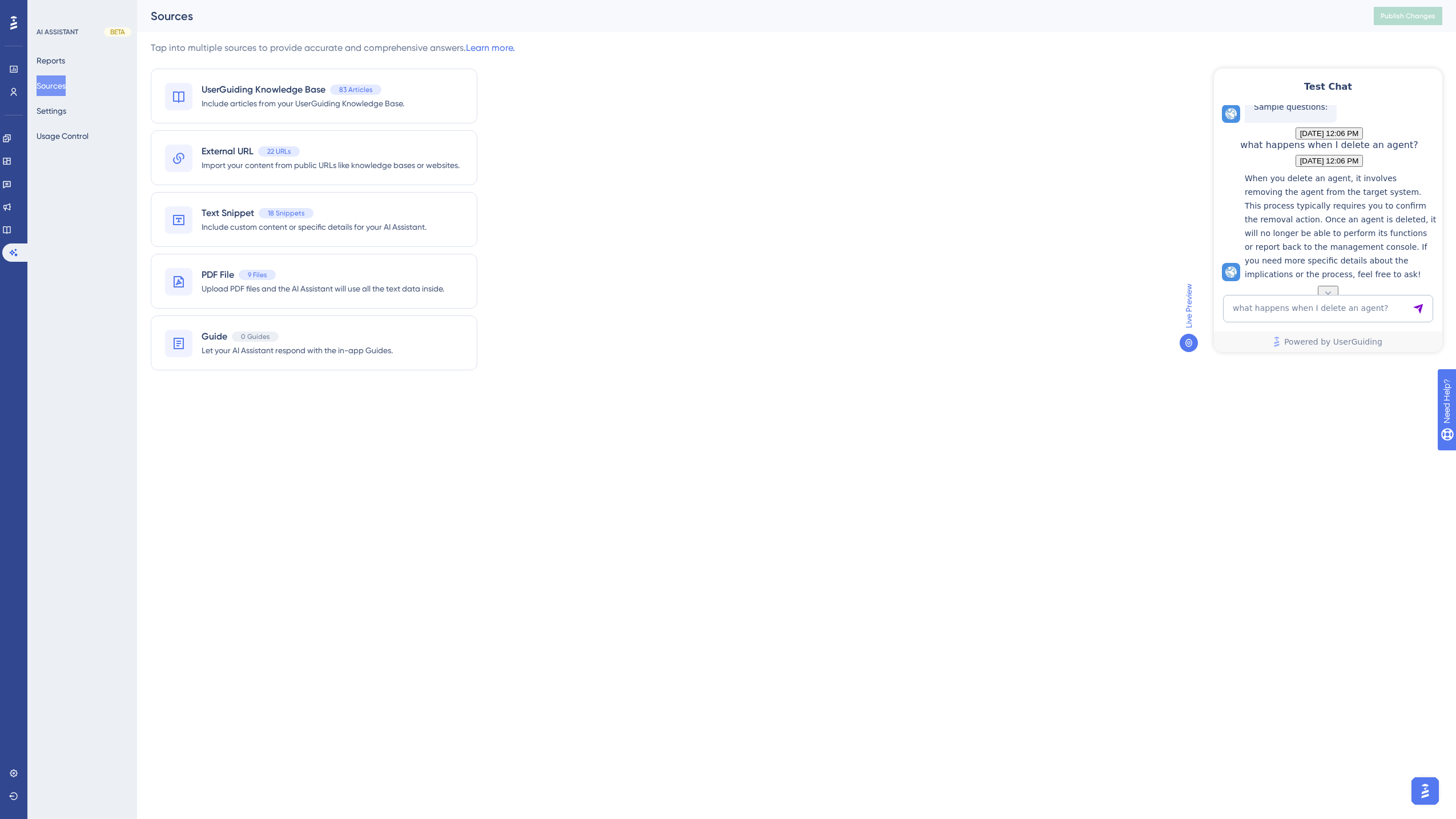
drag, startPoint x: 1439, startPoint y: 206, endPoint x: 1374, endPoint y: 250, distance: 78.5
click at [1087, 213] on div "💡 Interact with the assistant as you would a human, using complete questions or…" at bounding box center [1327, 195] width 229 height 181
click at [1087, 287] on icon at bounding box center [1328, 293] width 12 height 12
click at [12, 224] on link at bounding box center [7, 229] width 9 height 18
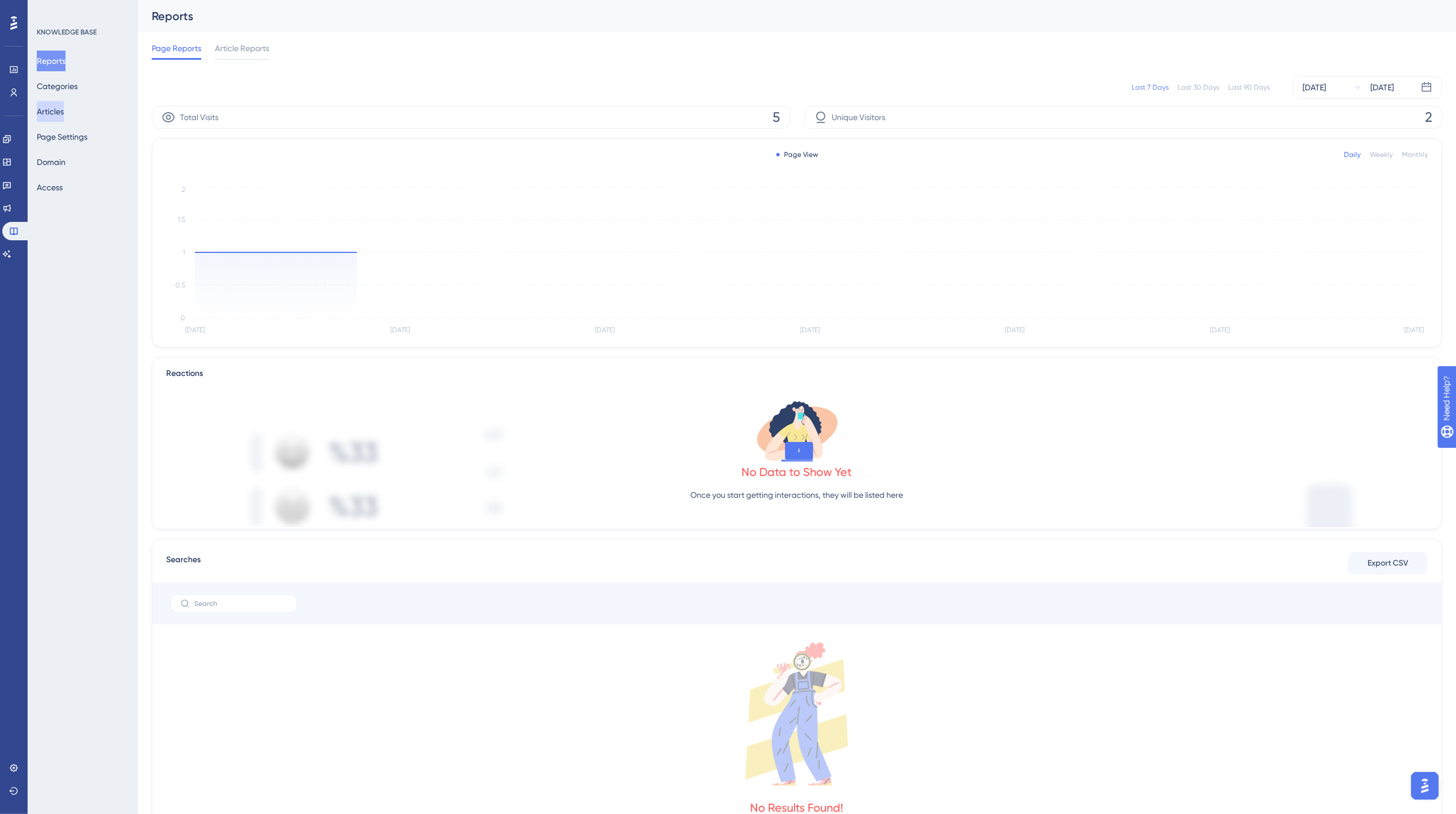
click at [64, 112] on button "Articles" at bounding box center [50, 112] width 27 height 21
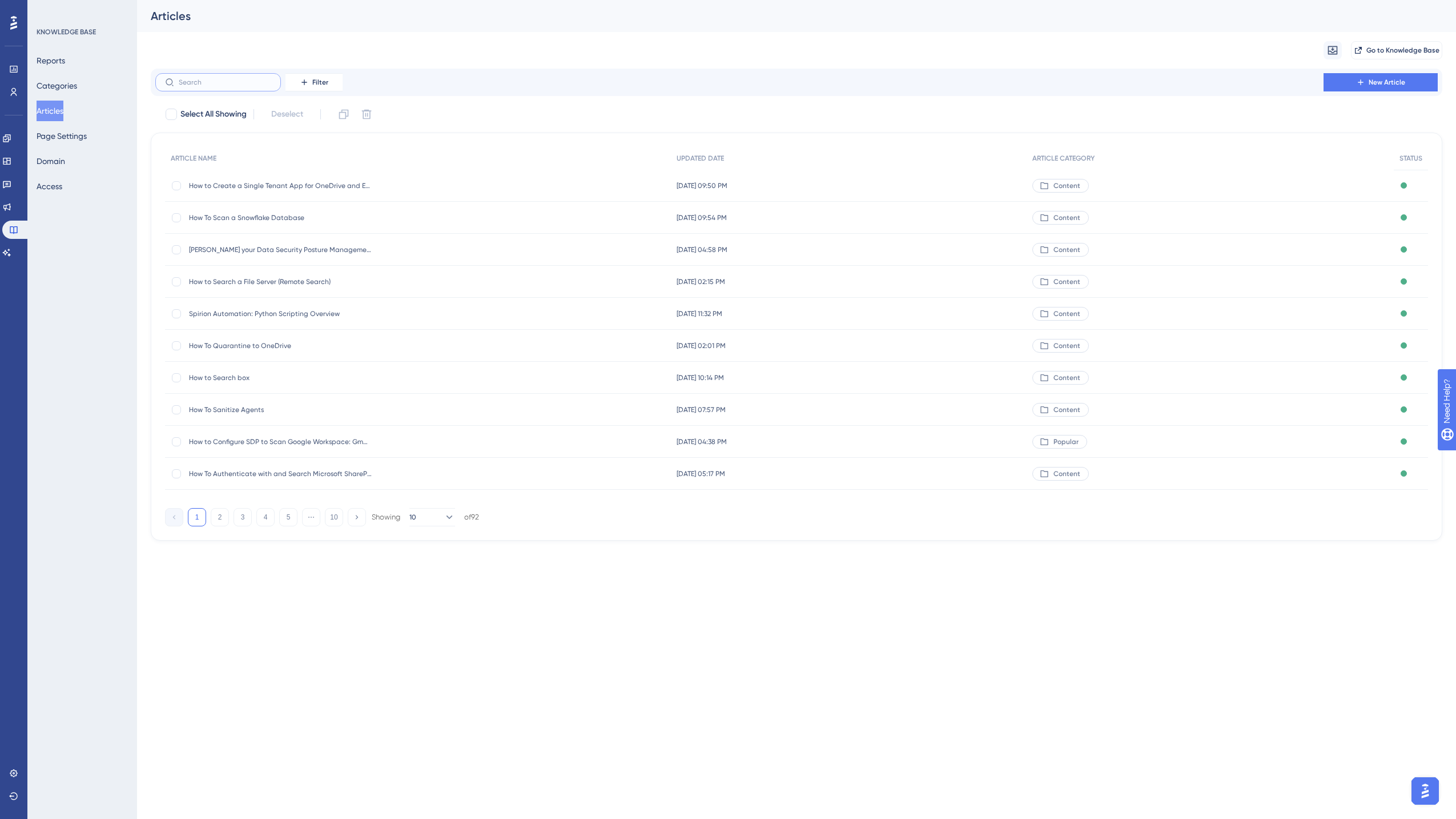
click at [247, 81] on input "text" at bounding box center [225, 82] width 92 height 8
type input "dl"
checkbox input "true"
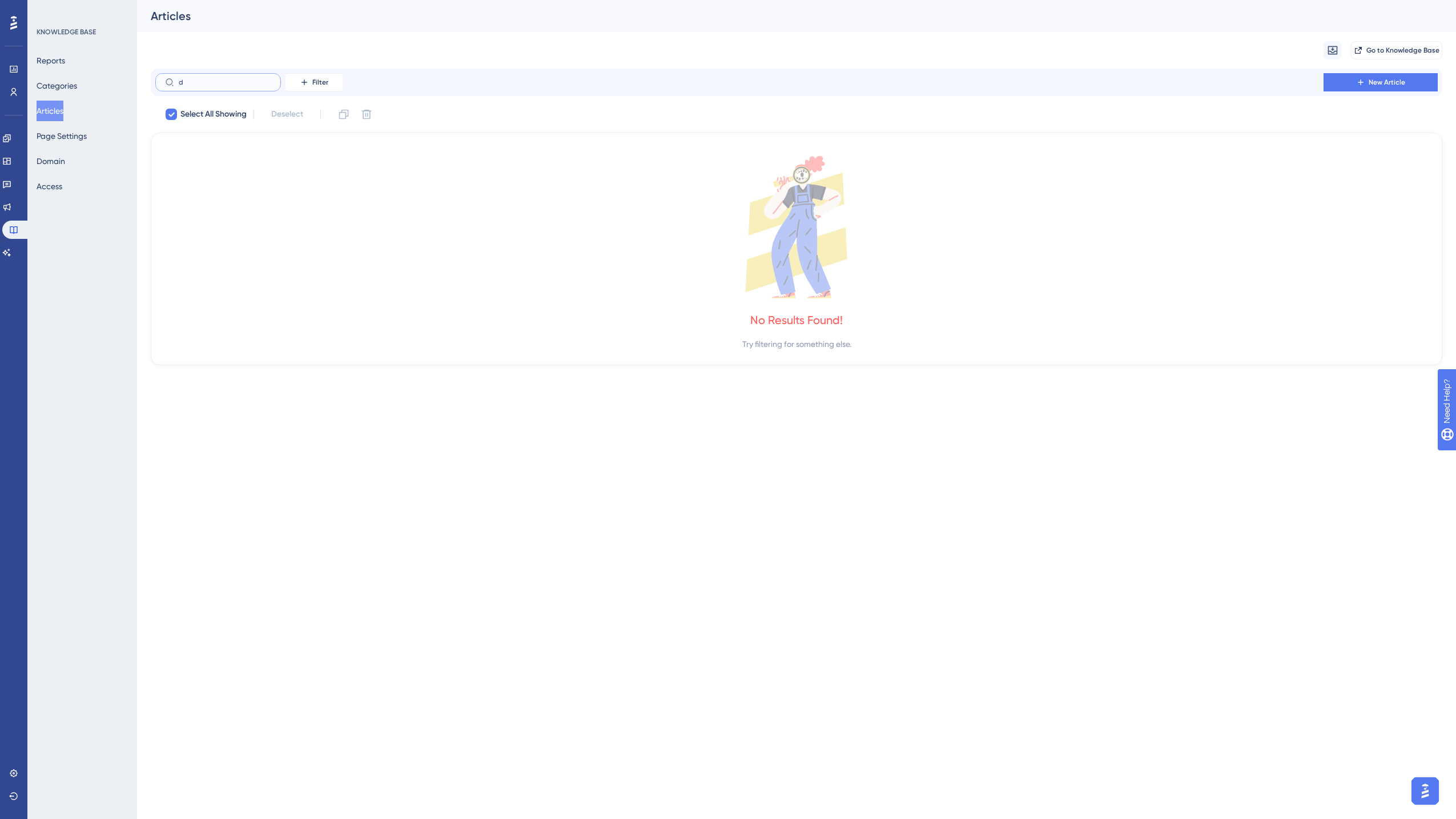
type input "de"
checkbox input "false"
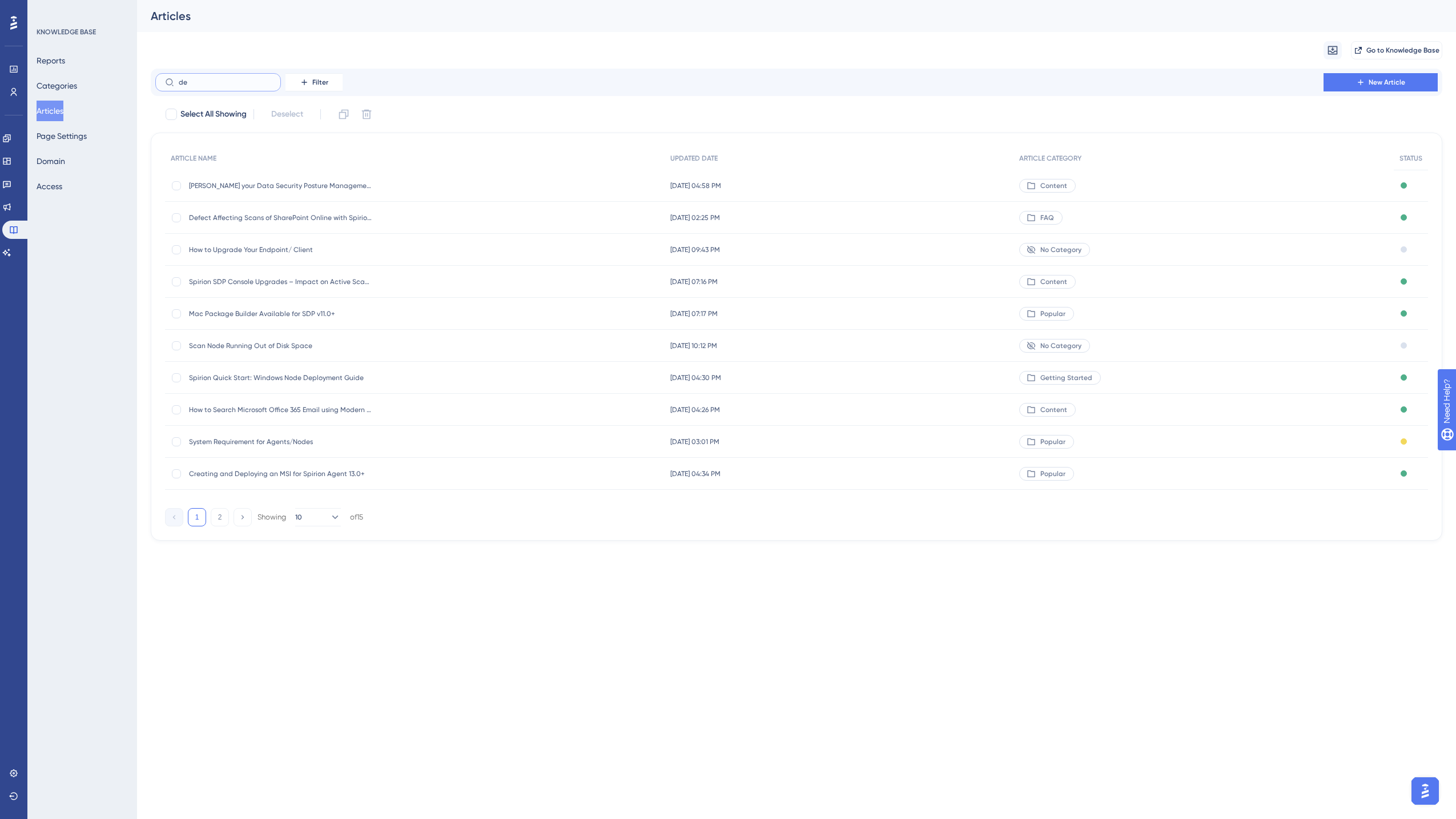
type input "del"
checkbox input "true"
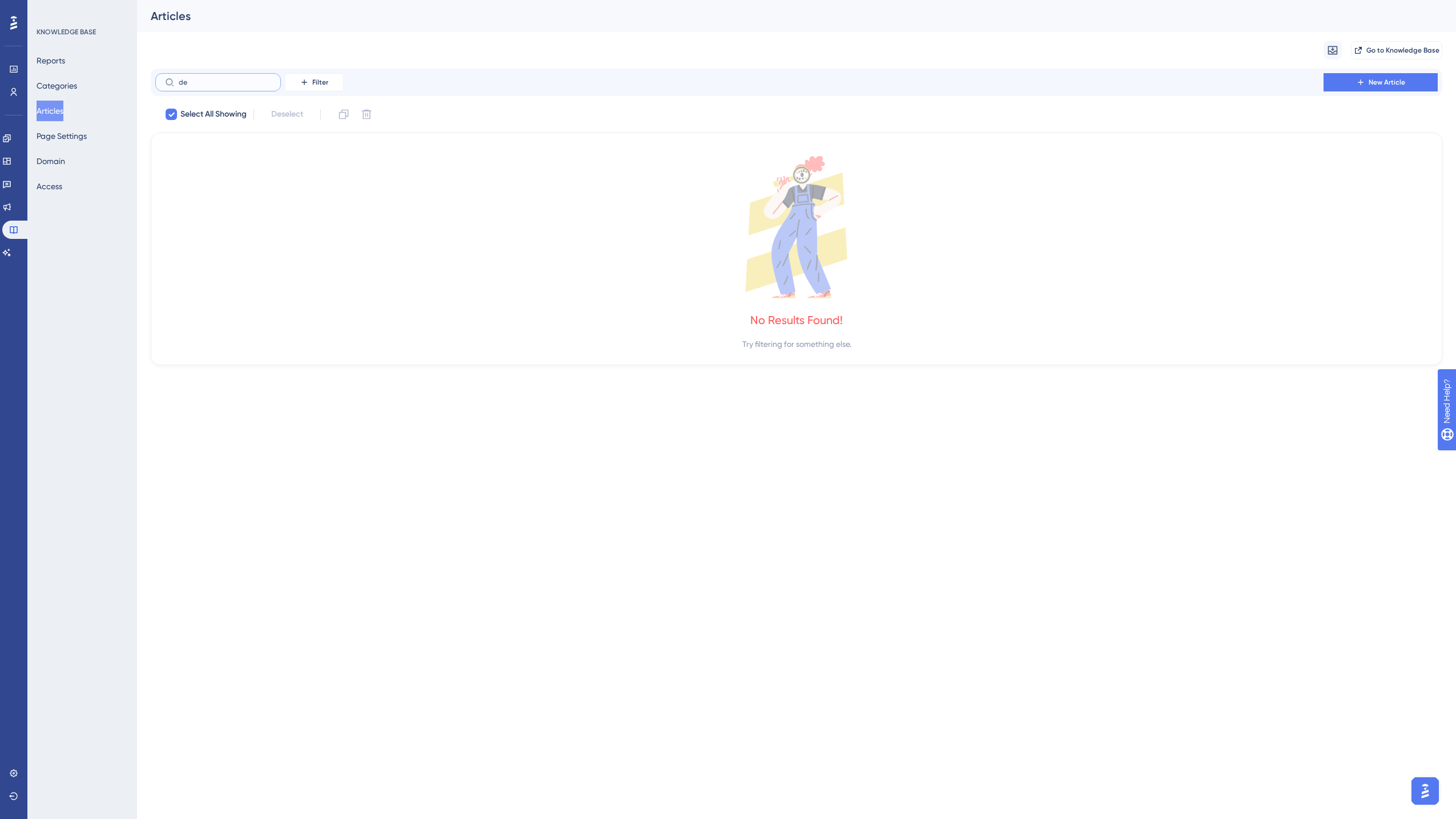
type input "d"
checkbox input "false"
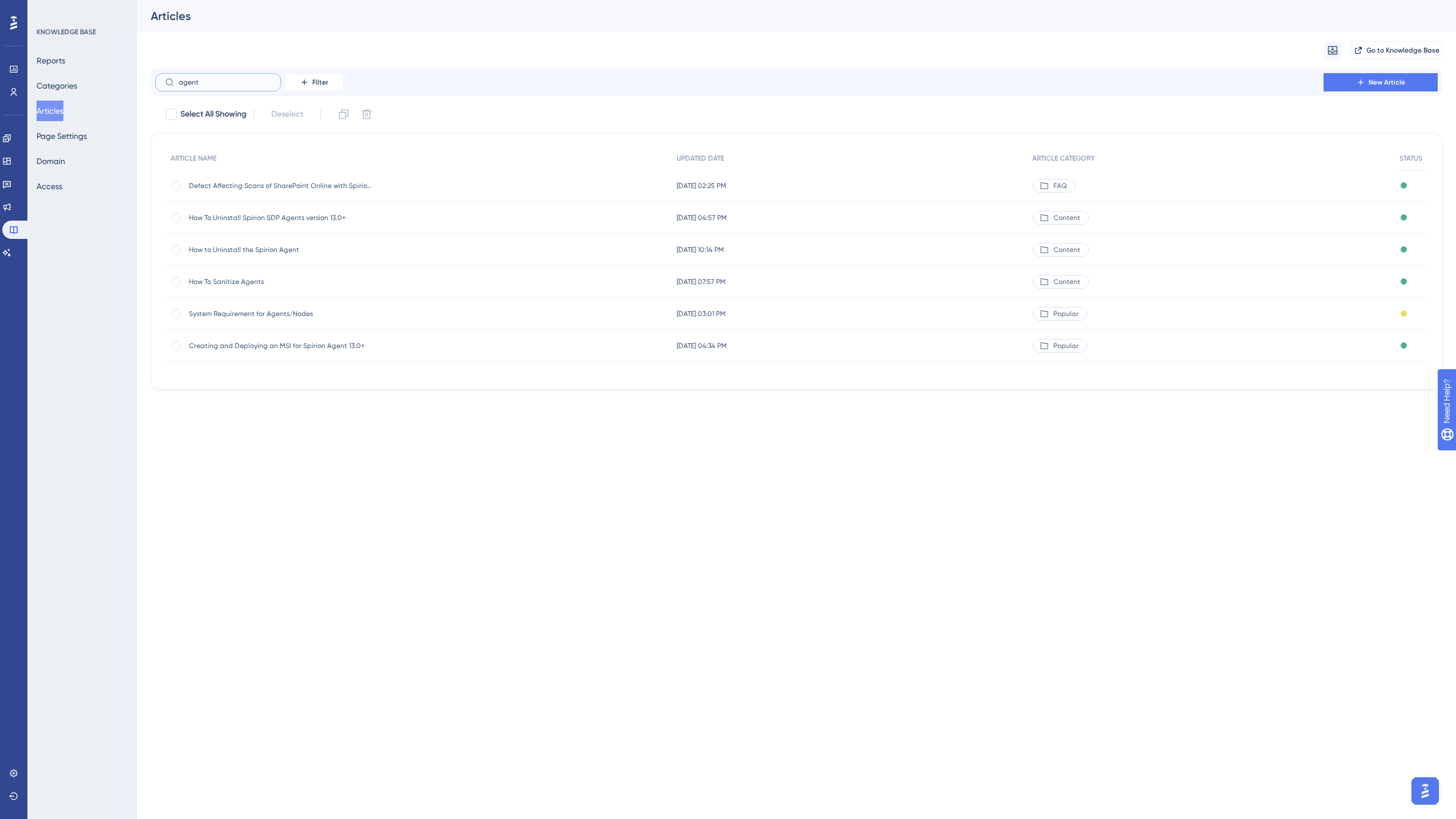
drag, startPoint x: 137, startPoint y: 85, endPoint x: 360, endPoint y: 84, distance: 223.0
click at [137, 85] on div "Performance Users Engagement Widgets Feedback Product Updates Knowledge Base AI…" at bounding box center [796, 204] width 1319 height 408
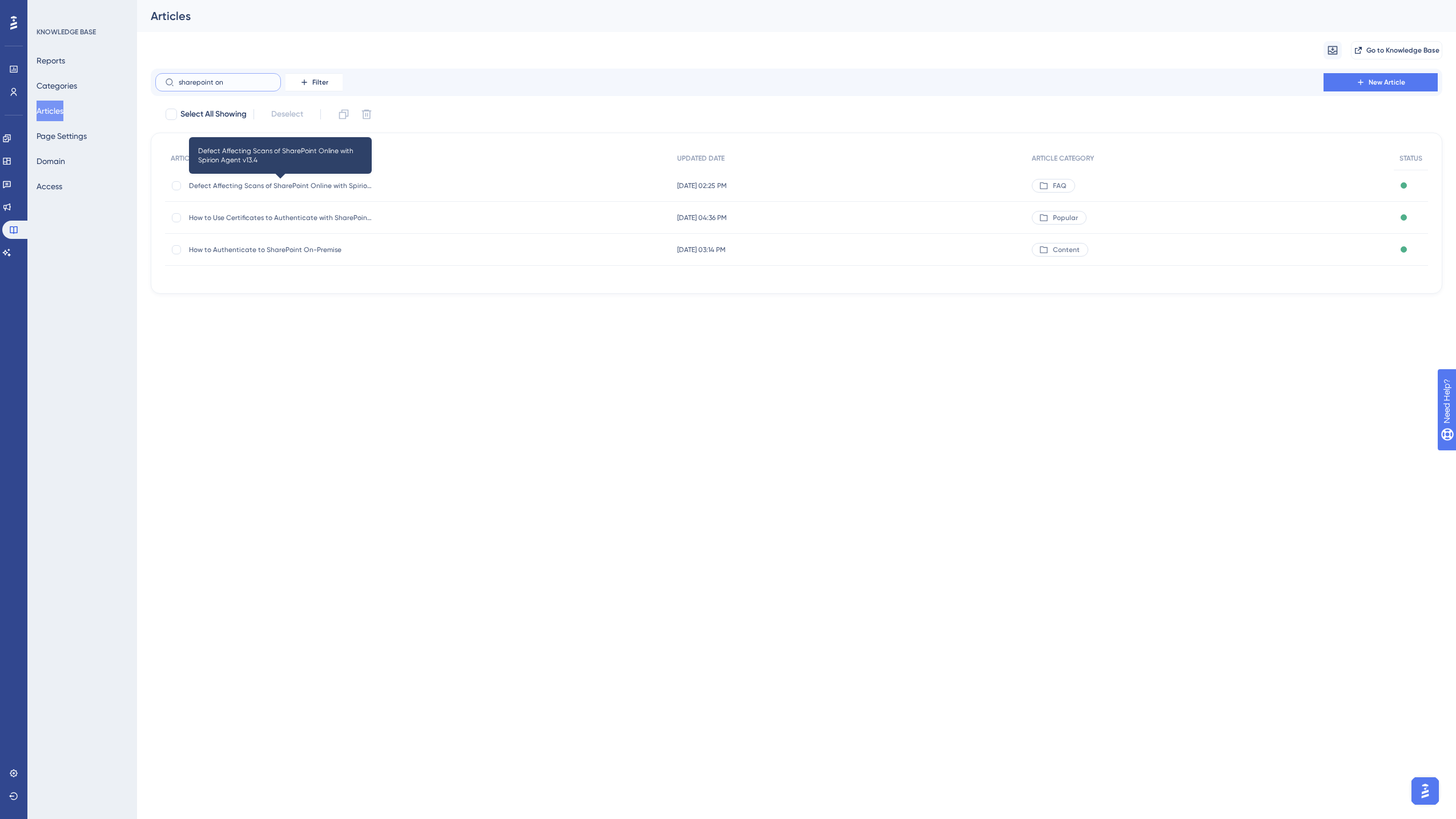
type input "sharepoint on"
click at [353, 187] on span "Defect Affecting Scans of SharePoint Online with Spirion Agent v13.4" at bounding box center [280, 186] width 183 height 9
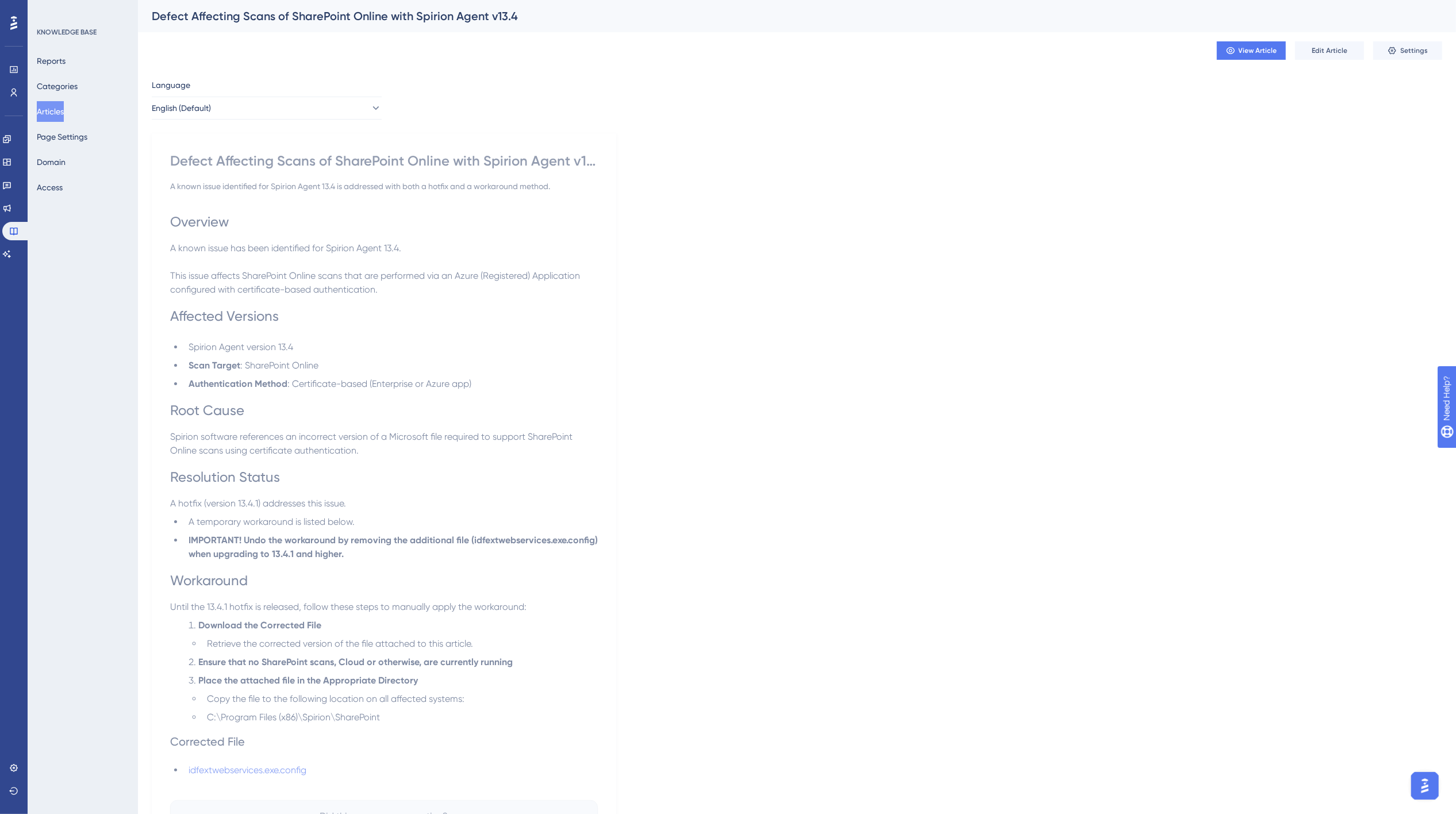
click at [60, 112] on button "Articles" at bounding box center [50, 112] width 27 height 21
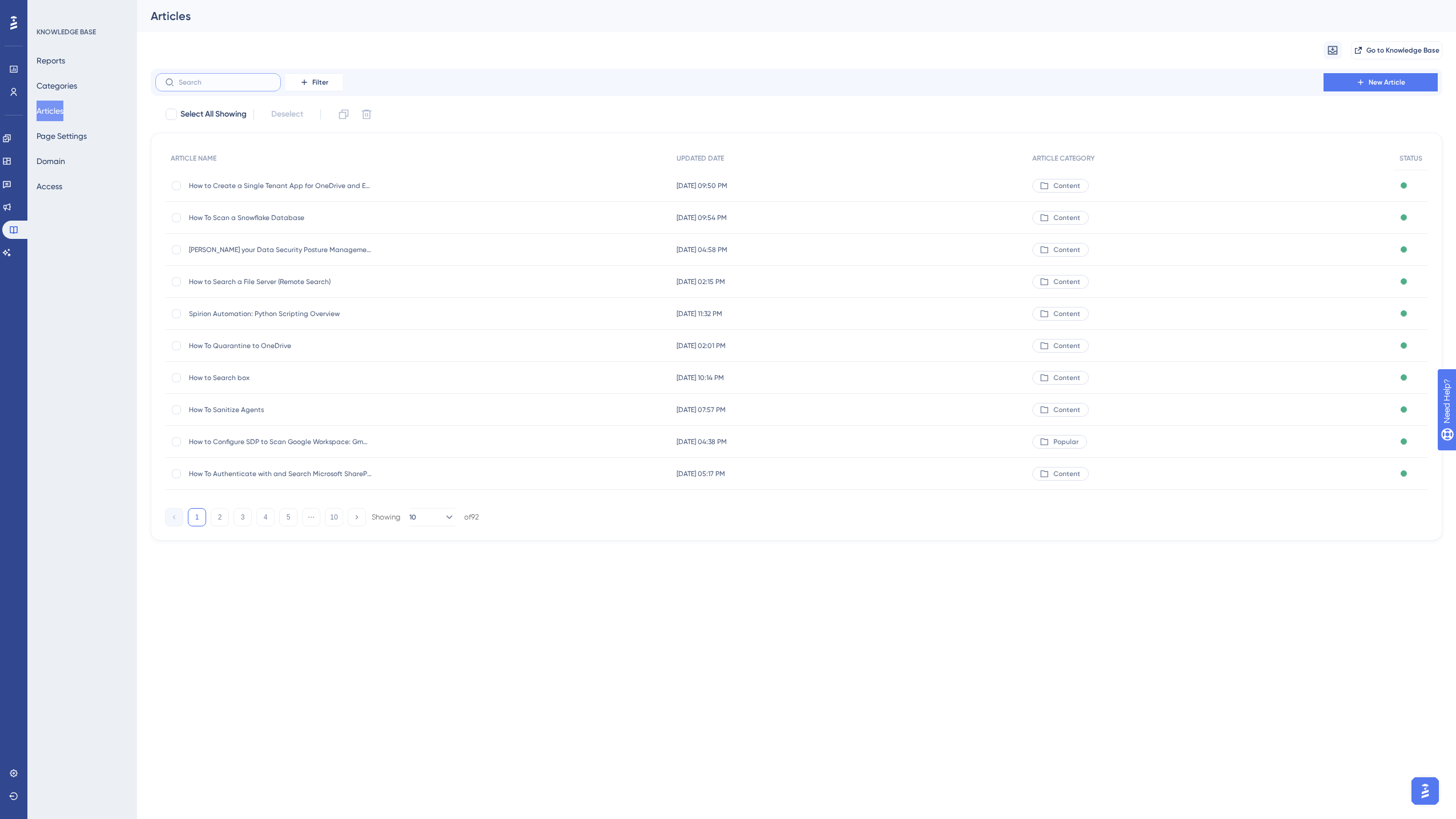
click at [246, 84] on input "text" at bounding box center [225, 82] width 92 height 8
type input "agent"
click at [282, 215] on span "How To Uninstall Spirion SDP Agents version 13.0+" at bounding box center [280, 218] width 183 height 9
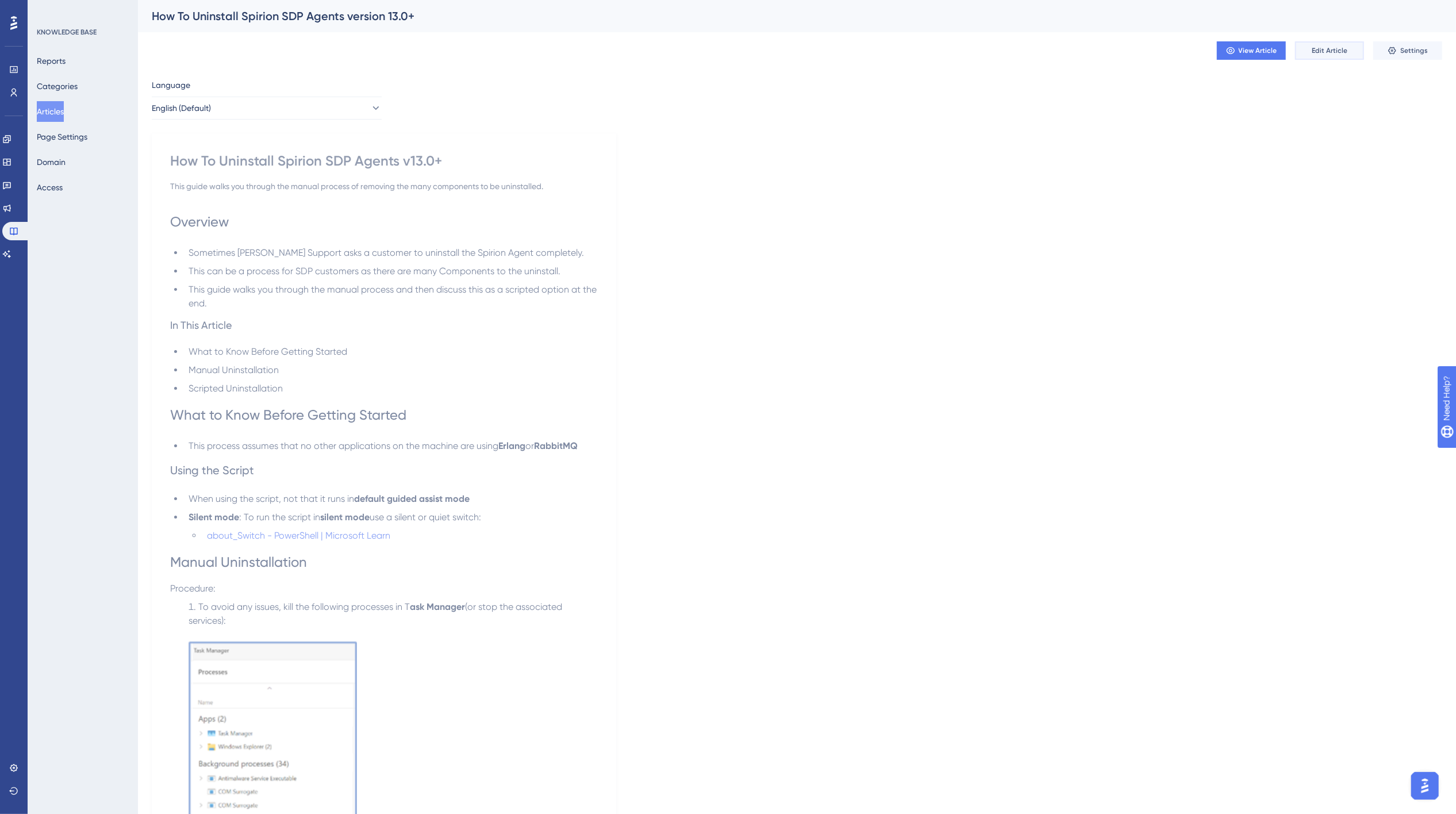
click at [1094, 54] on span "Edit Article" at bounding box center [1329, 50] width 36 height 9
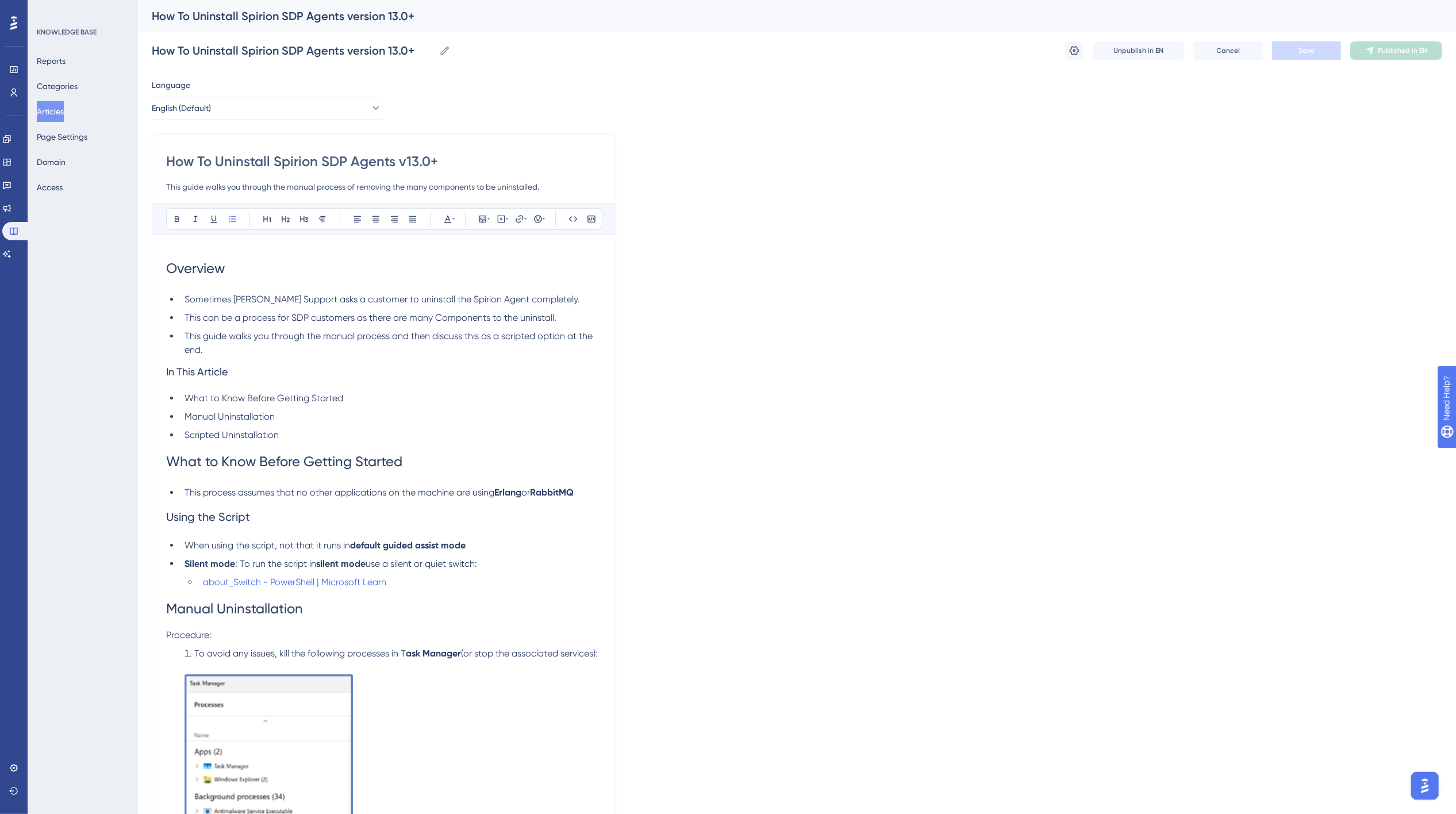
click at [335, 158] on input "How To Uninstall Spirion SDP Agents v13.0+" at bounding box center [384, 162] width 436 height 18
type input "How To Uninstall Spirion Sensitive Data Platform Agents v13.0+"
click at [1094, 50] on span "Save" at bounding box center [1306, 50] width 16 height 9
click at [299, 317] on span "This can be a process for SDP customers as there are many Components to the uni…" at bounding box center [370, 317] width 372 height 11
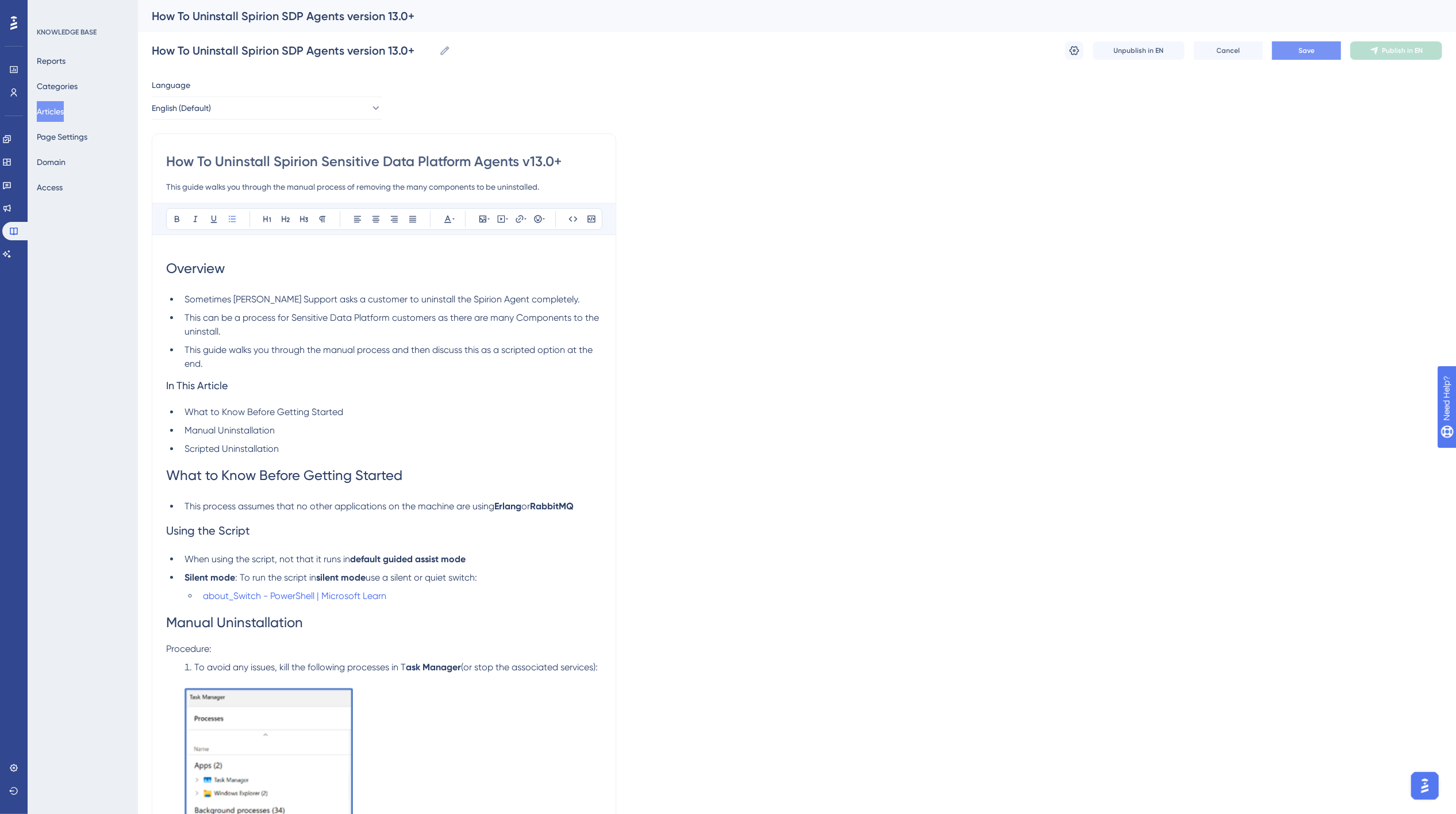
click at [518, 318] on span "This can be a process for Sensitive Data Platform customers as there are many C…" at bounding box center [393, 325] width 417 height 25
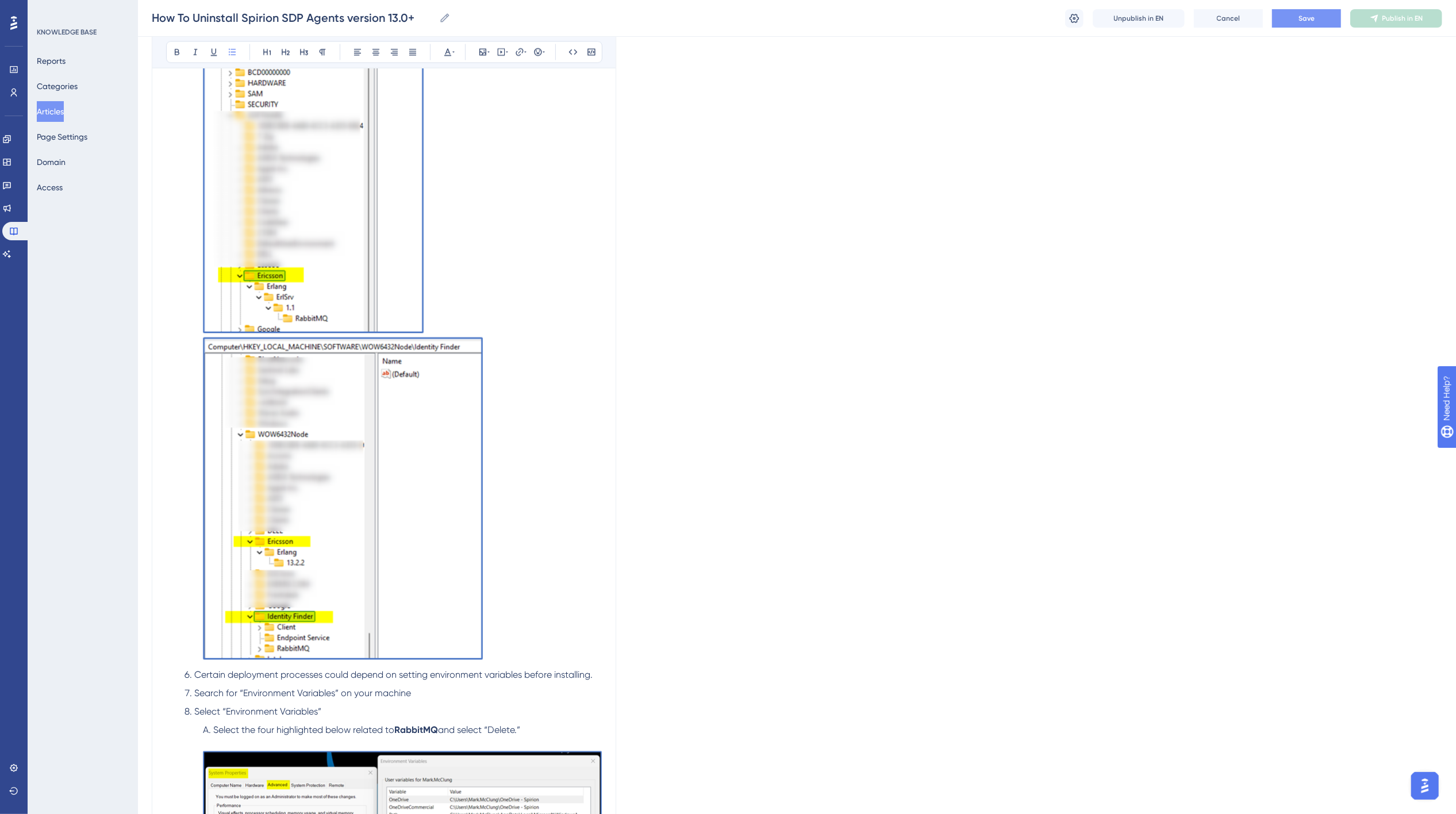
scroll to position [2236, 0]
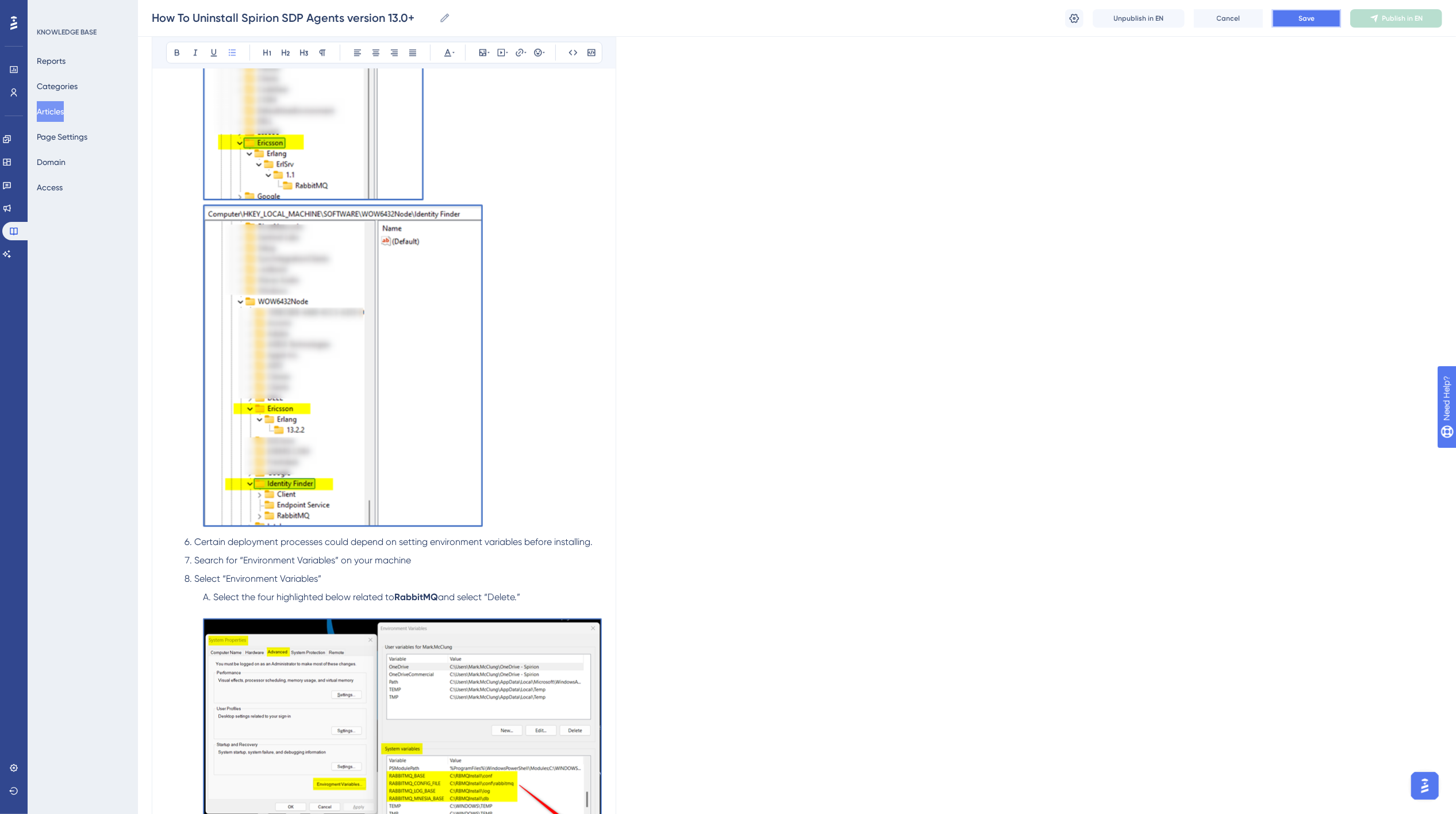
click at [1094, 18] on span "Save" at bounding box center [1306, 18] width 16 height 9
click at [1094, 21] on span "Publish in EN" at bounding box center [1402, 18] width 41 height 9
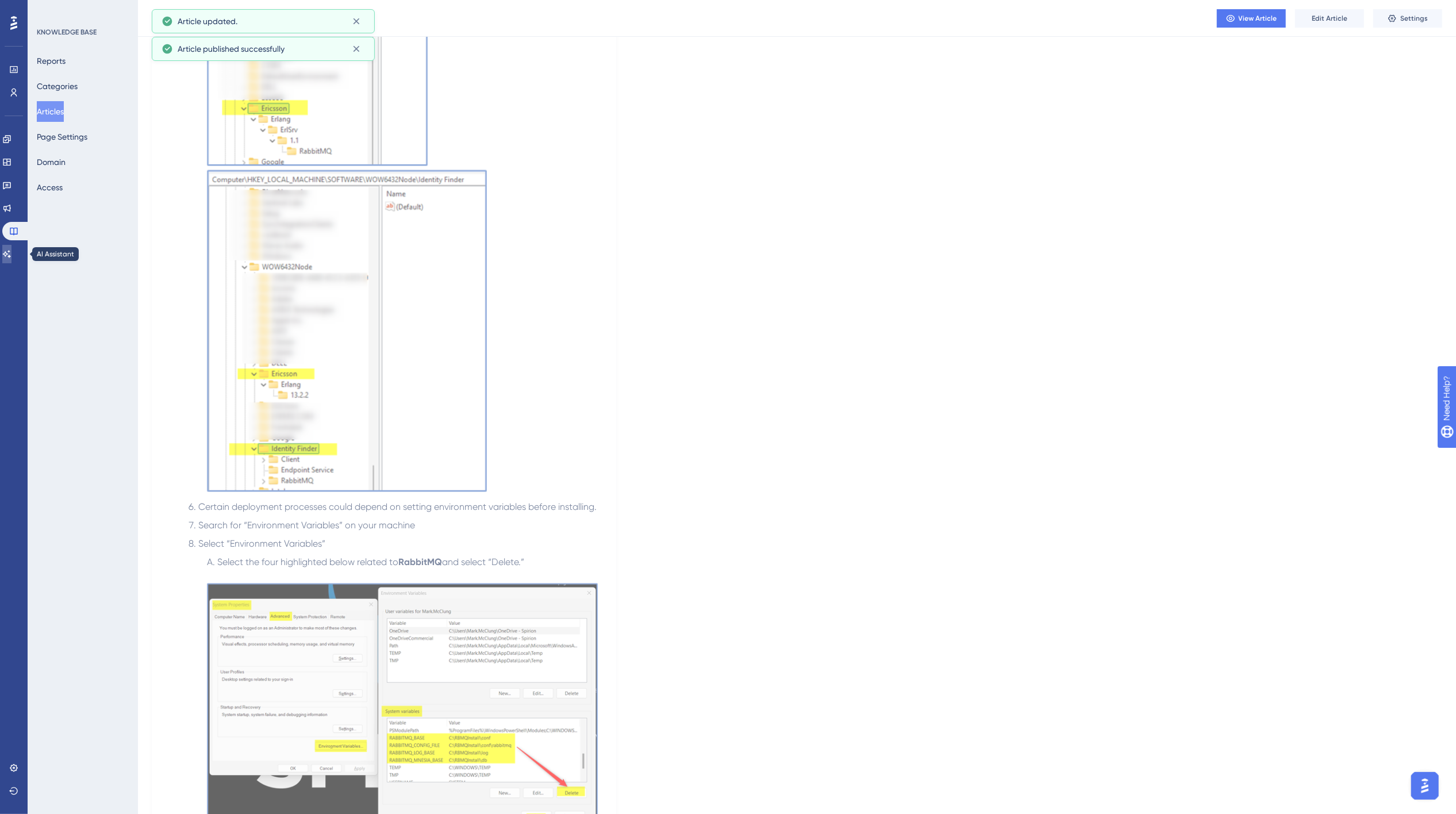
click at [11, 252] on icon at bounding box center [6, 254] width 8 height 8
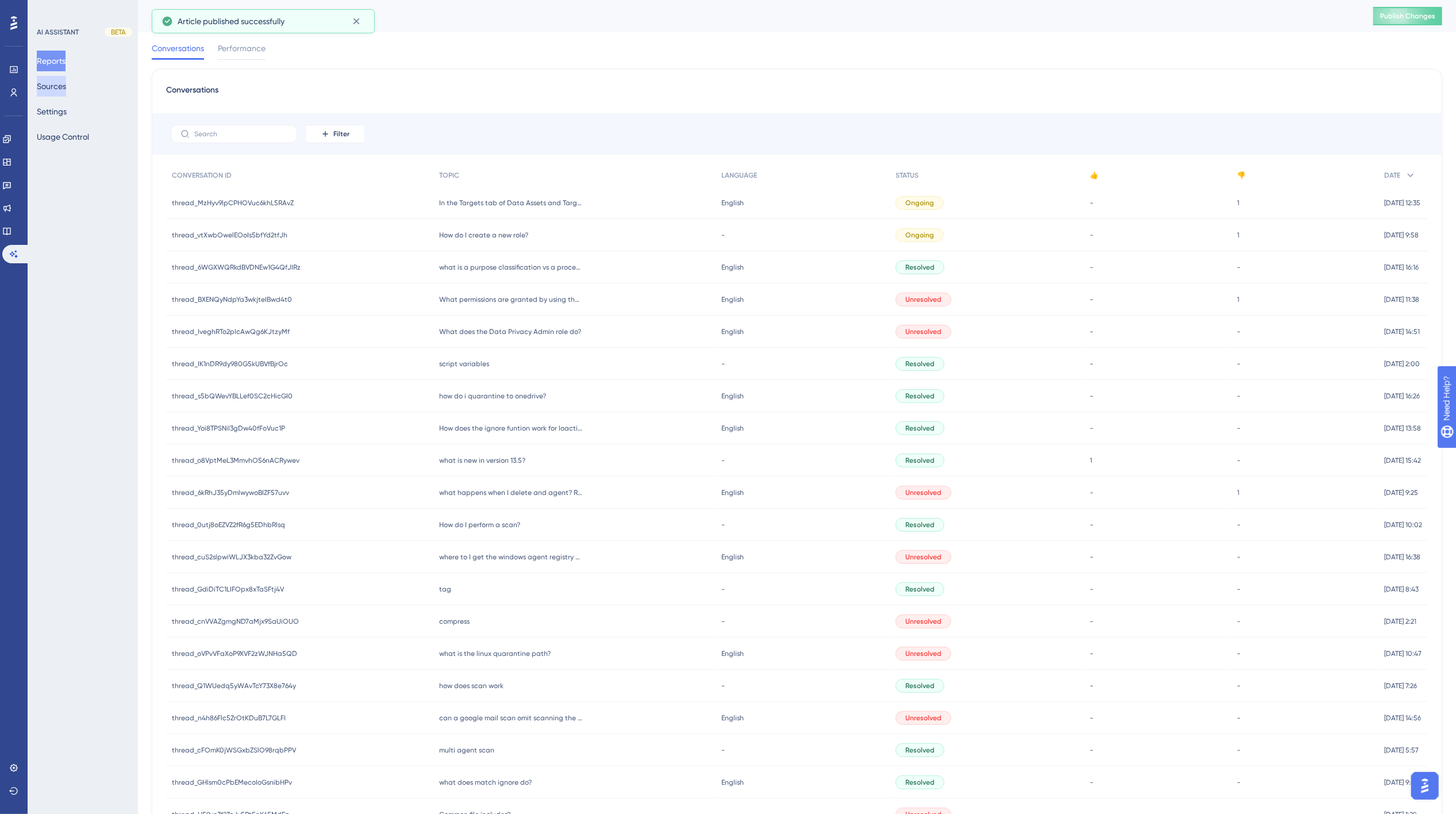
click at [60, 87] on button "Sources" at bounding box center [51, 86] width 29 height 21
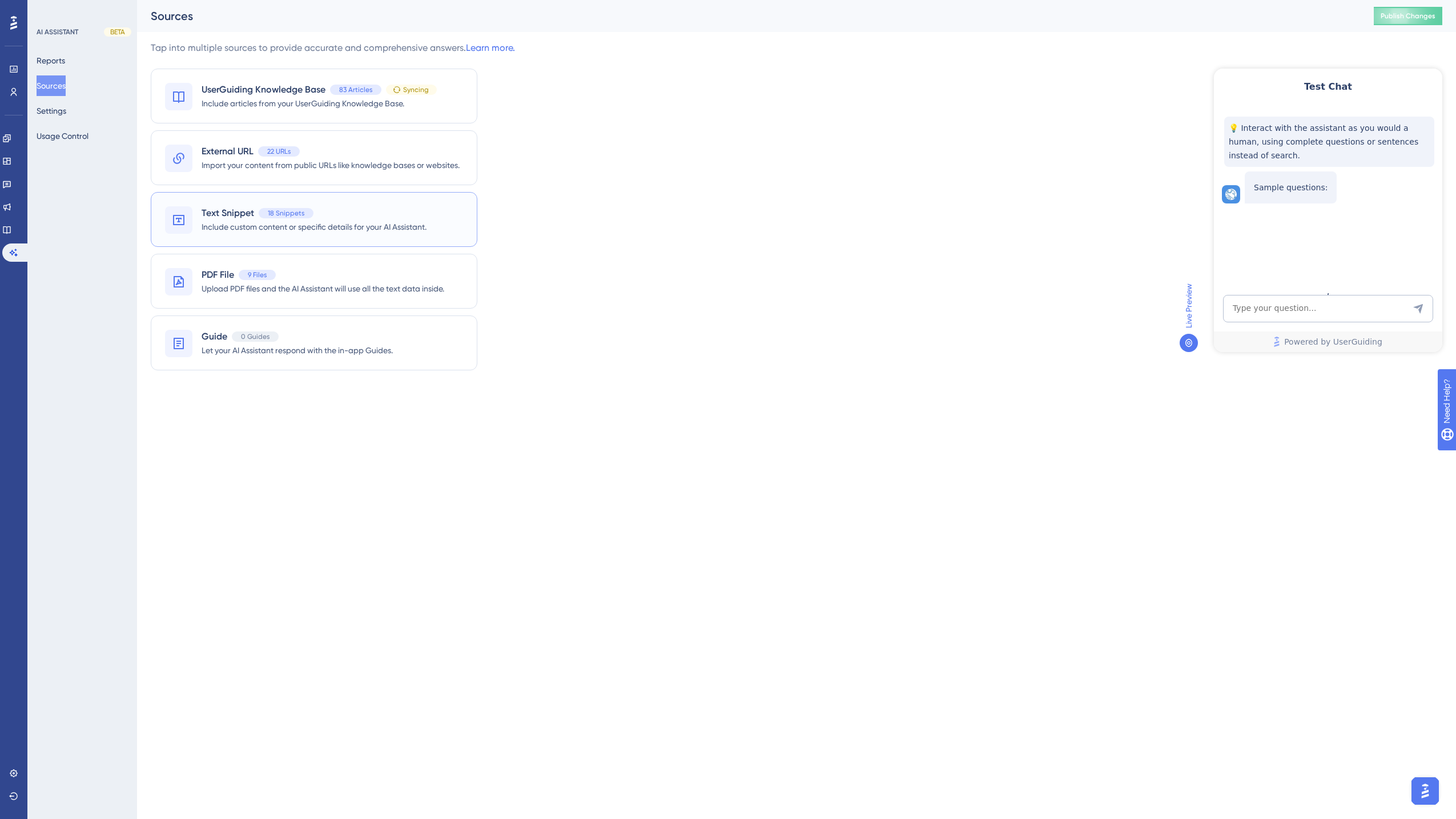
click at [250, 226] on span "Include custom content or specific details for your AI Assistant." at bounding box center [314, 226] width 225 height 13
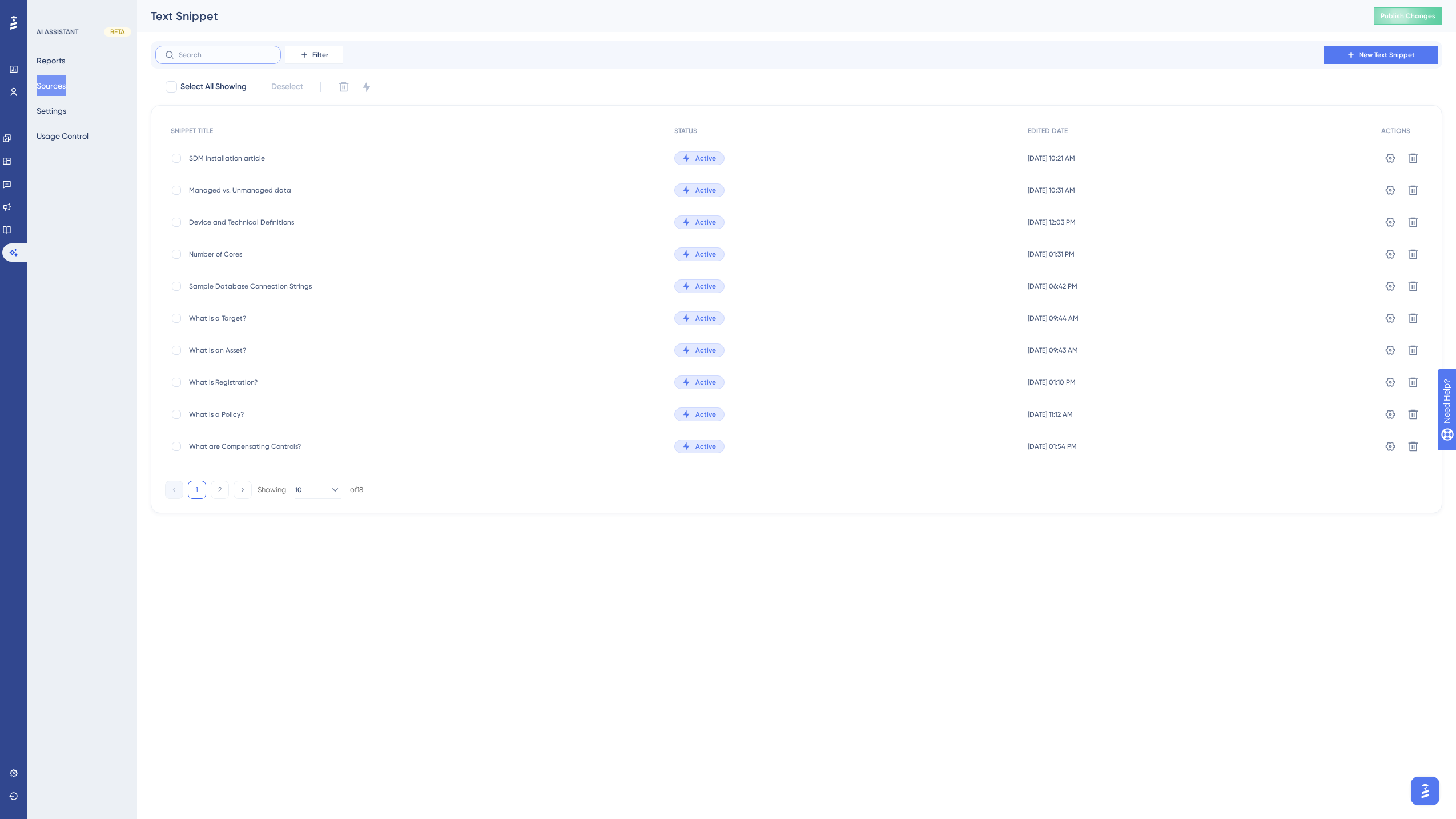
click at [214, 57] on input "text" at bounding box center [225, 55] width 92 height 8
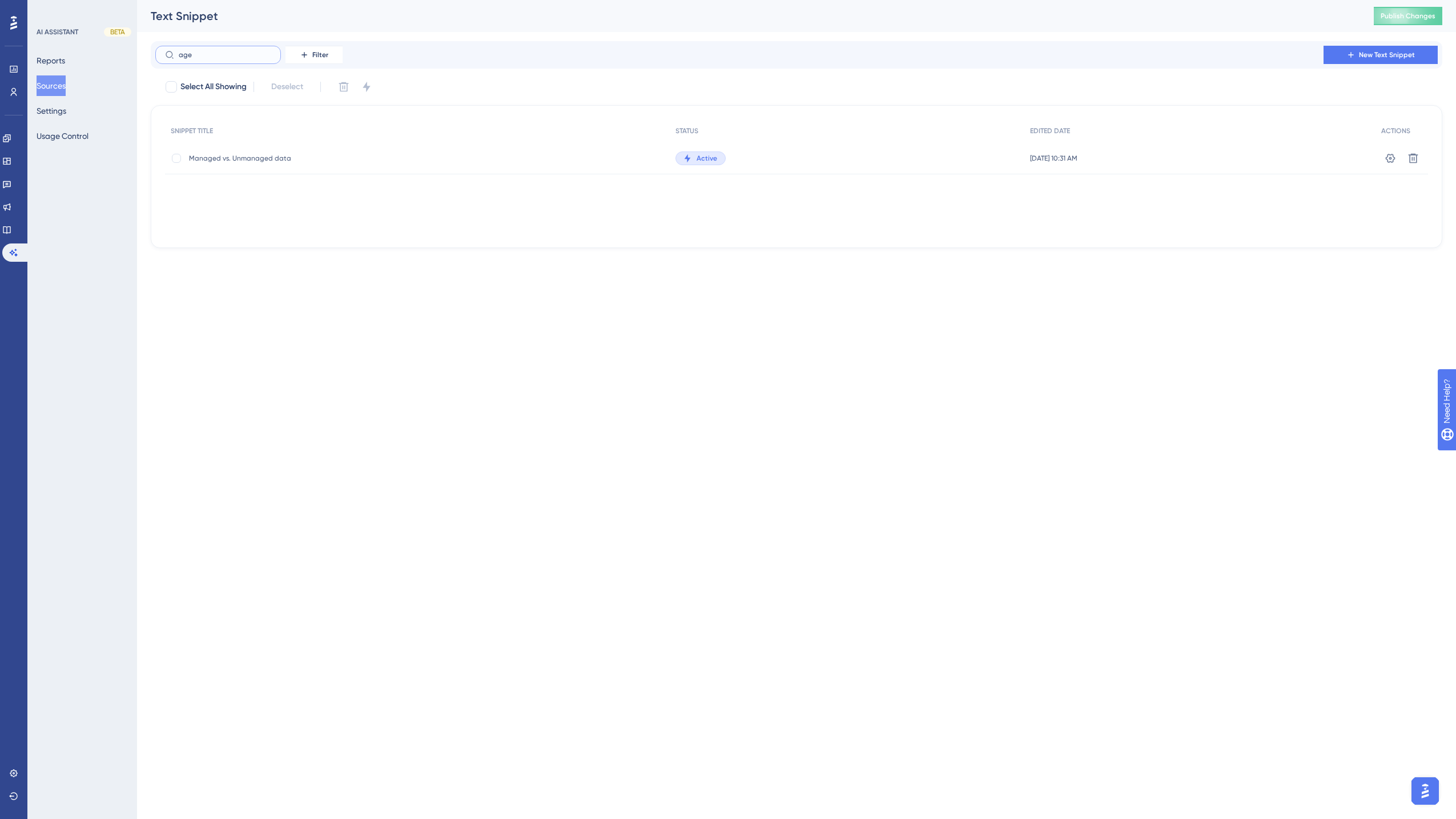
type input "agen"
checkbox input "true"
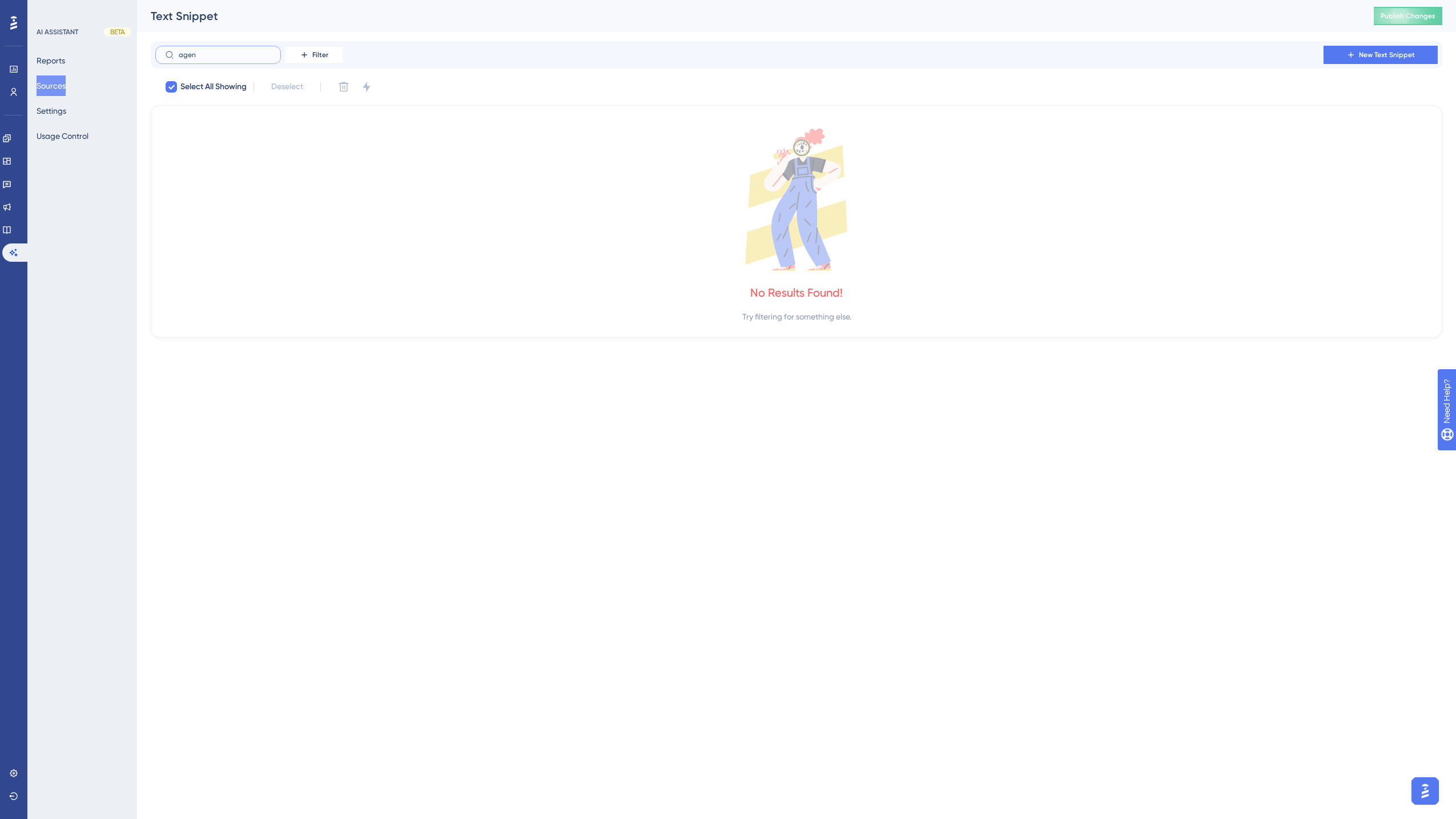
type input "age"
checkbox input "false"
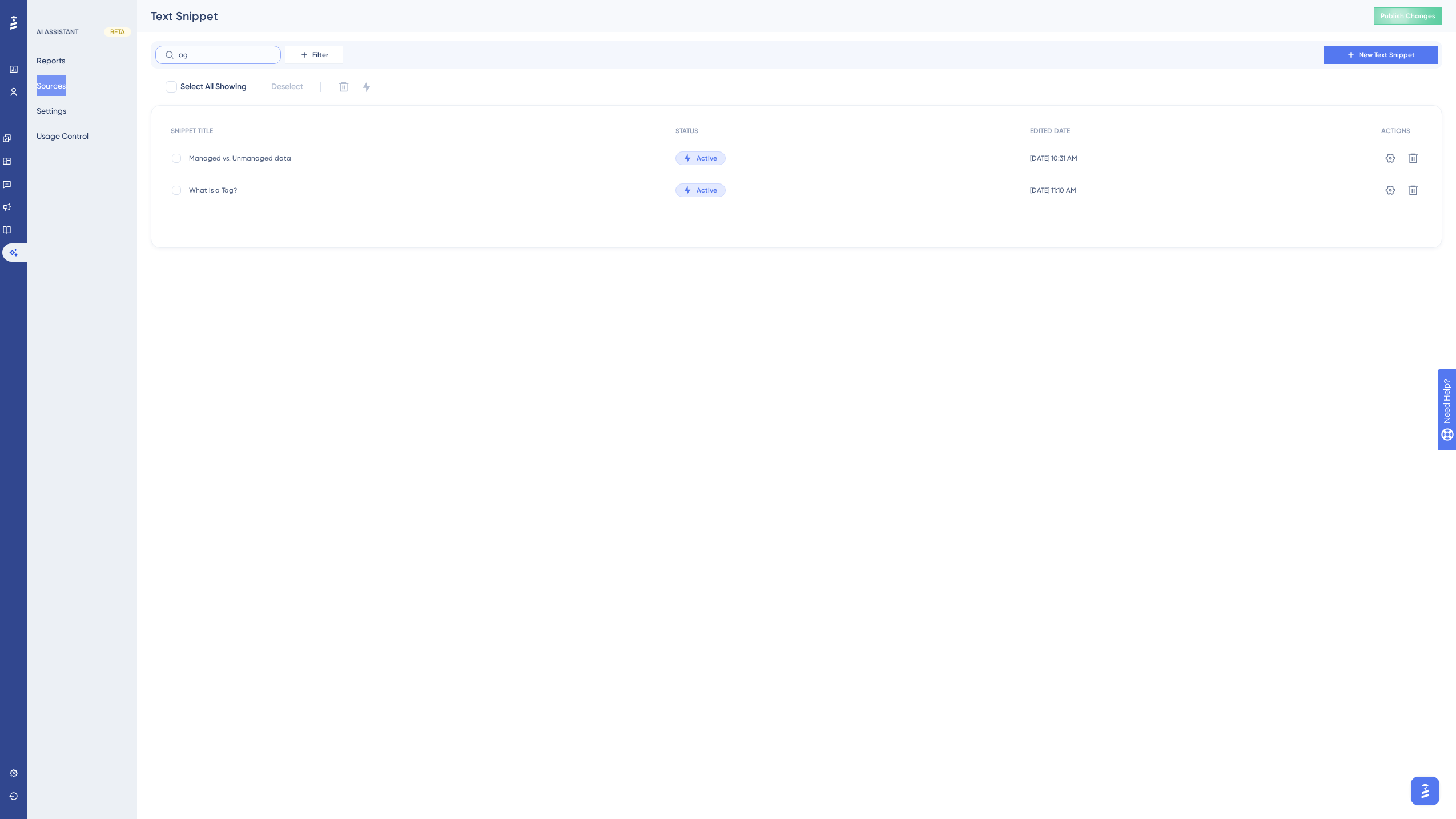
type input "a"
type input "del"
checkbox input "true"
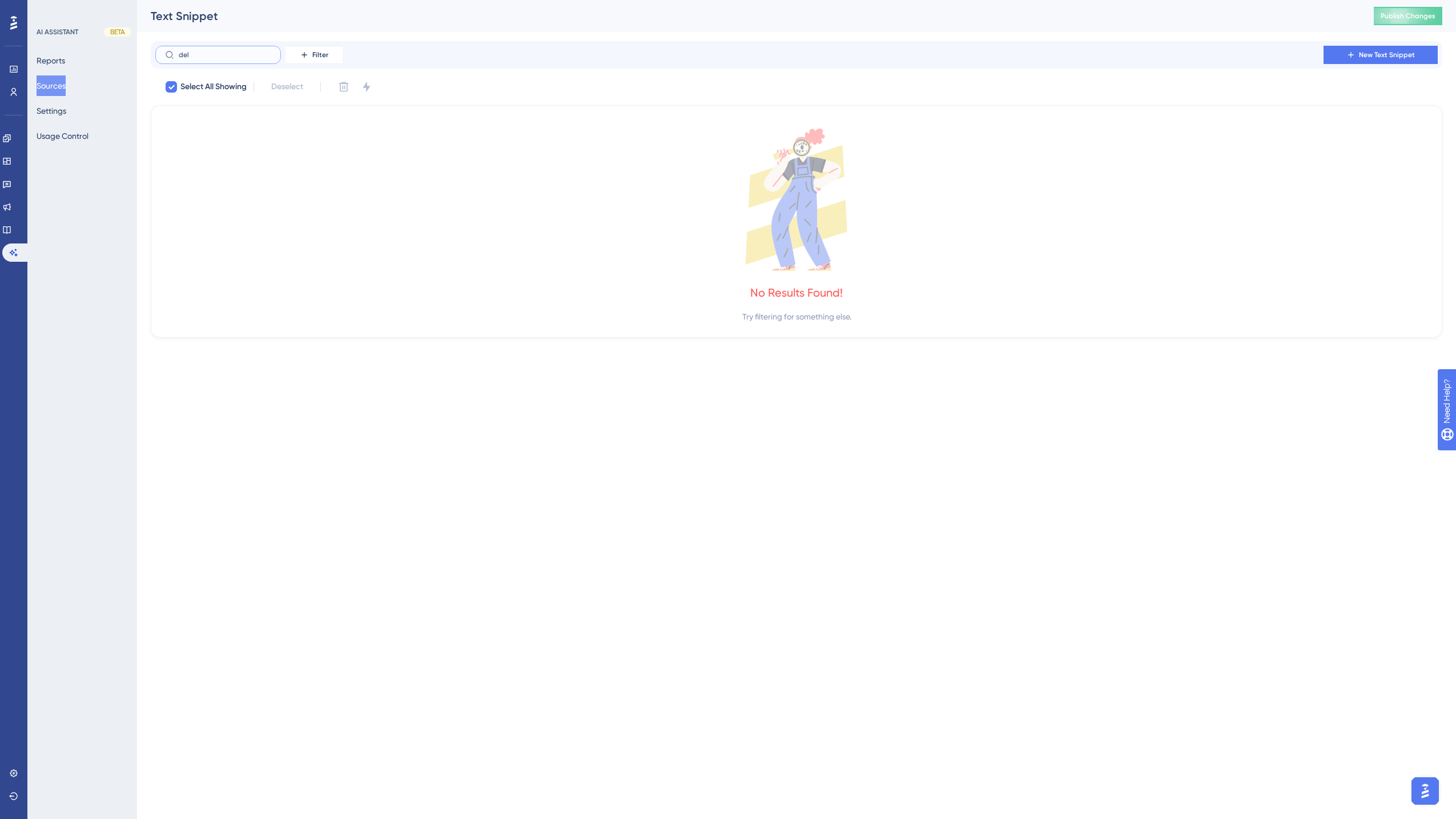
type input "de"
checkbox input "false"
type input "d"
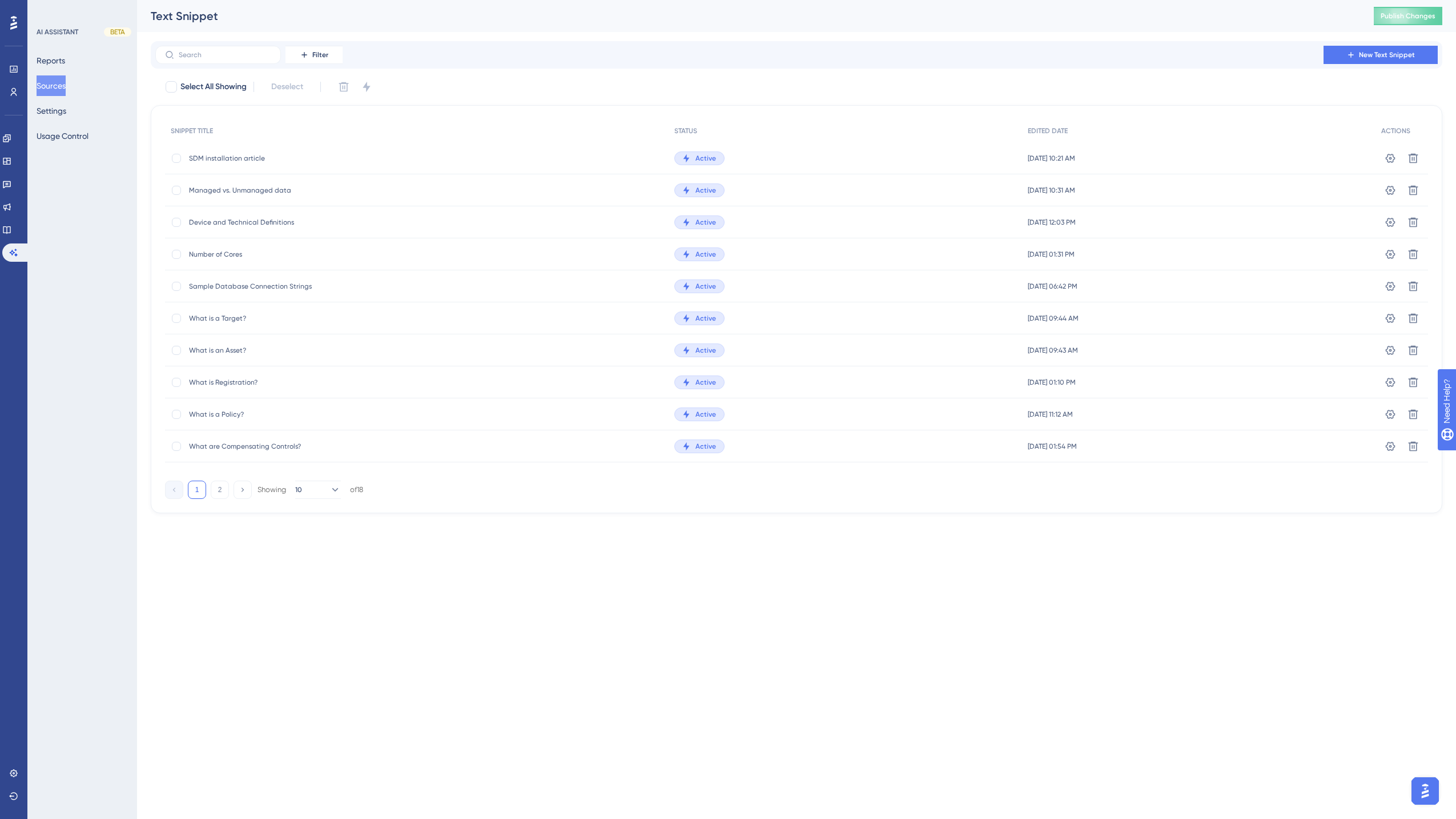
click at [261, 541] on div "Performance Users Engagement Widgets Feedback Product Updates Knowledge Base AI…" at bounding box center [728, 275] width 1456 height 550
click at [1087, 18] on div "Text Snippet" at bounding box center [748, 15] width 1195 height 16
click at [1087, 19] on button "Publish Changes" at bounding box center [1408, 16] width 69 height 18
click at [255, 317] on span "What is a Target?" at bounding box center [280, 318] width 183 height 9
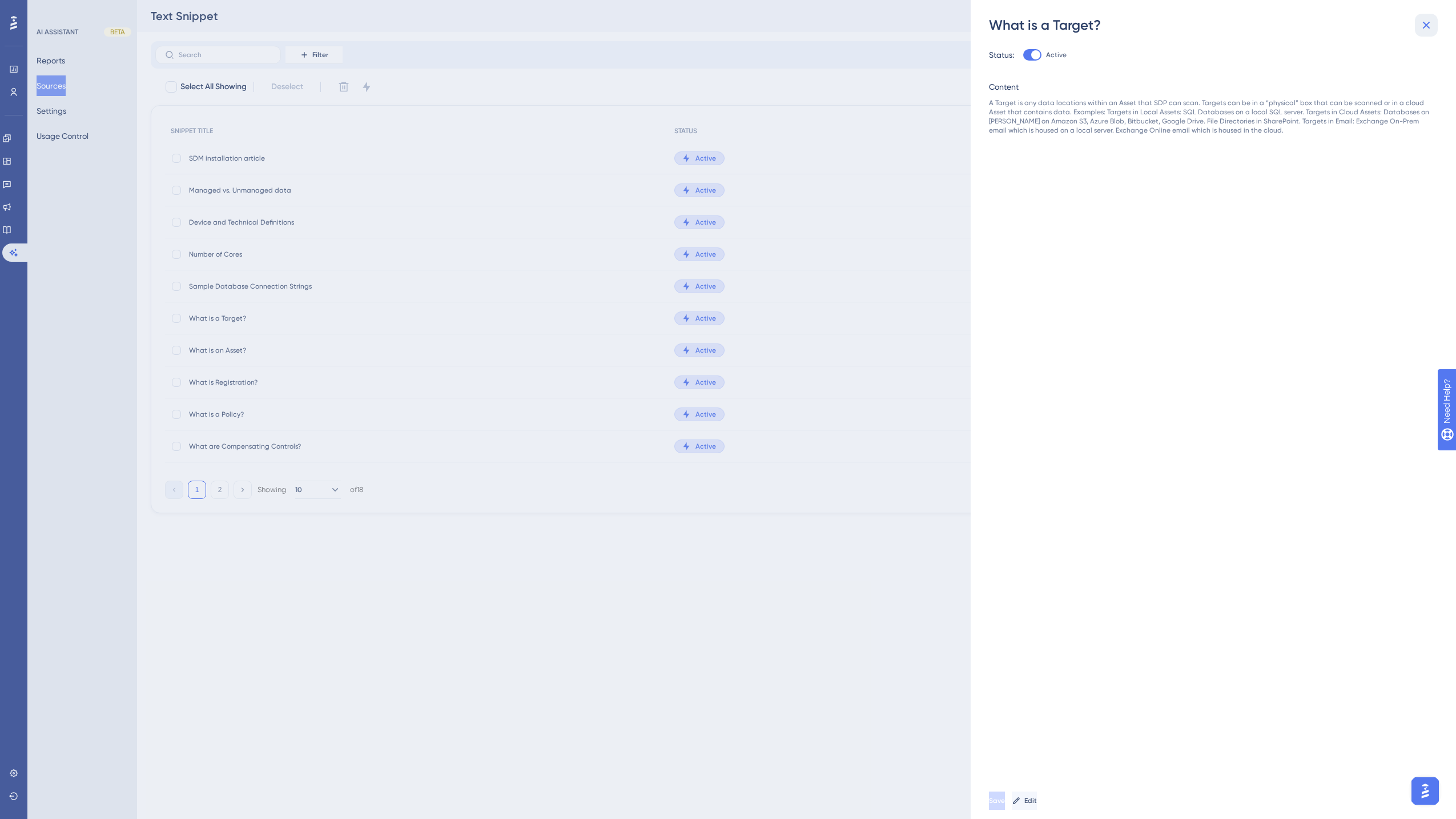
click at [1087, 21] on icon at bounding box center [1426, 24] width 13 height 13
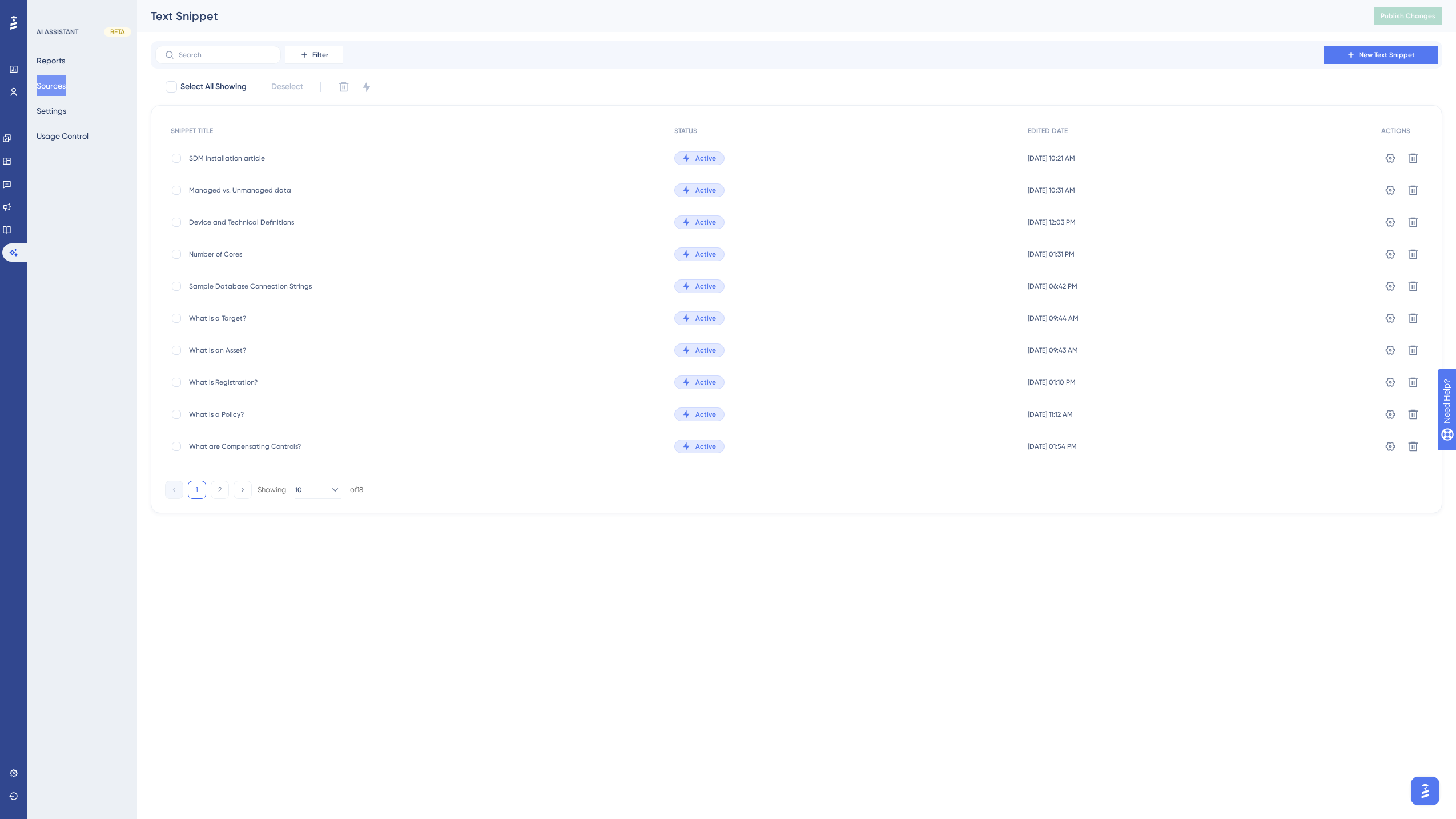
click at [252, 383] on span "What is Registration?" at bounding box center [280, 382] width 183 height 9
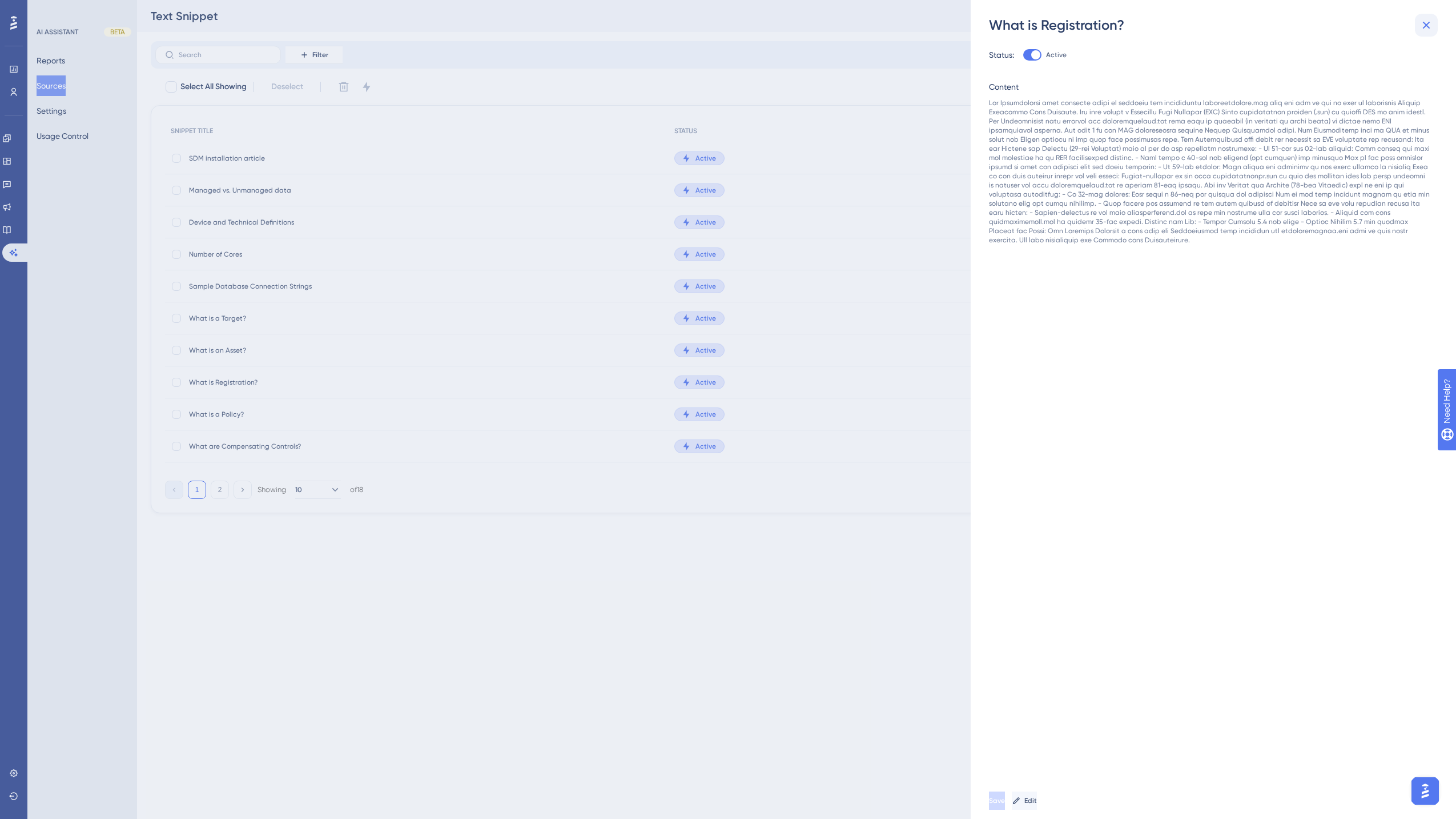
click at [1087, 23] on icon at bounding box center [1426, 24] width 13 height 13
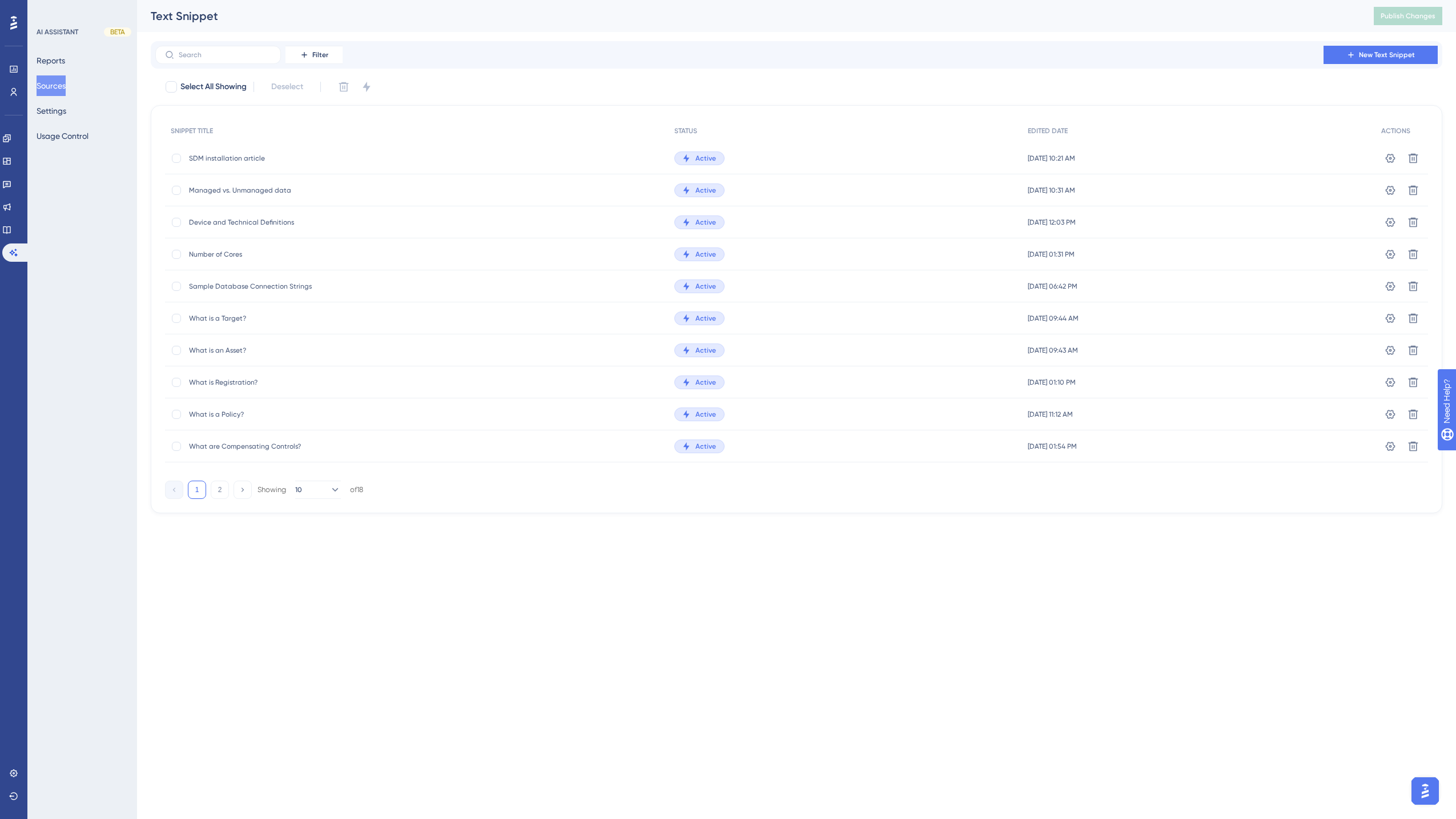
click at [253, 415] on span "What is a Policy?" at bounding box center [280, 414] width 183 height 9
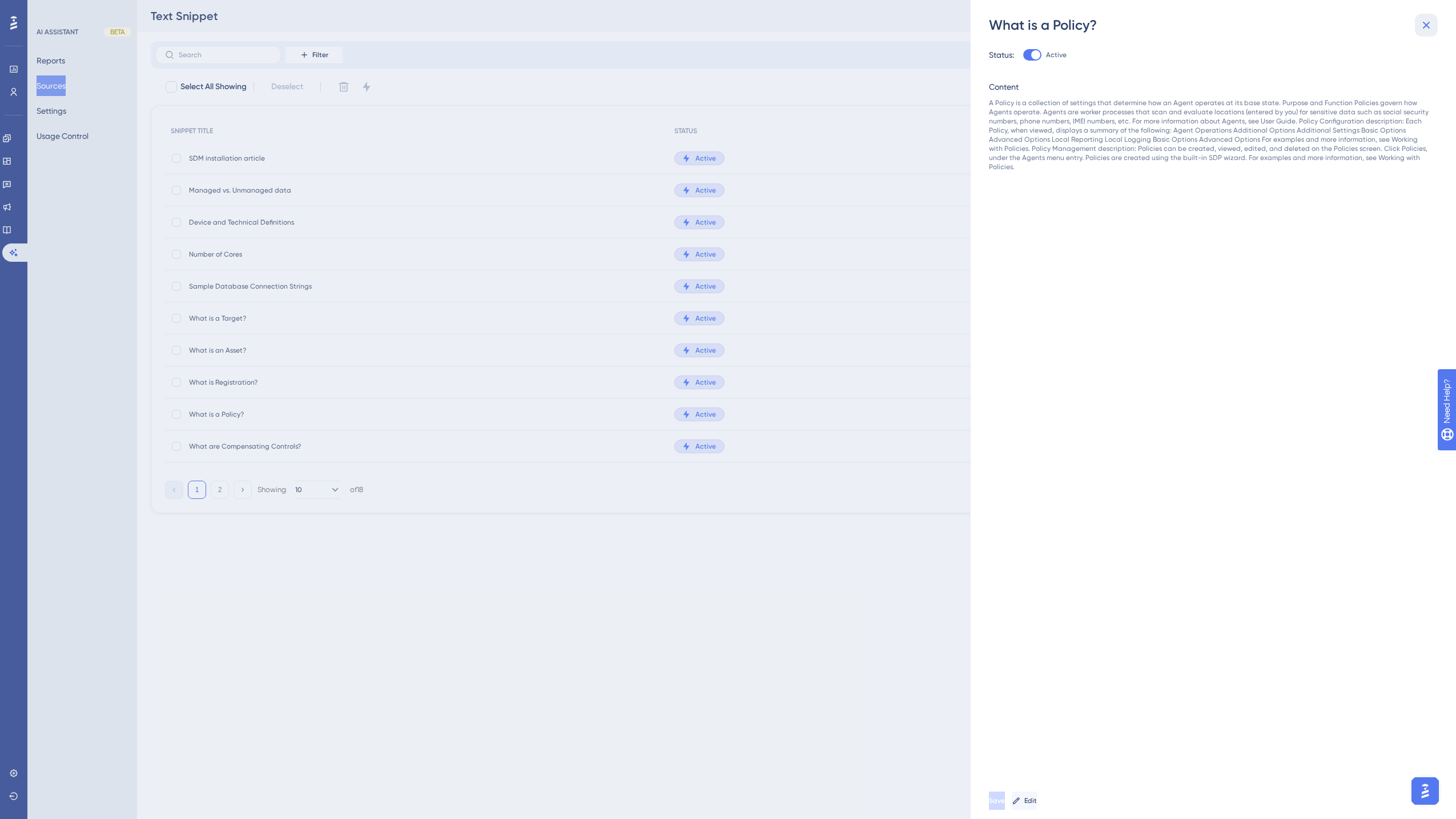
click at [1087, 22] on button at bounding box center [1426, 25] width 23 height 23
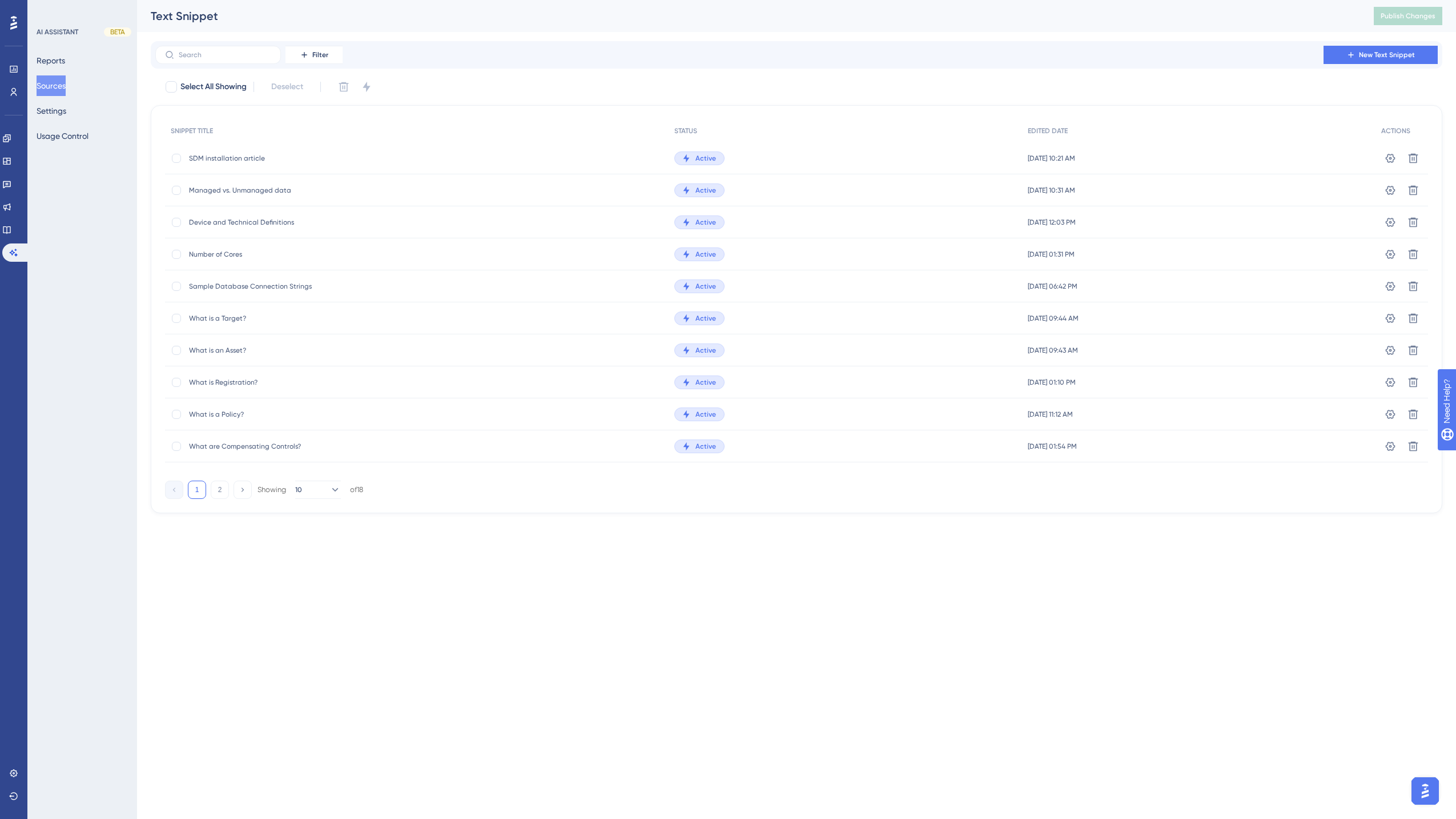
click at [247, 191] on span "Managed vs. Unmanaged data" at bounding box center [280, 190] width 183 height 9
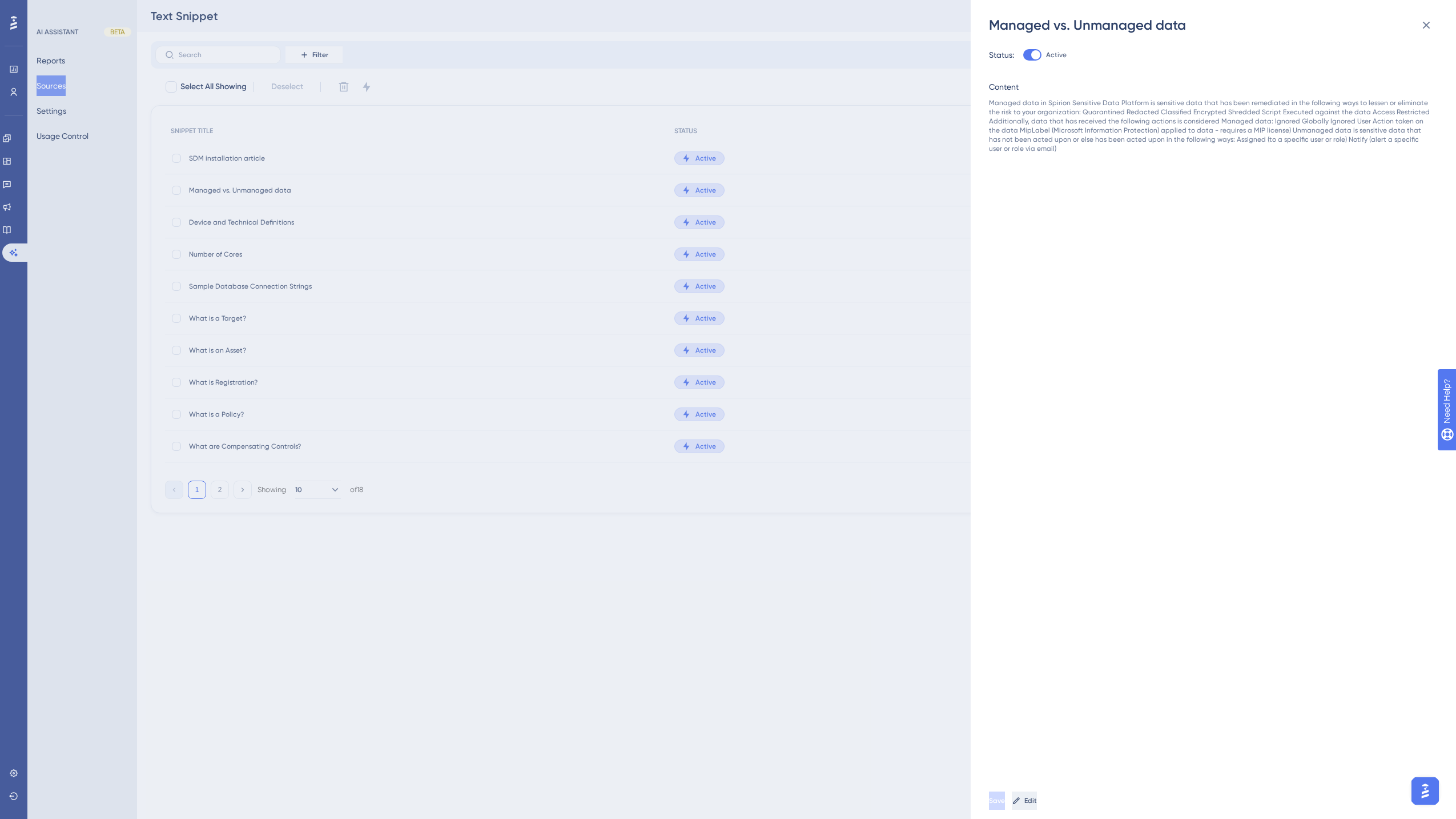
click at [1037, 728] on span "Edit" at bounding box center [1031, 800] width 13 height 9
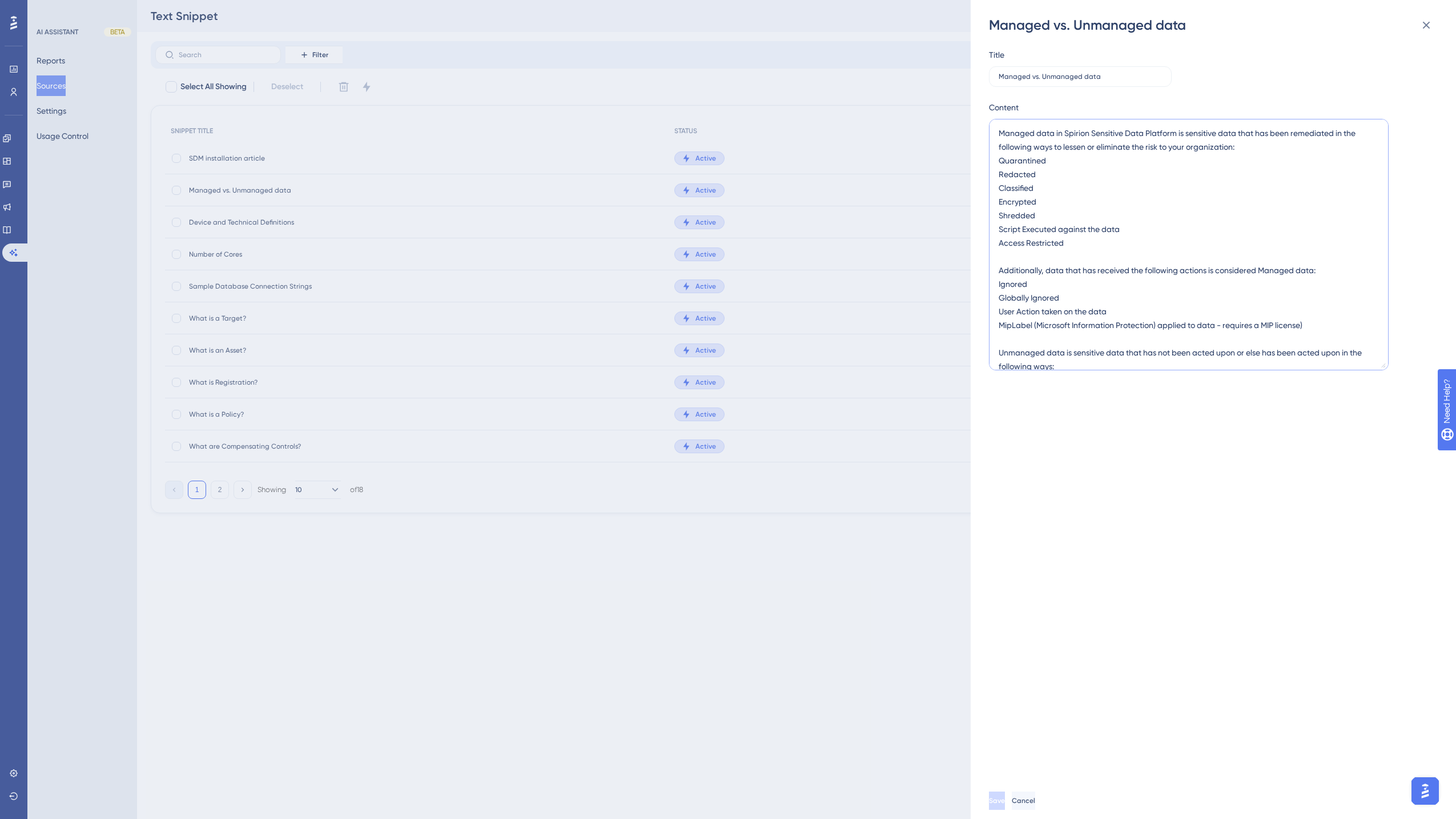
click at [1087, 132] on textarea "Managed data in Spirion Sensitive Data Platform is sensitive data that has been…" at bounding box center [1189, 244] width 400 height 251
click at [1019, 203] on textarea "Managed data in Spirion Sensitive Data Platform is sensitive data that has been…" at bounding box center [1189, 244] width 400 height 251
click at [1073, 220] on textarea "Managed data in Spirion Sensitive Data Platform is sensitive data that has been…" at bounding box center [1189, 244] width 400 height 251
click at [1087, 243] on textarea "Managed data in Spirion Sensitive Data Platform is sensitive data that has been…" at bounding box center [1189, 244] width 400 height 251
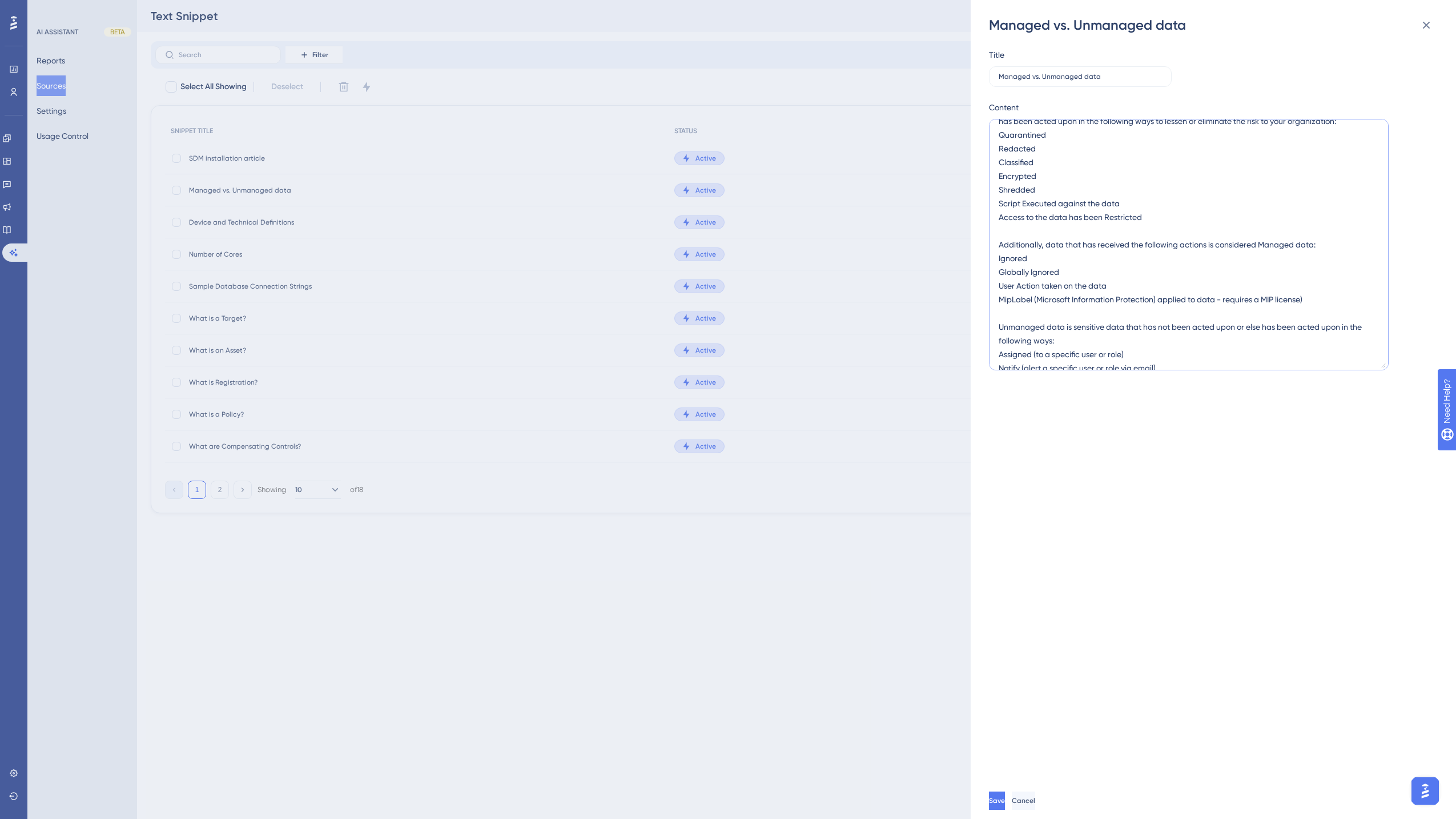
scroll to position [37, 0]
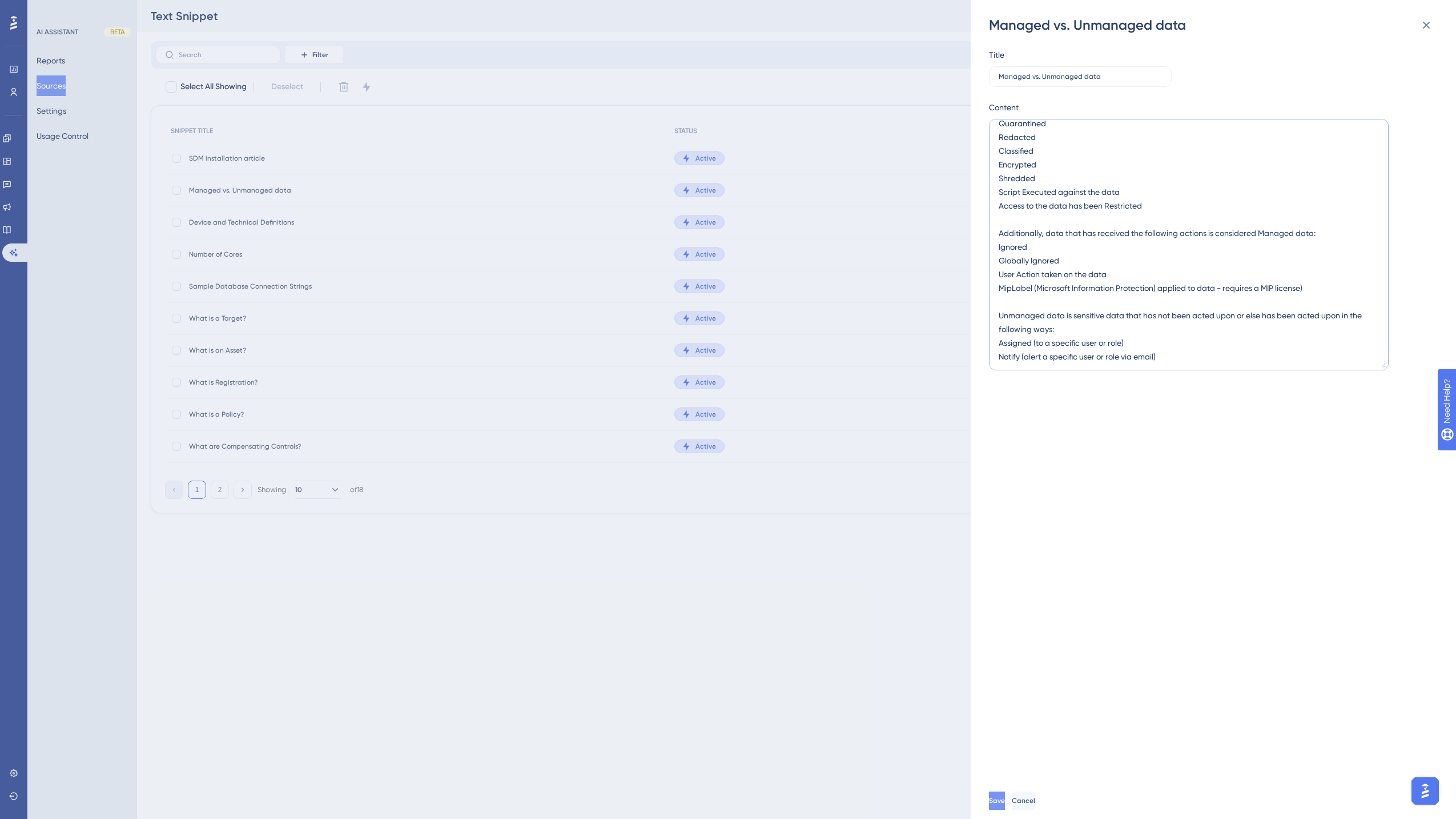
type textarea "Managed data in Spirion Sensitive Data Platform is sensitive data that has been…"
click at [1005, 728] on span "Save" at bounding box center [997, 800] width 16 height 9
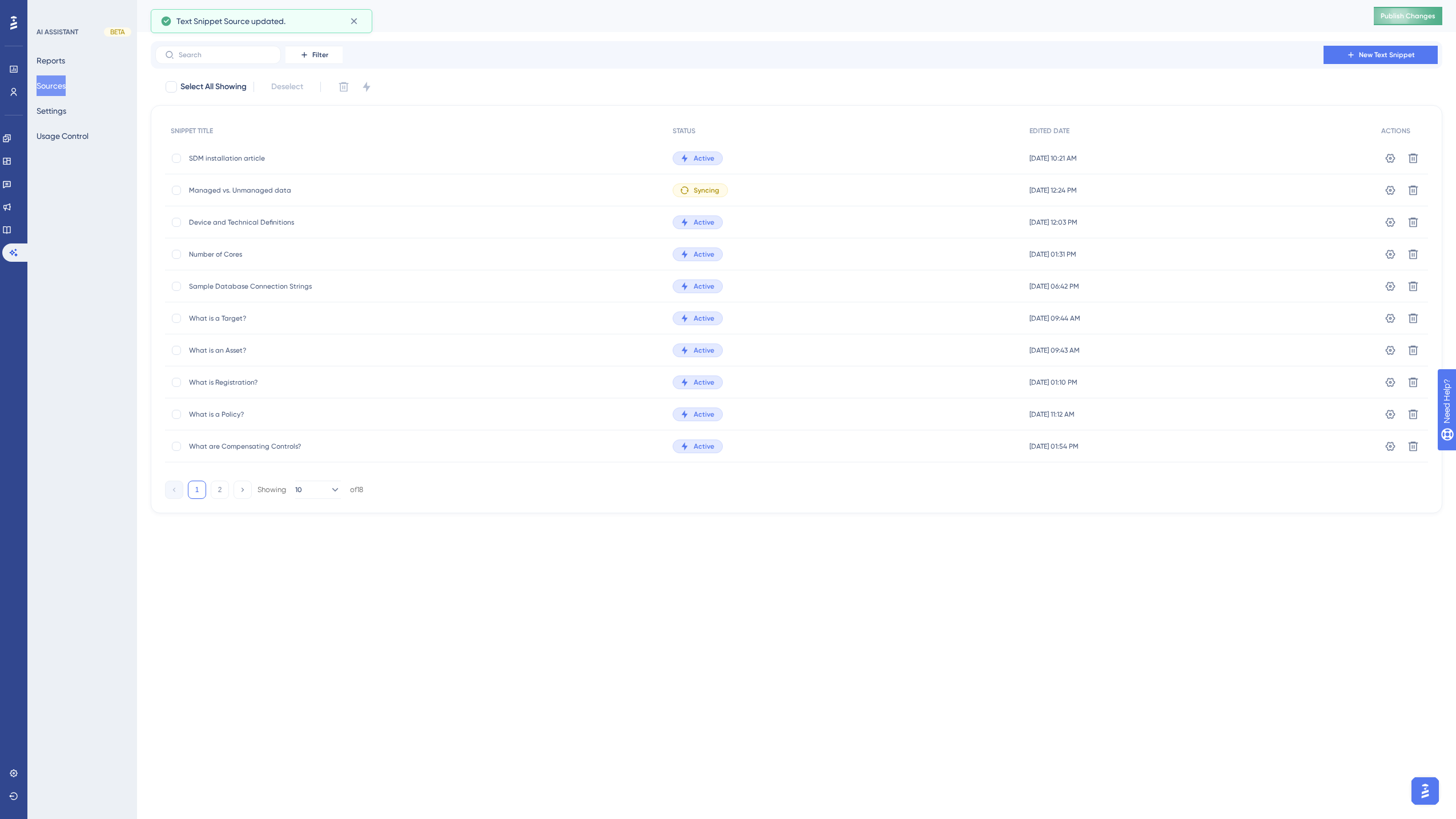
click at [1087, 13] on span "Publish Changes" at bounding box center [1408, 16] width 55 height 9
click at [243, 315] on span "What is a Target?" at bounding box center [280, 318] width 183 height 9
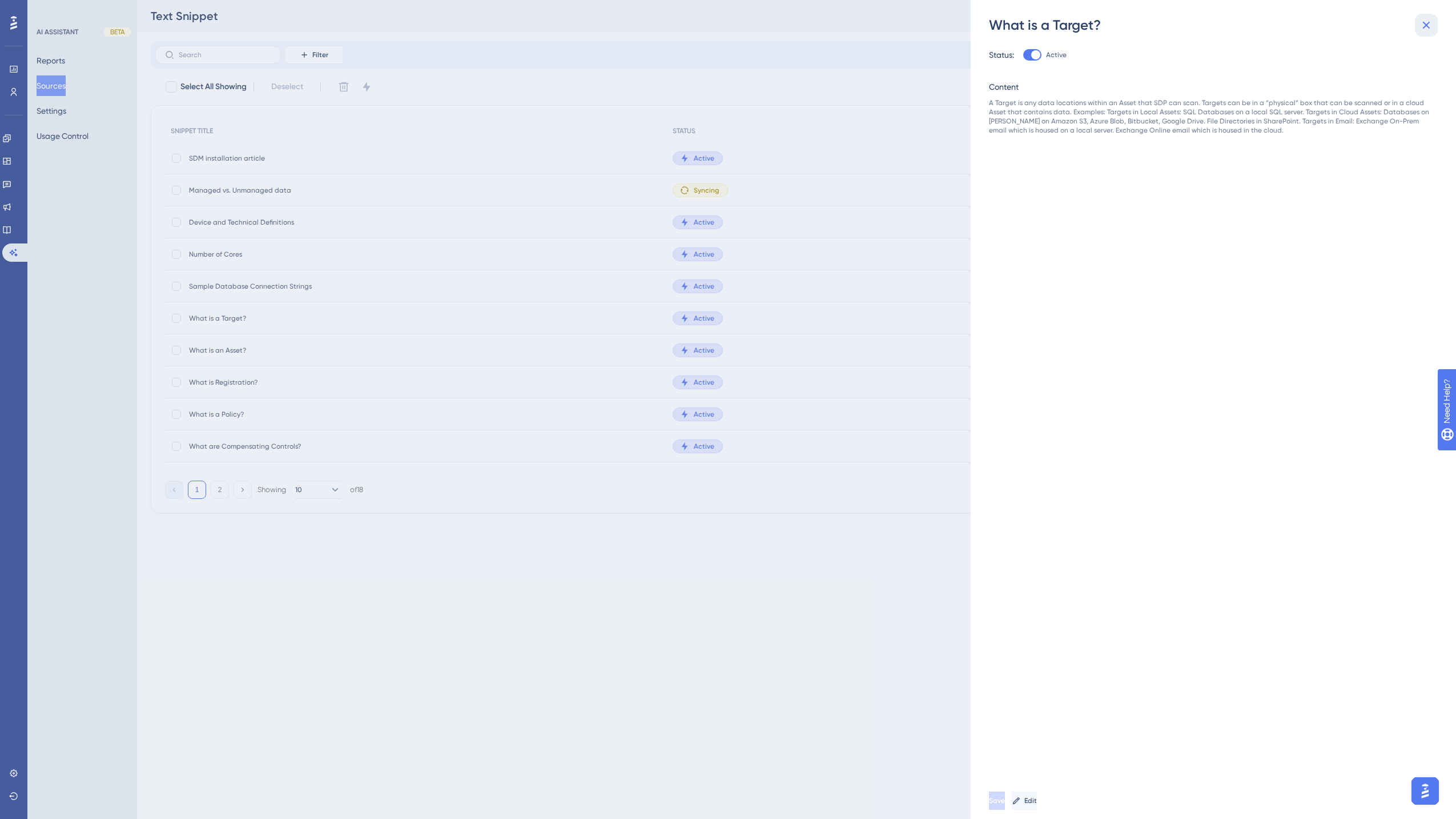
click at [1087, 24] on icon at bounding box center [1426, 26] width 8 height 8
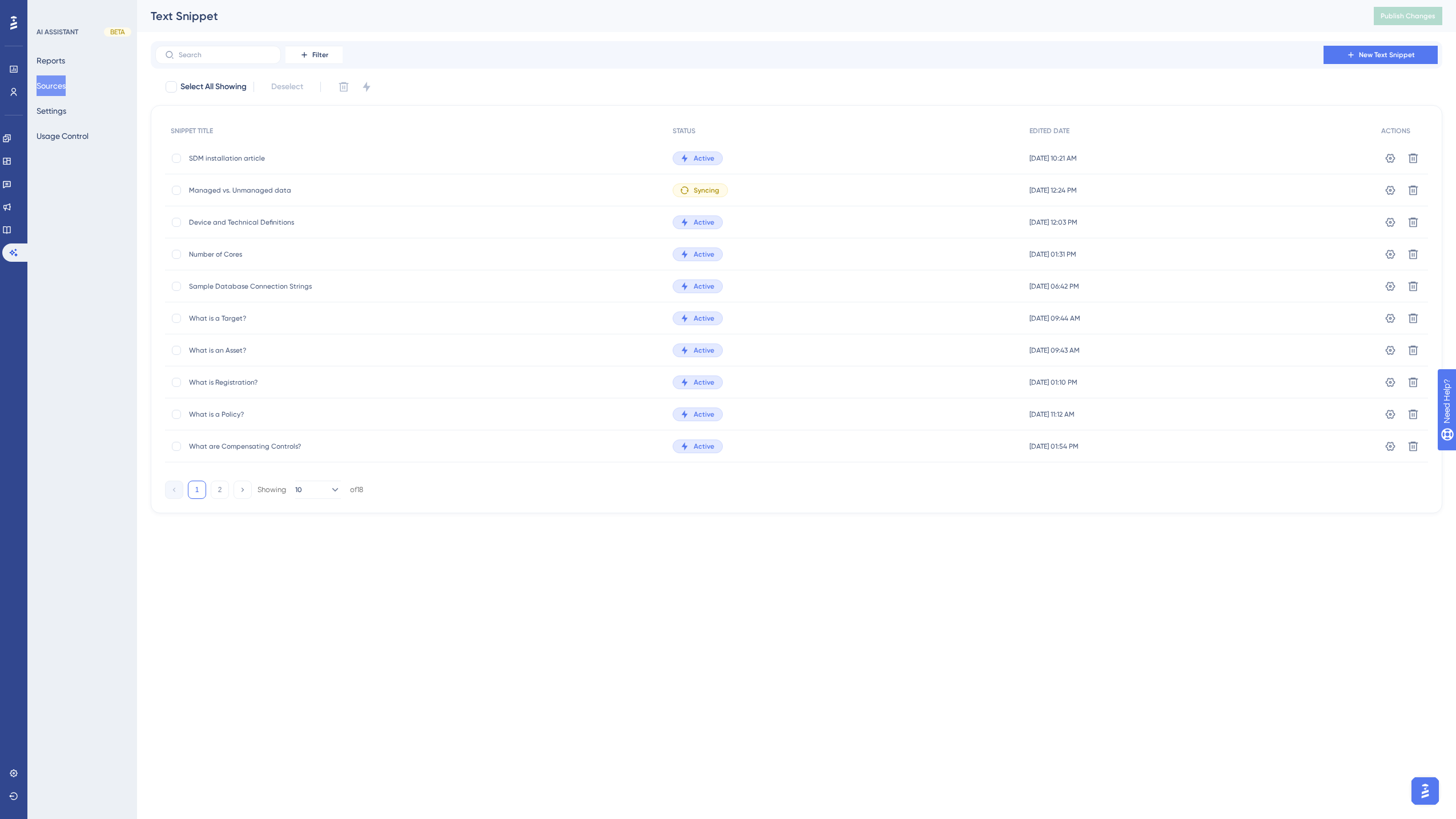
click at [257, 443] on span "What are Compensating Controls?" at bounding box center [280, 446] width 183 height 9
